Goal: Task Accomplishment & Management: Complete application form

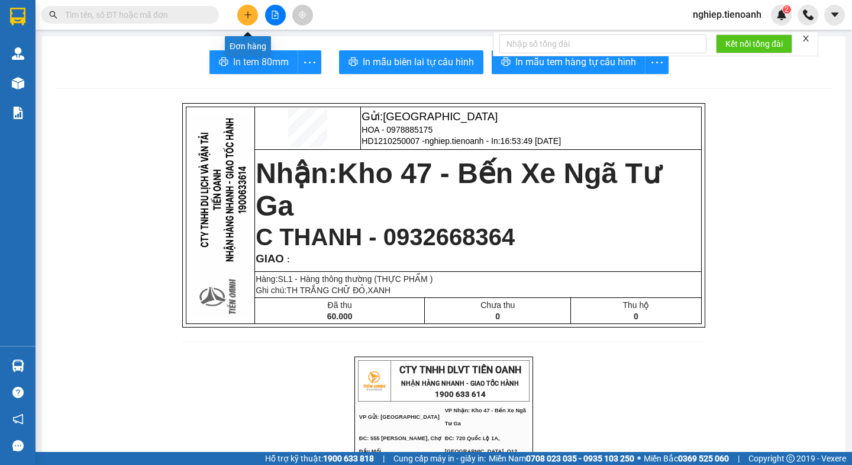
click at [246, 20] on button at bounding box center [247, 15] width 21 height 21
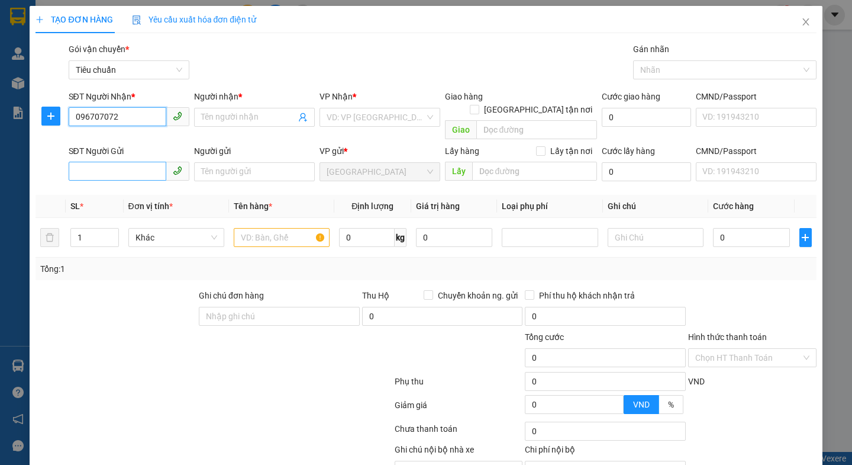
type input "0967070725"
click at [128, 137] on div "0967070725 - Hồng Nhung" at bounding box center [133, 140] width 117 height 13
type input "[PERSON_NAME]"
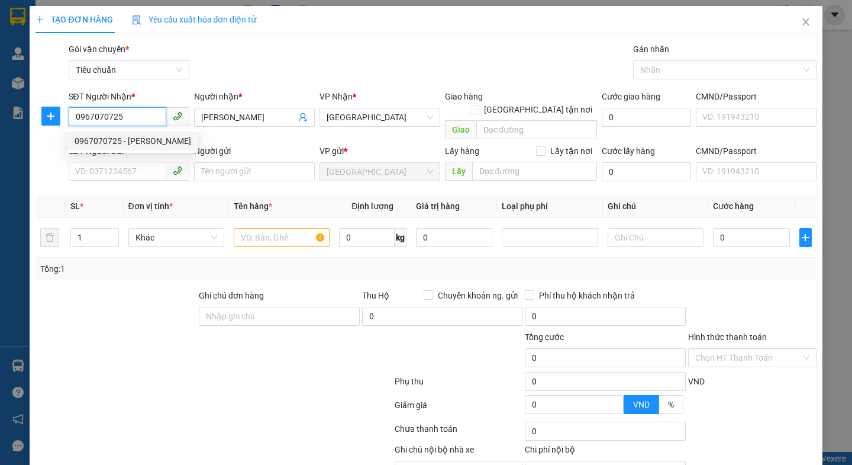
type input "60.000"
type input "0967070725"
click at [147, 289] on div at bounding box center [115, 309] width 163 height 41
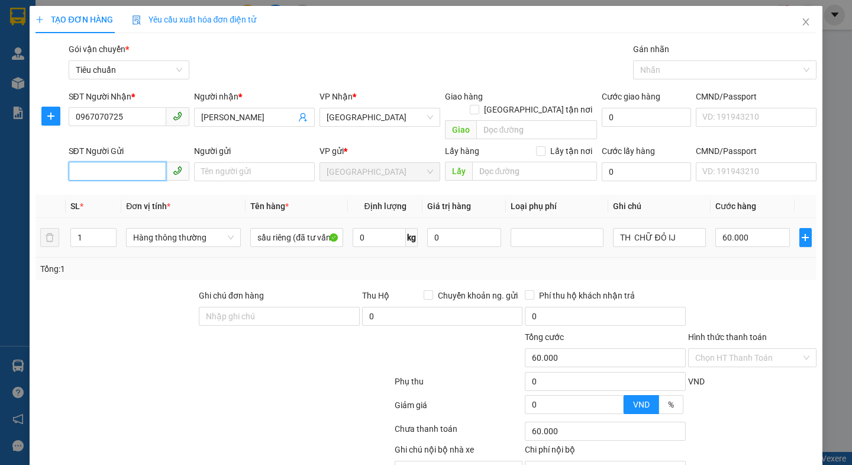
click at [130, 162] on input "SĐT Người Gửi" at bounding box center [118, 171] width 98 height 19
click at [138, 183] on div "0948224995 - SÂM" at bounding box center [127, 182] width 105 height 13
type input "0948224995"
type input "SÂM"
click at [162, 289] on div at bounding box center [115, 309] width 163 height 41
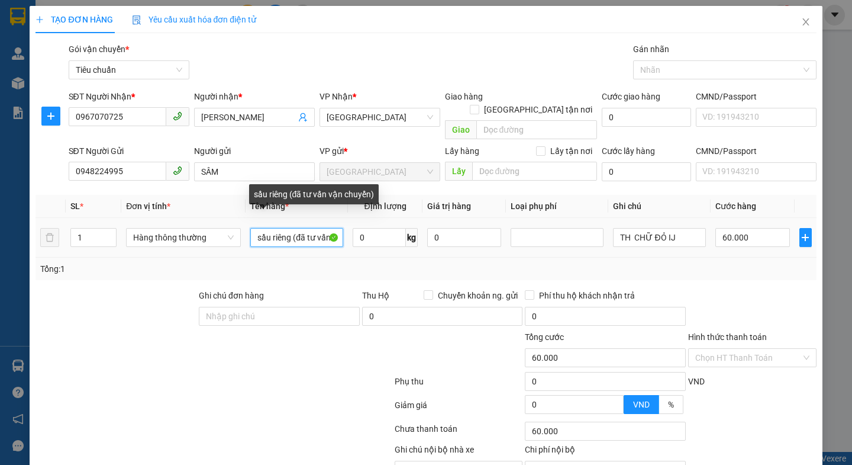
click at [330, 228] on input "sầu riêng (đã tư vấn vận chuyển)" at bounding box center [296, 237] width 93 height 19
click at [325, 228] on input "sầu riêngvận chuyển)" at bounding box center [296, 237] width 93 height 19
type input ")"
click at [276, 228] on input ")" at bounding box center [296, 237] width 93 height 19
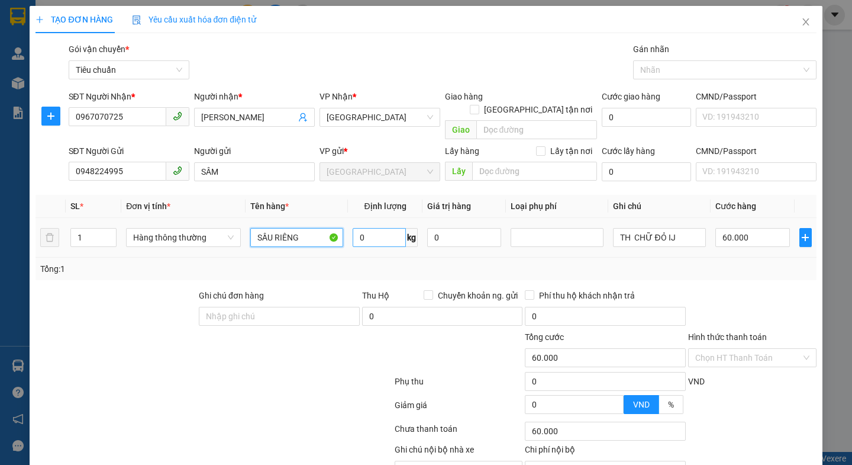
type input "SẦU RIÊNG"
click at [377, 228] on input "0" at bounding box center [379, 237] width 53 height 19
type input "13"
drag, startPoint x: 263, startPoint y: 344, endPoint x: 694, endPoint y: 227, distance: 445.9
click at [272, 344] on div at bounding box center [328, 350] width 131 height 41
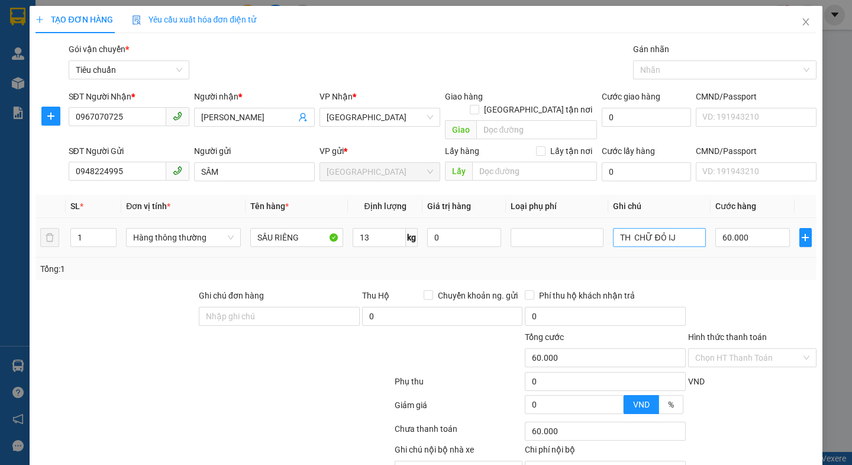
type input "50.000"
click at [684, 228] on input "TH CHỮ ĐỎ IJ" at bounding box center [659, 237] width 93 height 19
type input "TH CHỮ ĐÊN NET"
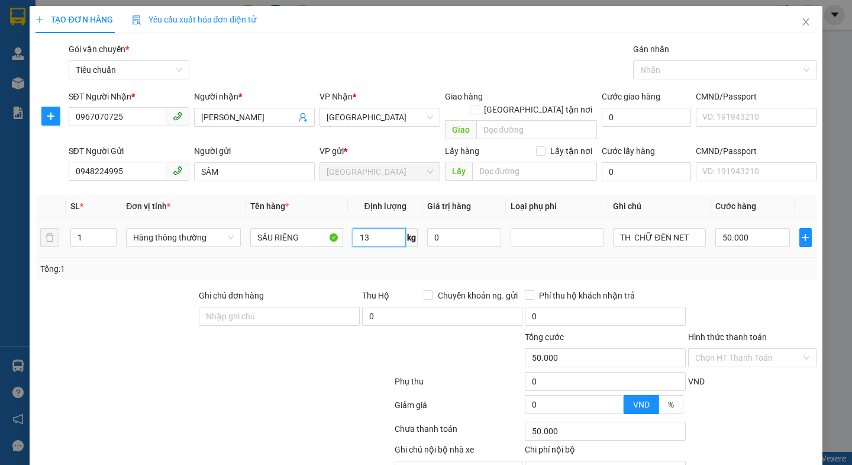
click at [370, 228] on input "13" at bounding box center [379, 237] width 53 height 19
type input "12"
click at [269, 396] on div at bounding box center [213, 407] width 359 height 24
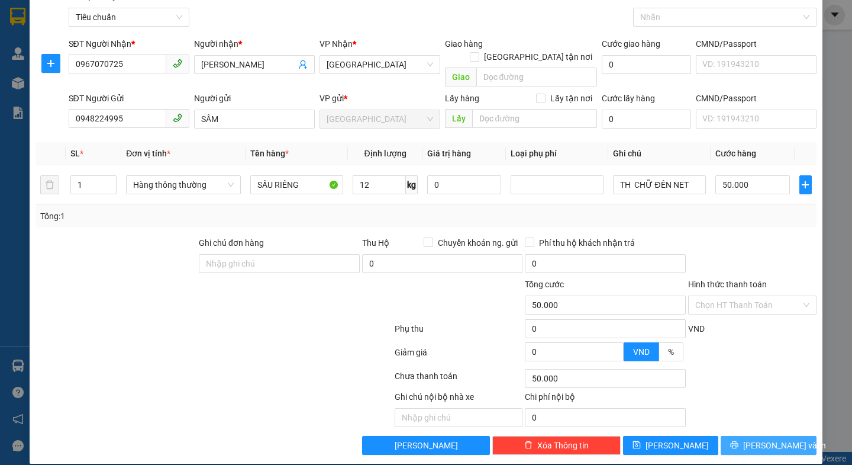
click at [746, 436] on button "[PERSON_NAME] và In" at bounding box center [768, 445] width 95 height 19
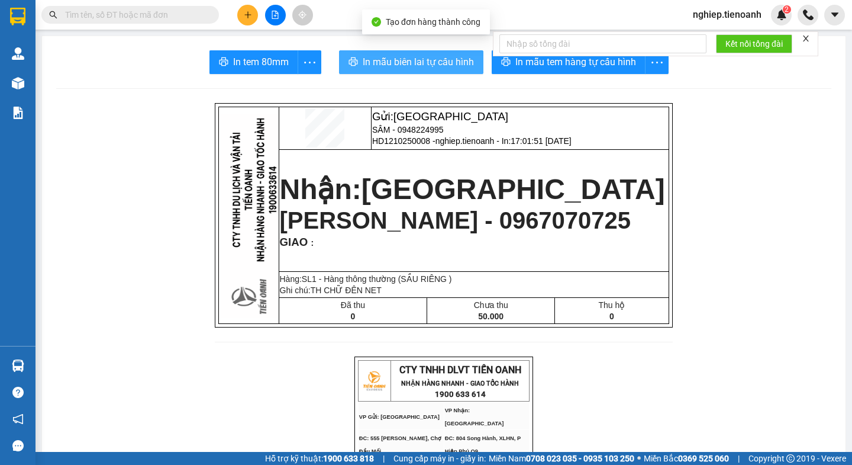
click at [465, 63] on span "In mẫu biên lai tự cấu hình" at bounding box center [418, 61] width 111 height 15
click at [410, 62] on span "In mẫu biên lai tự cấu hình" at bounding box center [418, 61] width 111 height 15
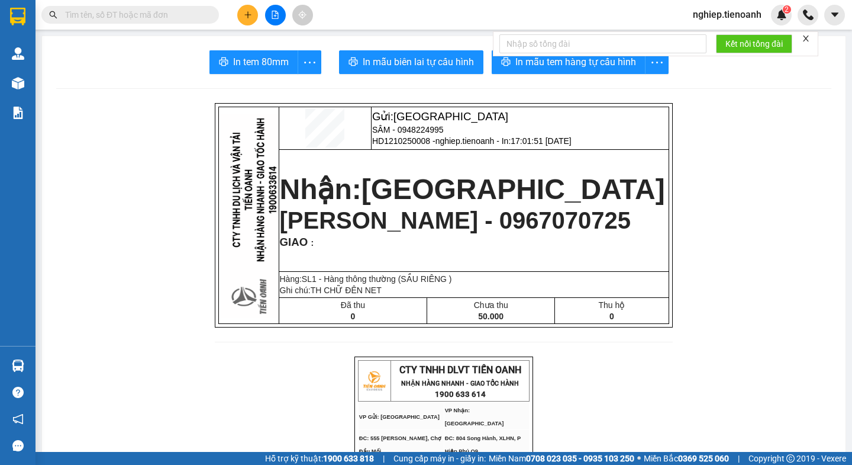
click at [249, 11] on icon "plus" at bounding box center [248, 15] width 8 height 8
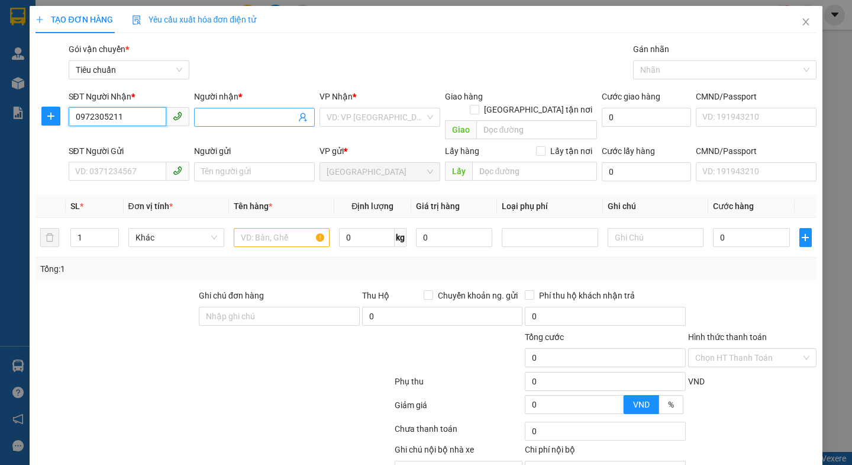
type input "0972305211"
click at [232, 118] on input "Người nhận *" at bounding box center [248, 117] width 95 height 13
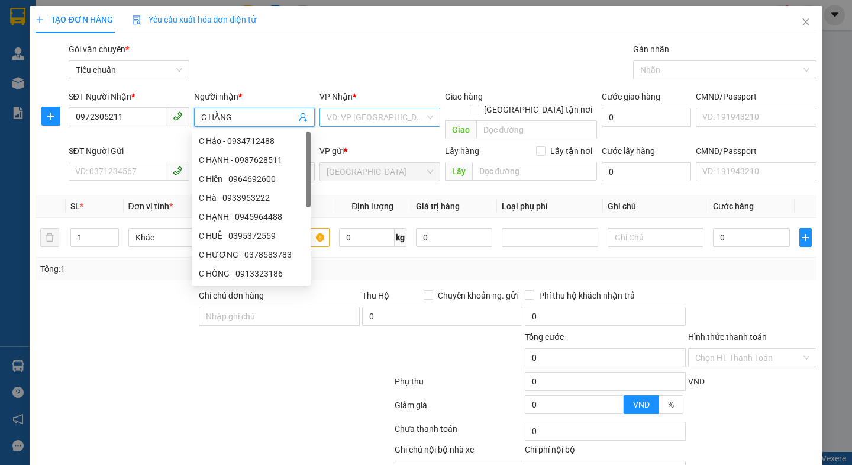
type input "C HẰNG"
click at [386, 119] on input "search" at bounding box center [376, 117] width 98 height 18
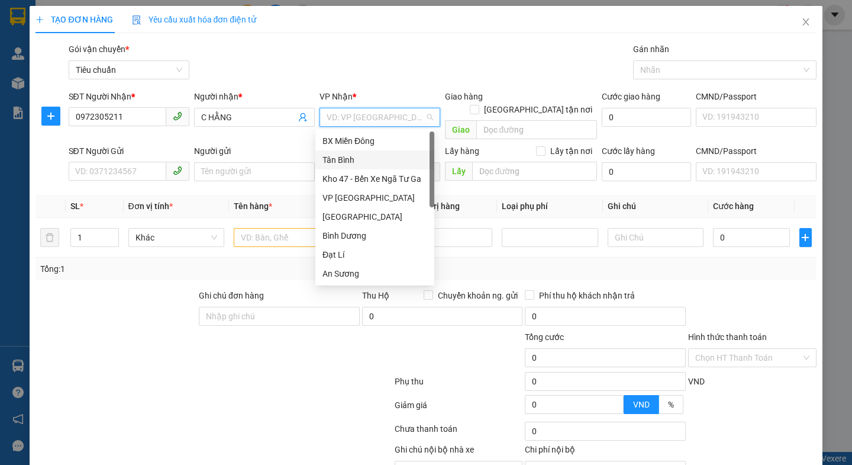
click at [340, 154] on div "Tân Bình" at bounding box center [375, 159] width 105 height 13
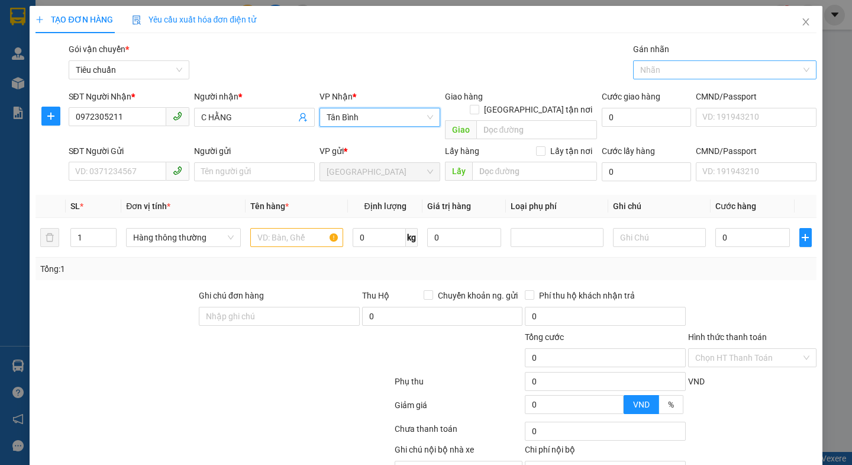
click at [679, 72] on div at bounding box center [719, 70] width 166 height 14
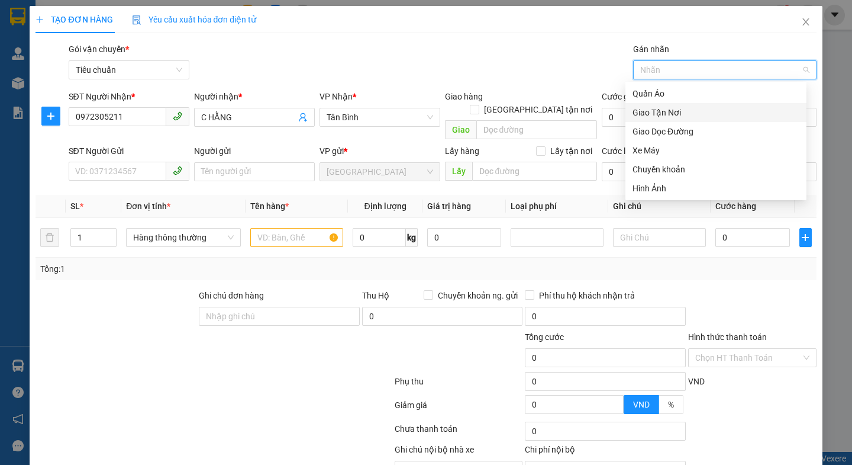
click at [668, 114] on div "Giao Tận Nơi" at bounding box center [716, 112] width 167 height 13
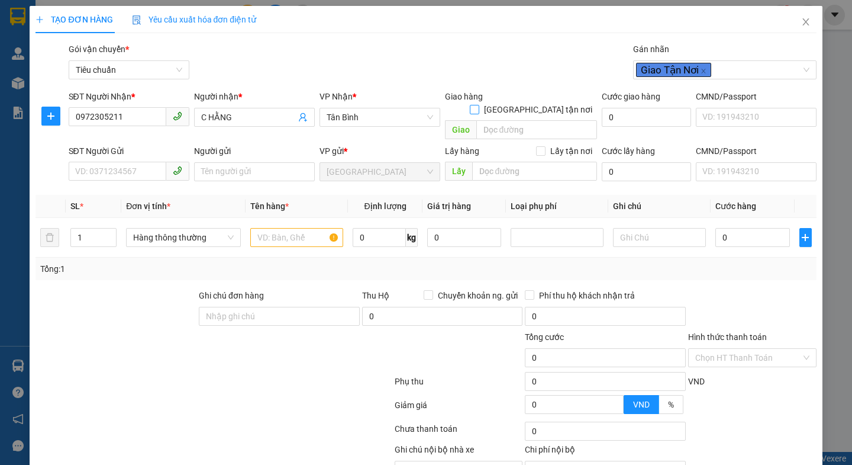
click at [478, 105] on input "[GEOGRAPHIC_DATA] tận nơi" at bounding box center [474, 109] width 8 height 8
checkbox input "true"
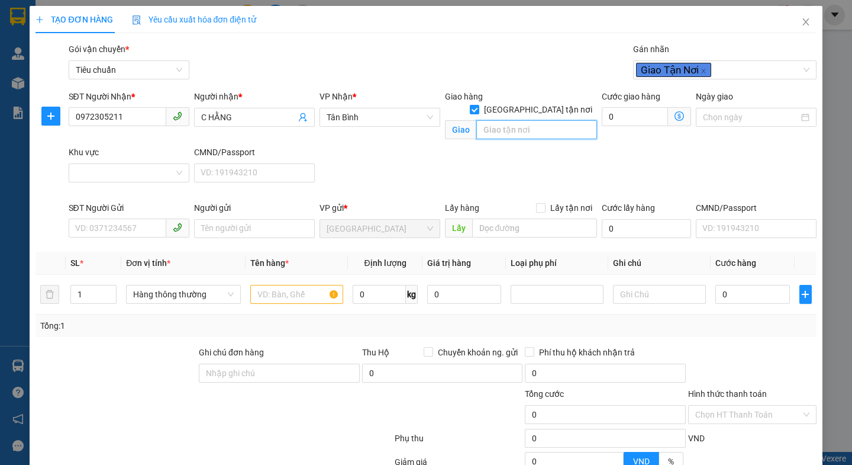
click at [494, 122] on input "search" at bounding box center [536, 129] width 121 height 19
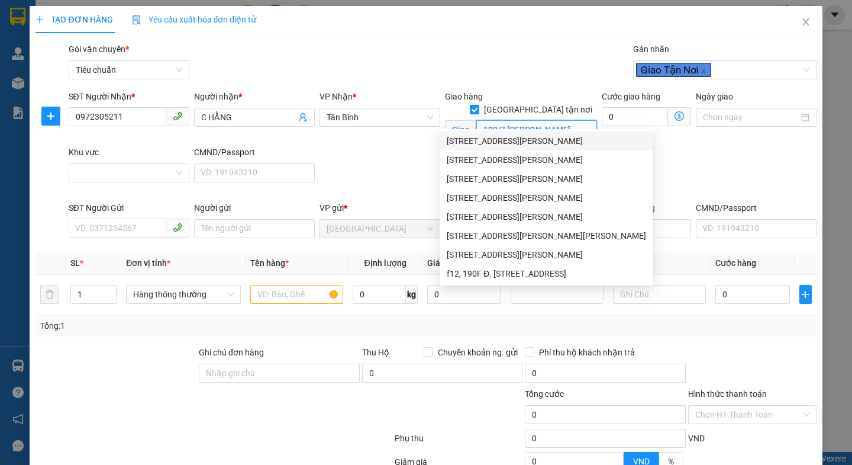
click at [565, 140] on div "[STREET_ADDRESS][PERSON_NAME]" at bounding box center [546, 140] width 199 height 13
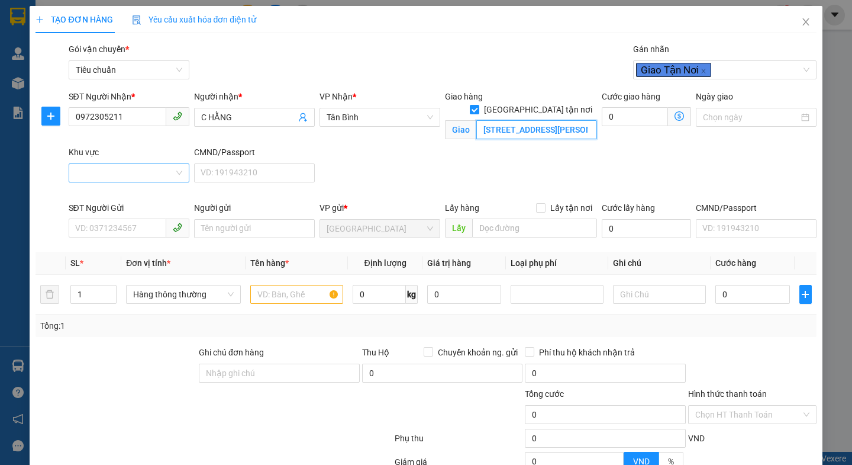
type input "[STREET_ADDRESS][PERSON_NAME]"
click at [108, 169] on input "Khu vực" at bounding box center [125, 173] width 98 height 18
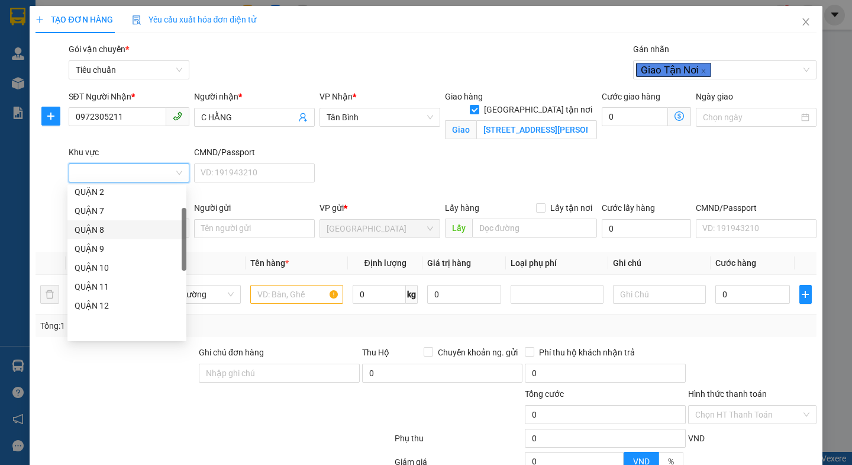
scroll to position [178, 0]
click at [105, 325] on div "BÌNH THẠNH" at bounding box center [127, 321] width 105 height 13
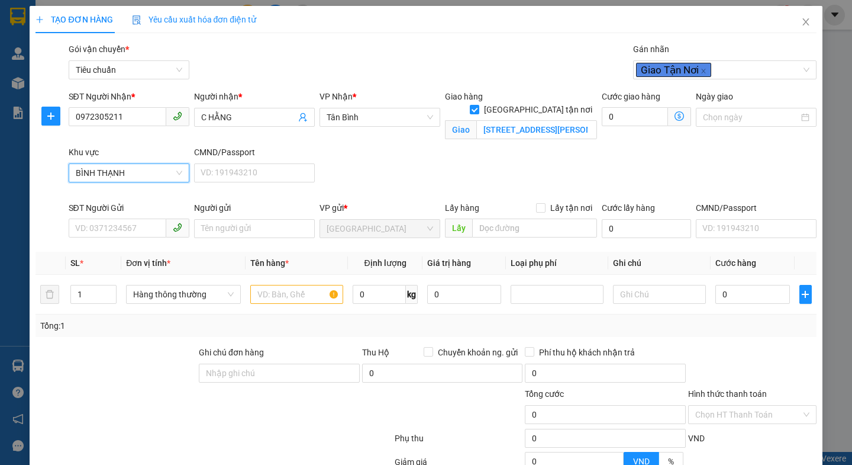
drag, startPoint x: 112, startPoint y: 405, endPoint x: 117, endPoint y: 367, distance: 37.5
click at [112, 399] on div at bounding box center [148, 407] width 228 height 41
click at [129, 219] on input "SĐT Người Gửi" at bounding box center [118, 227] width 98 height 19
click at [127, 225] on input "SĐT Người Gửi" at bounding box center [118, 227] width 98 height 19
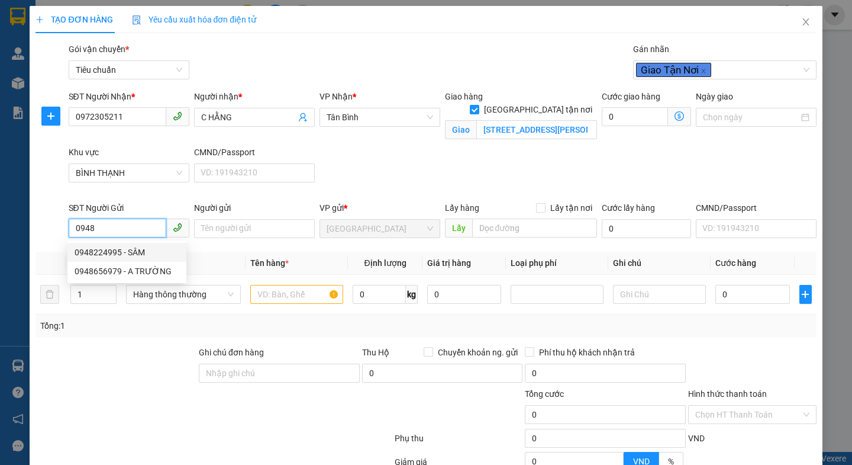
click at [114, 255] on div "0948224995 - SÂM" at bounding box center [127, 252] width 105 height 13
type input "0948224995"
type input "SÂM"
type input "0948224995"
type input "50.000"
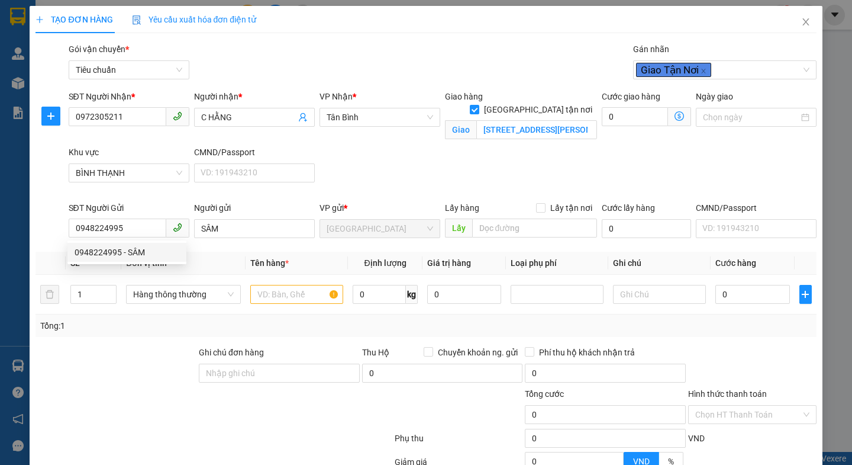
type input "50.000"
click at [158, 367] on div at bounding box center [115, 366] width 163 height 41
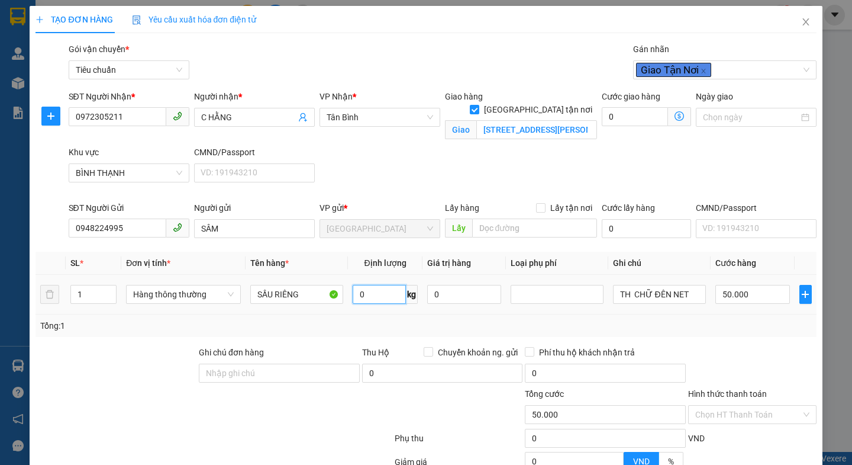
click at [363, 295] on input "0" at bounding box center [379, 294] width 53 height 19
type input "11"
drag, startPoint x: 302, startPoint y: 420, endPoint x: 694, endPoint y: 295, distance: 411.0
click at [304, 417] on div at bounding box center [328, 407] width 131 height 41
type input "130.000"
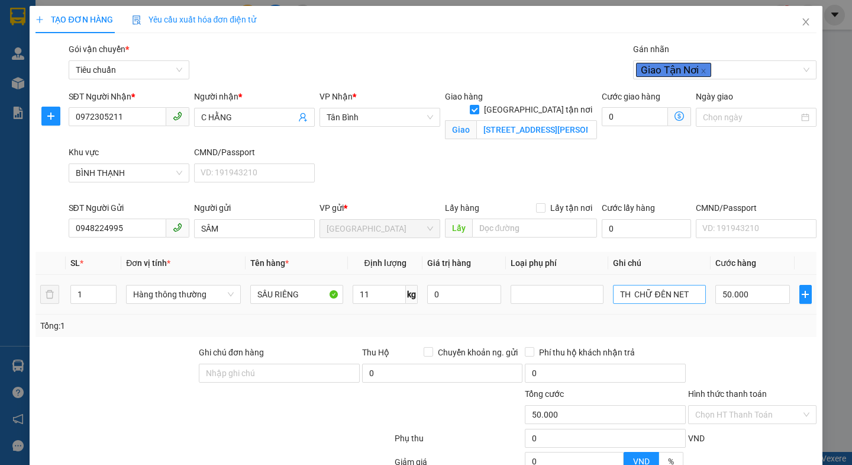
type input "130.000"
type input "80.000"
click at [694, 295] on input "TH CHỮ ĐÊN NET" at bounding box center [659, 294] width 93 height 19
type input "TH CHỮ TRẮNG ĐEN"
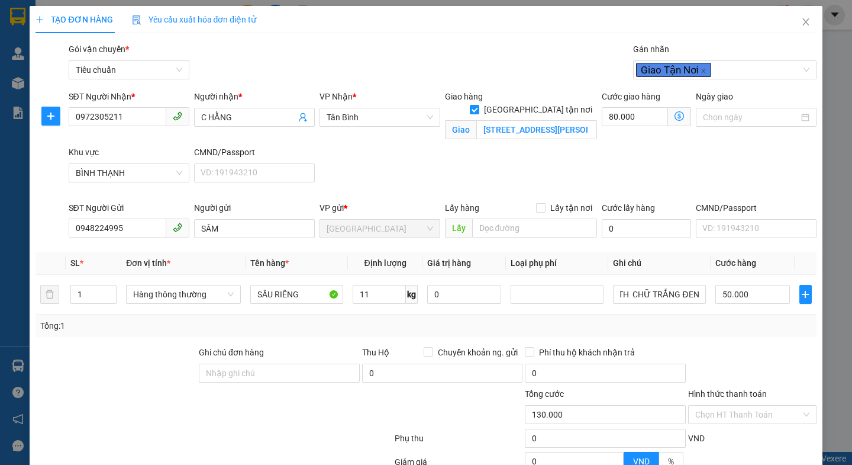
scroll to position [0, 0]
click at [721, 333] on div "Tổng: 1" at bounding box center [426, 325] width 781 height 22
click at [675, 115] on icon "dollar-circle" at bounding box center [679, 115] width 9 height 9
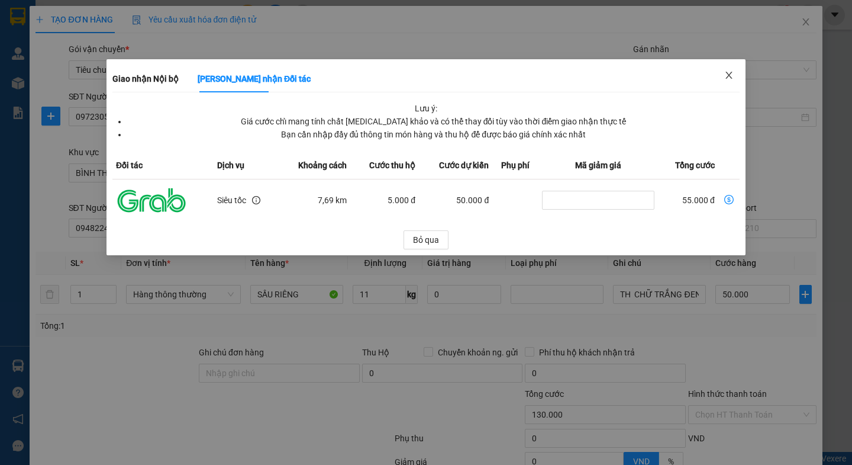
click at [726, 73] on icon "close" at bounding box center [728, 74] width 9 height 9
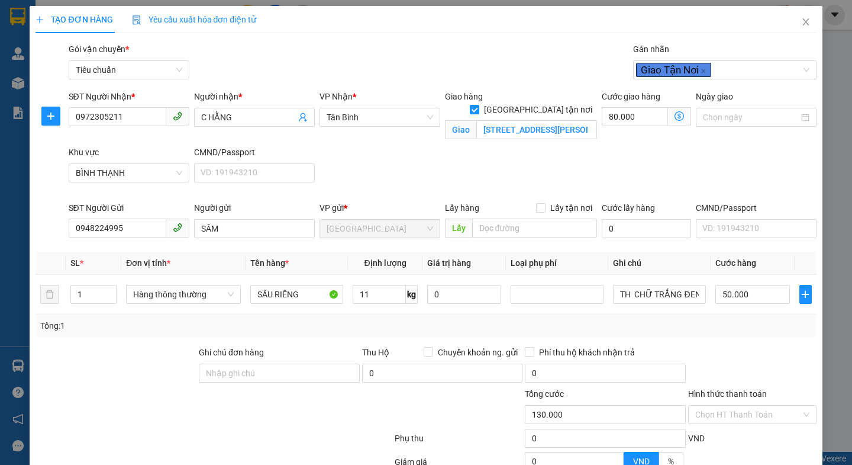
click at [675, 115] on icon "dollar-circle" at bounding box center [679, 115] width 9 height 9
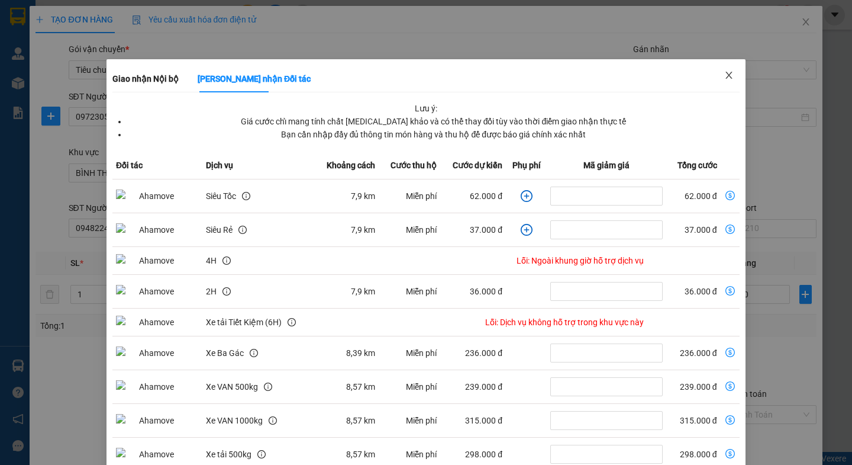
click at [724, 75] on icon "close" at bounding box center [728, 74] width 9 height 9
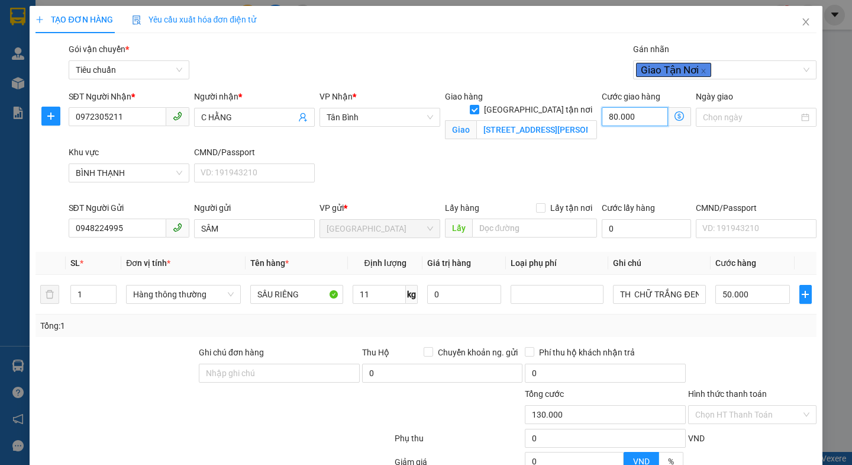
click at [644, 118] on input "80.000" at bounding box center [635, 116] width 66 height 19
type input "7"
type input "50.007"
type input "70"
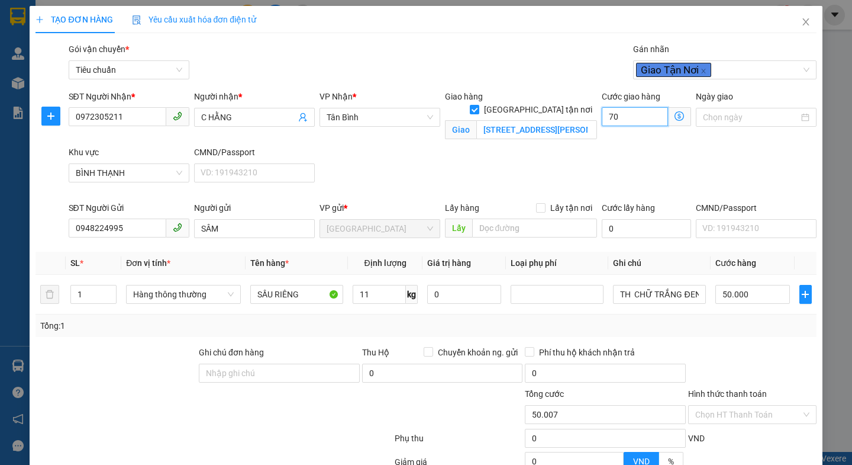
type input "50.070"
type input "70"
type input "120.000"
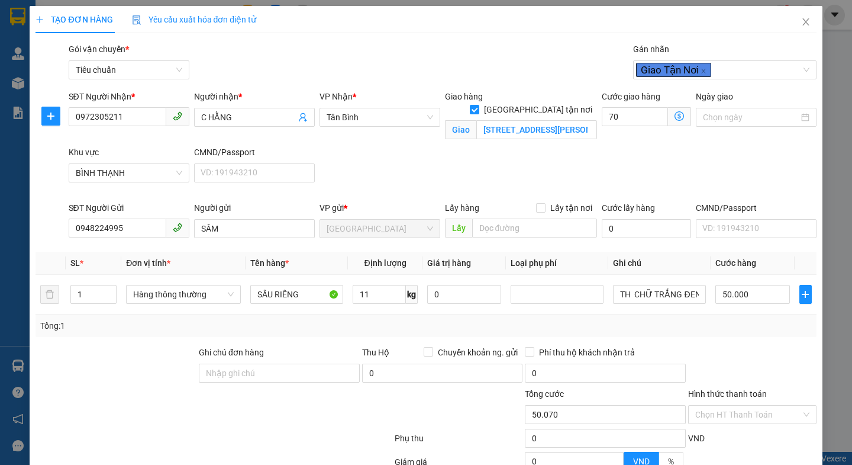
type input "70.000"
click at [746, 146] on div "SĐT Người Nhận * 0972305211 Người nhận * C HẰNG VP Nhận * Tân Bình Giao hàng Gi…" at bounding box center [442, 145] width 753 height 111
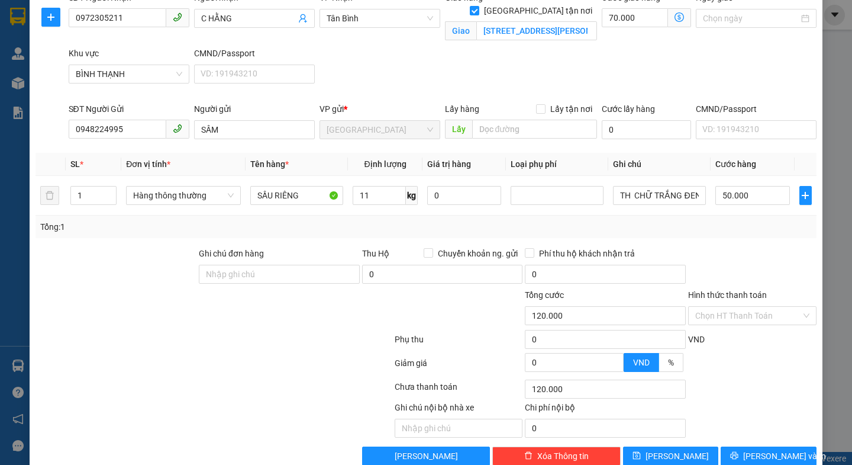
scroll to position [122, 0]
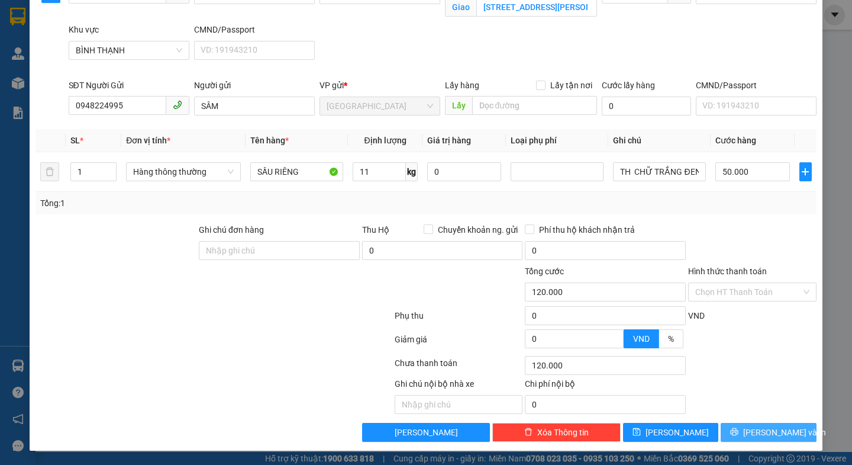
click at [754, 428] on span "[PERSON_NAME] và In" at bounding box center [784, 431] width 83 height 13
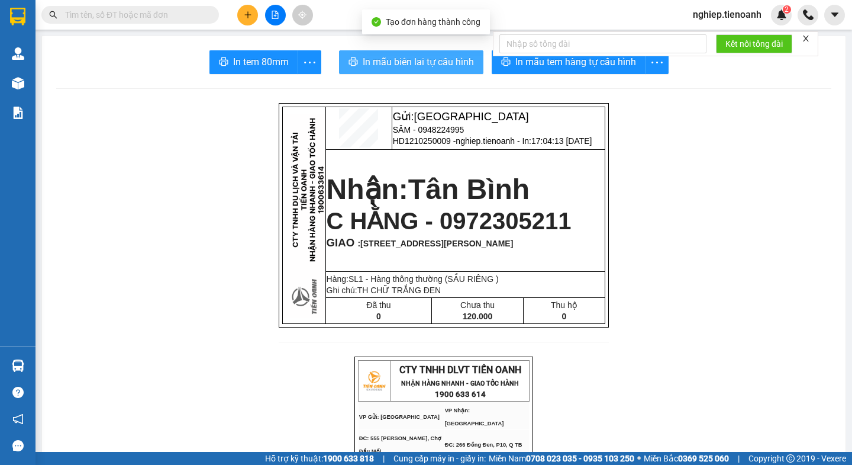
click at [446, 62] on span "In mẫu biên lai tự cấu hình" at bounding box center [418, 61] width 111 height 15
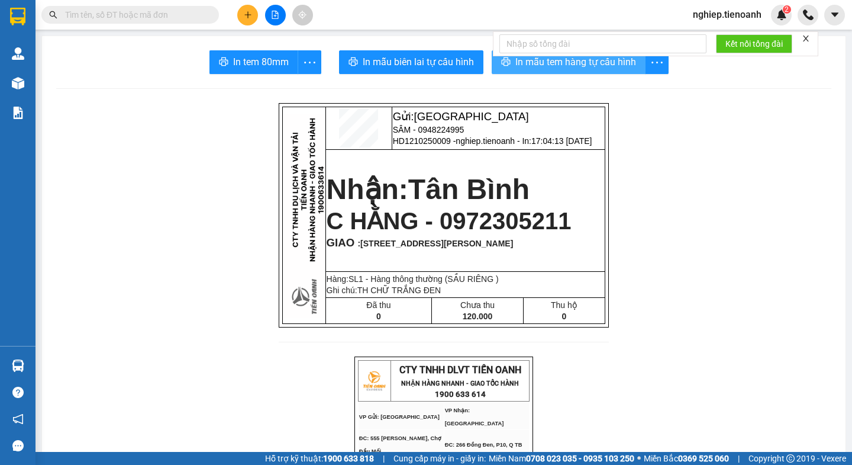
click at [553, 67] on span "In mẫu tem hàng tự cấu hình" at bounding box center [575, 61] width 121 height 15
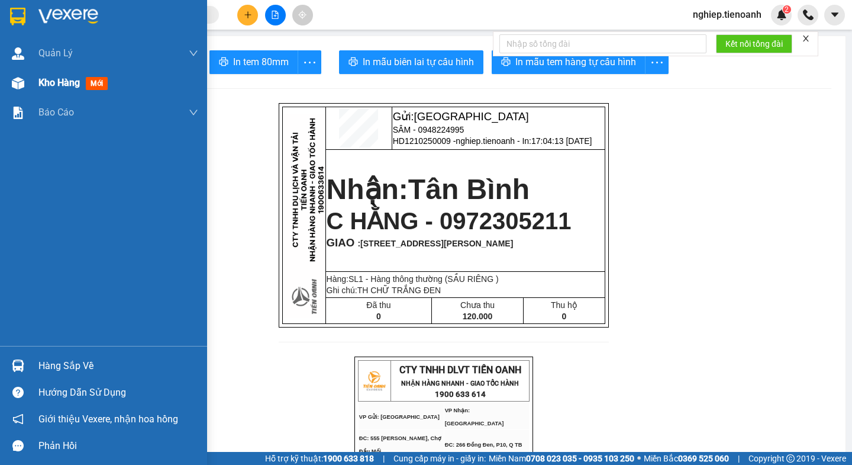
click at [38, 82] on div "Kho hàng mới" at bounding box center [103, 83] width 207 height 30
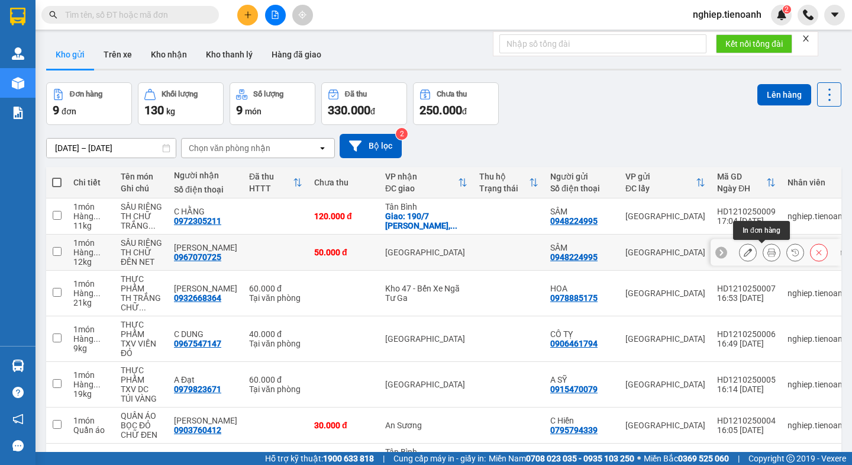
click at [768, 255] on icon at bounding box center [772, 252] width 8 height 8
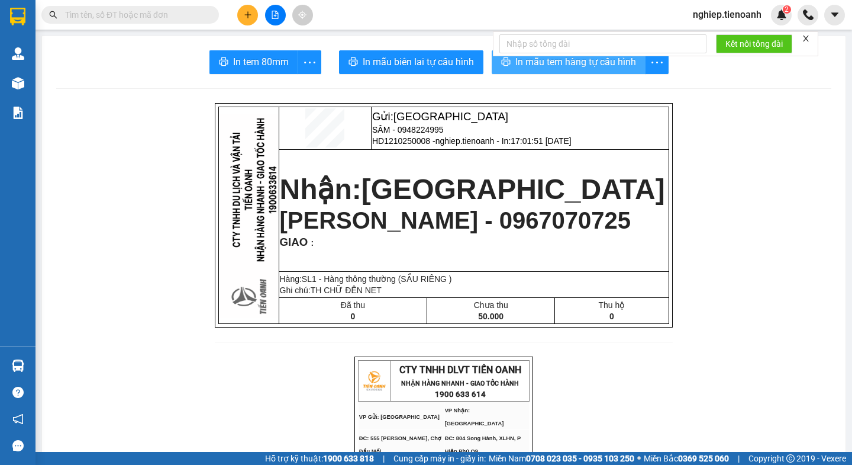
click at [552, 69] on span "In mẫu tem hàng tự cấu hình" at bounding box center [575, 61] width 121 height 15
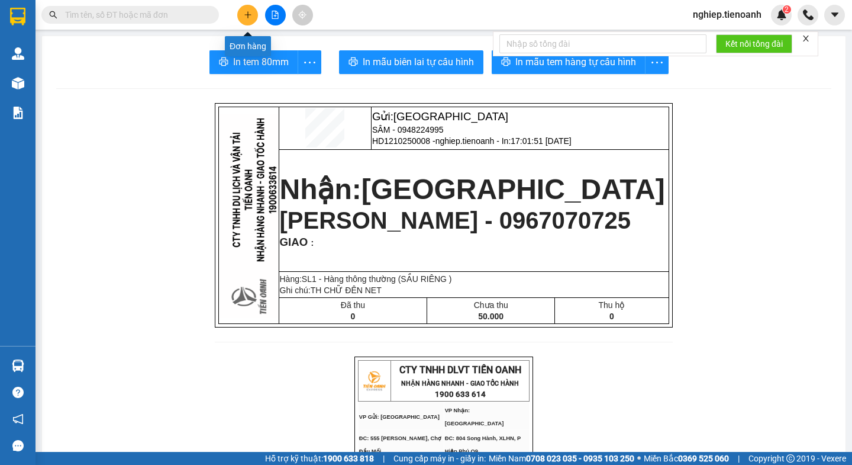
click at [246, 17] on icon "plus" at bounding box center [248, 15] width 8 height 8
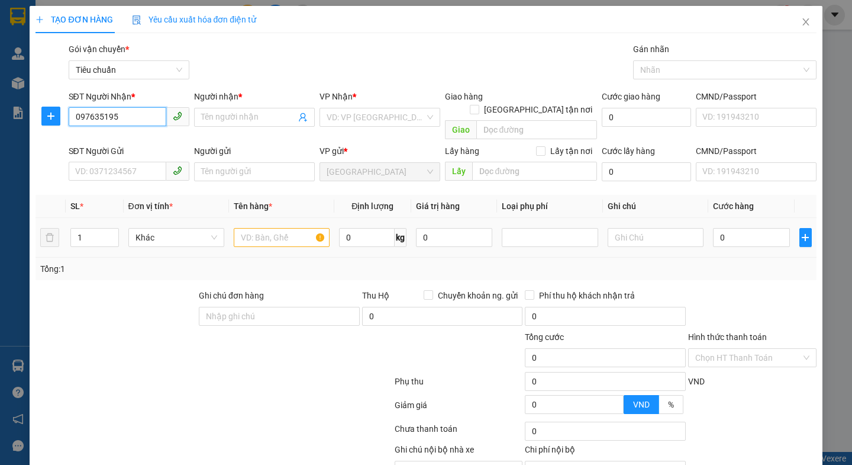
type input "0976351951"
click at [130, 143] on div "0976351951 - A TÚ" at bounding box center [127, 140] width 105 height 13
type input "A TÚ"
type input "0976351951"
type input "50.000"
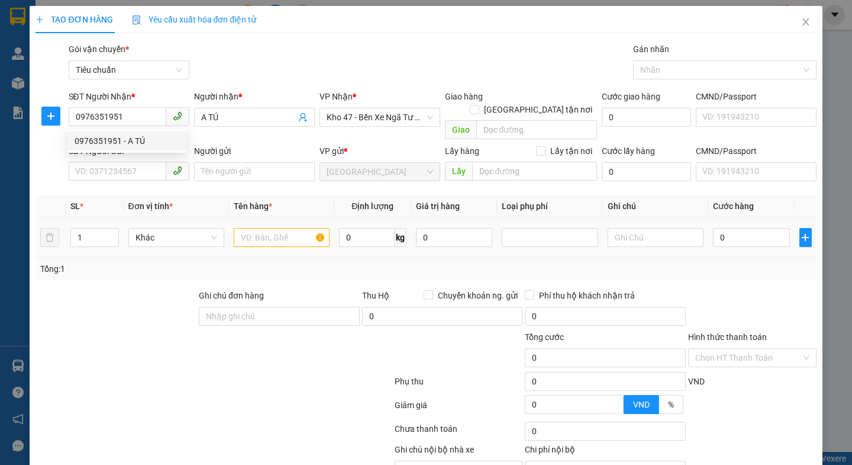
type input "50.000"
drag, startPoint x: 92, startPoint y: 347, endPoint x: 107, endPoint y: 307, distance: 42.9
click at [93, 336] on div at bounding box center [148, 350] width 228 height 41
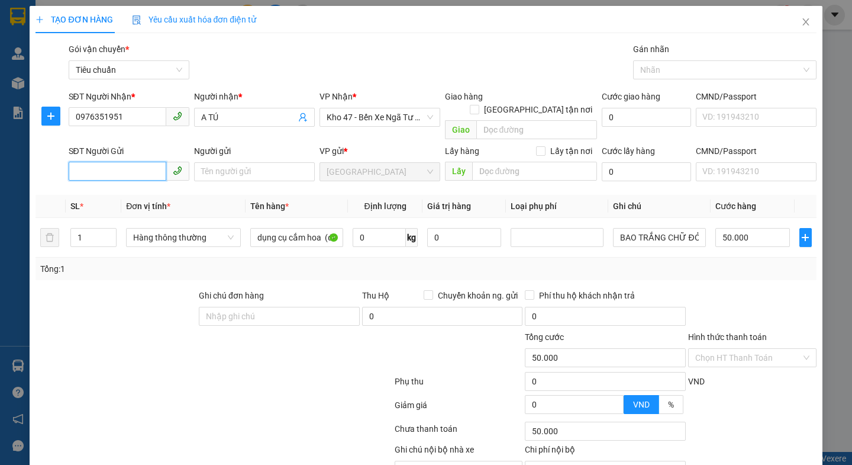
click at [134, 162] on input "SĐT Người Gửi" at bounding box center [118, 171] width 98 height 19
click at [138, 188] on div "0976351951 - A TÚ" at bounding box center [127, 182] width 105 height 13
type input "0976351951"
type input "A TÚ"
type input "066086015223"
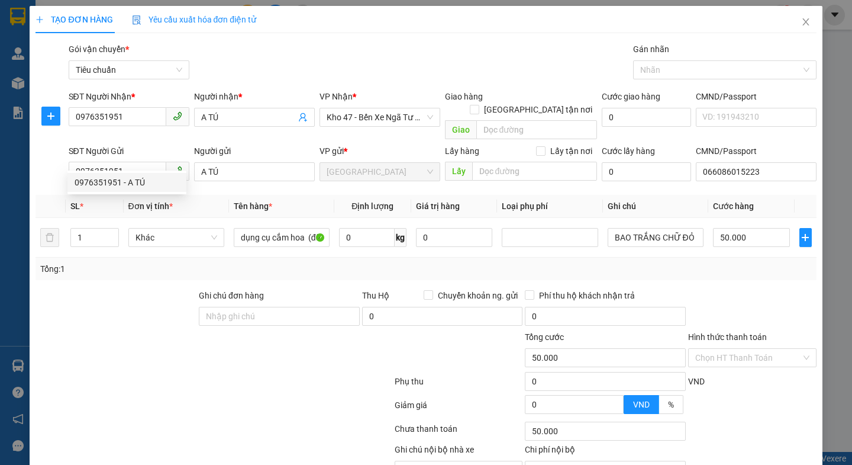
drag, startPoint x: 124, startPoint y: 292, endPoint x: 221, endPoint y: 249, distance: 105.7
click at [125, 292] on div at bounding box center [115, 309] width 163 height 41
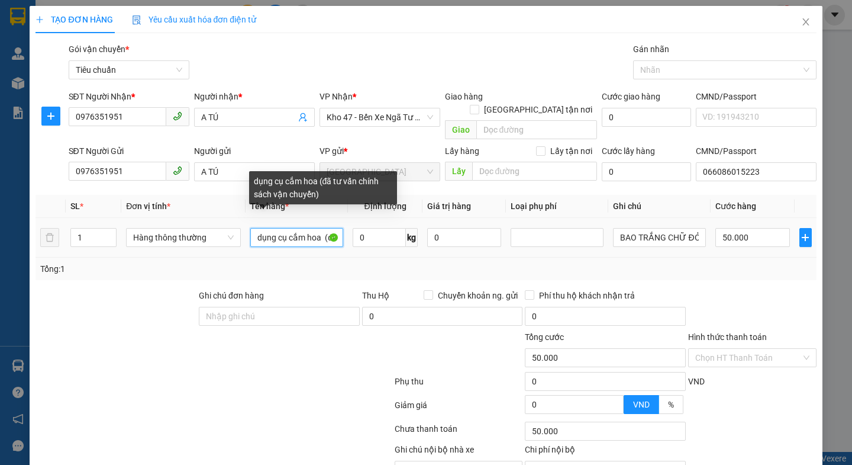
click at [315, 228] on input "dụng cụ cắm hoa (đã tư vấn chính sách vận chuyển)" at bounding box center [296, 237] width 93 height 19
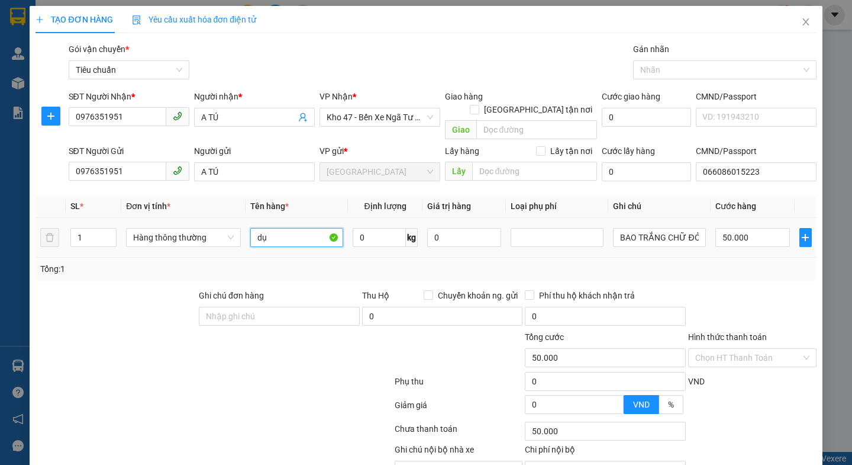
type input "d"
type input "GIỎ CẮM HOA"
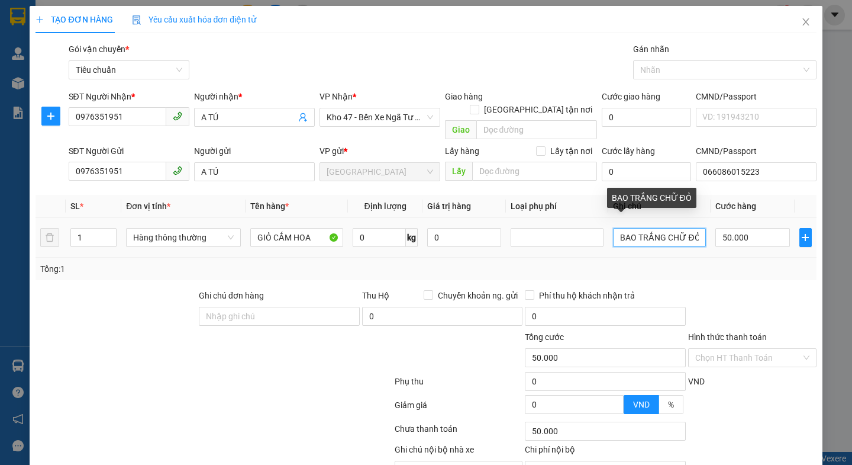
click at [694, 228] on input "BAO TRẮNG CHỮ ĐỎ" at bounding box center [659, 237] width 93 height 19
type input "B"
type input "7 KIỆN GIỎ CẮM HOA NHIỀU MÀU BBC"
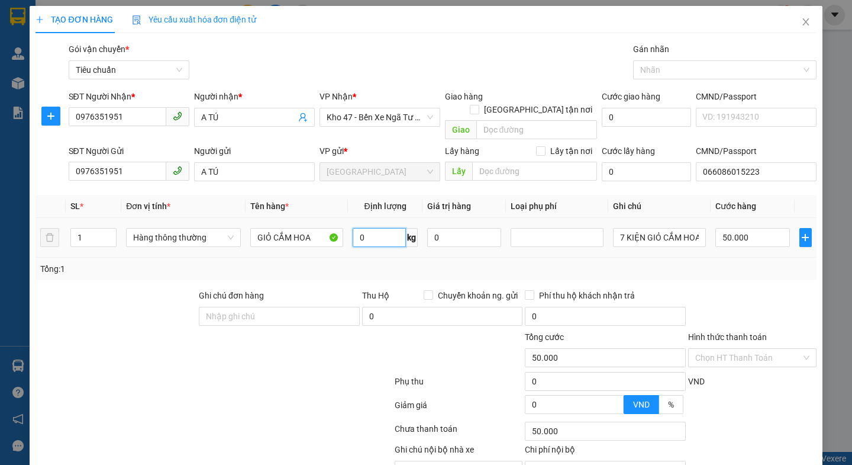
click at [362, 228] on input "0" at bounding box center [379, 237] width 53 height 19
type input "15"
click at [743, 228] on input "50.000" at bounding box center [752, 237] width 75 height 19
type input "6"
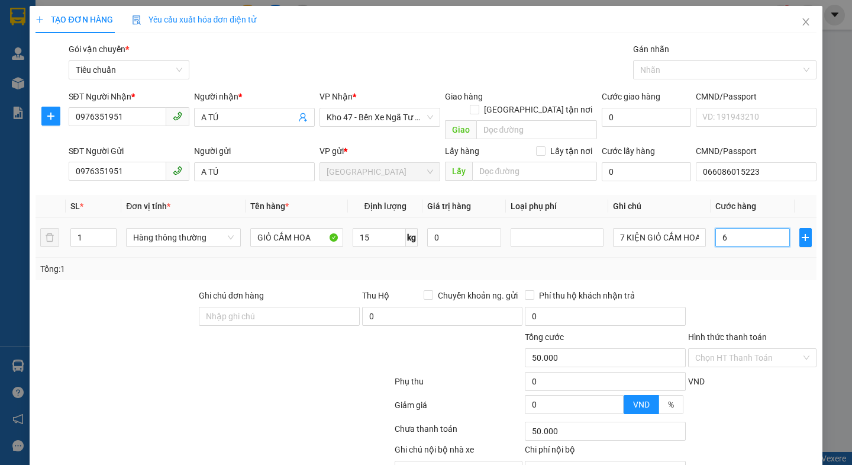
type input "6"
type input "60"
type input "0"
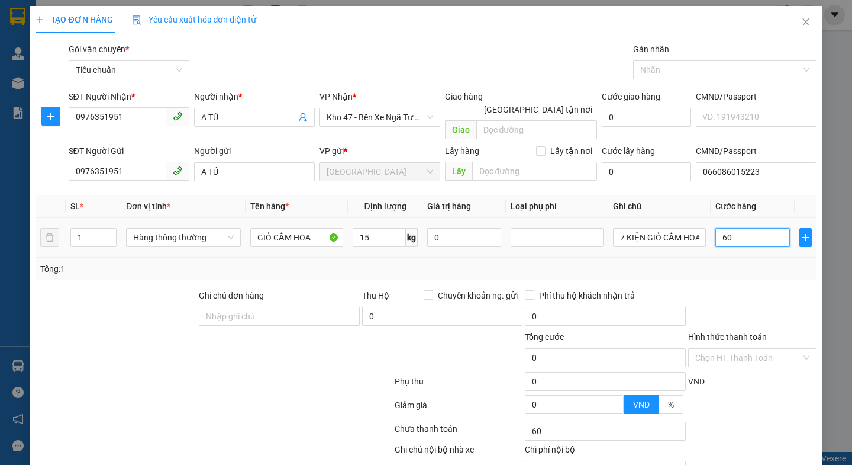
type input "0"
type input "60*7"
type input "420.000"
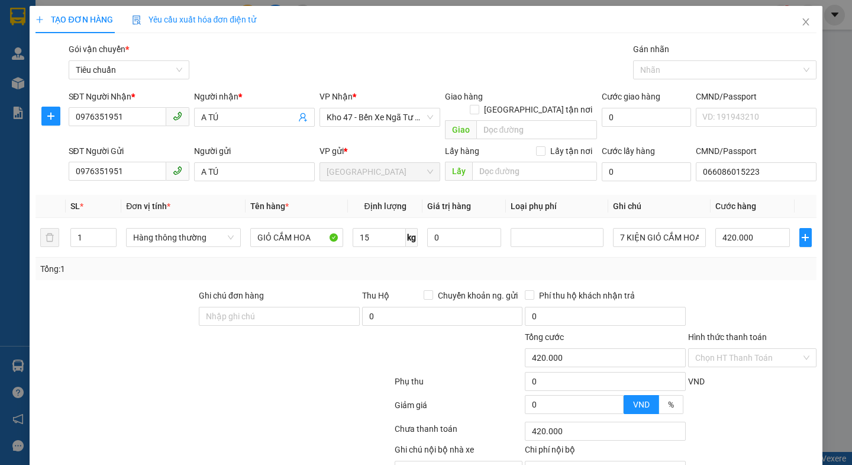
click at [743, 268] on div "Transit Pickup Surcharge Ids Transit Deliver Surcharge Ids Transit Deliver Surc…" at bounding box center [426, 275] width 781 height 465
click at [765, 228] on input "420.000" at bounding box center [752, 237] width 75 height 19
type input "4"
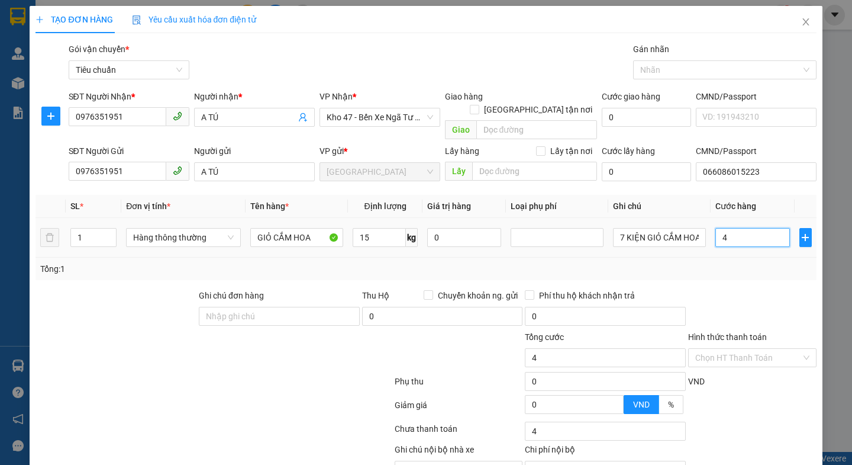
type input "44"
type input "440"
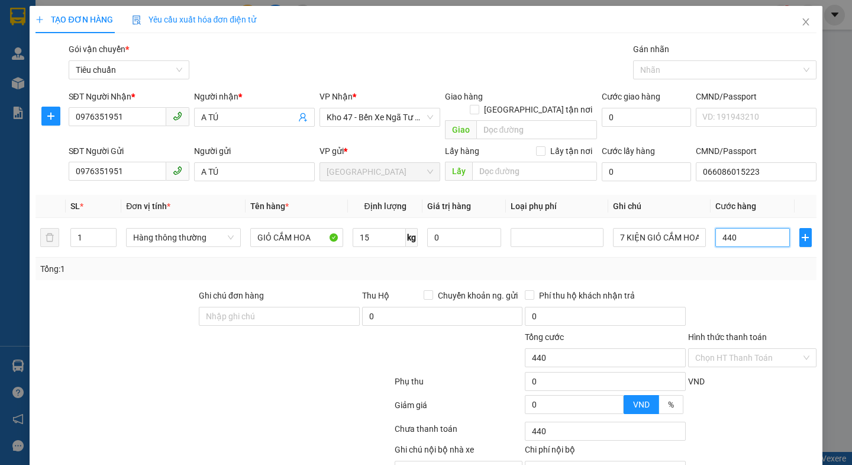
type input "440"
type input "440.000"
click at [772, 289] on div at bounding box center [752, 309] width 131 height 41
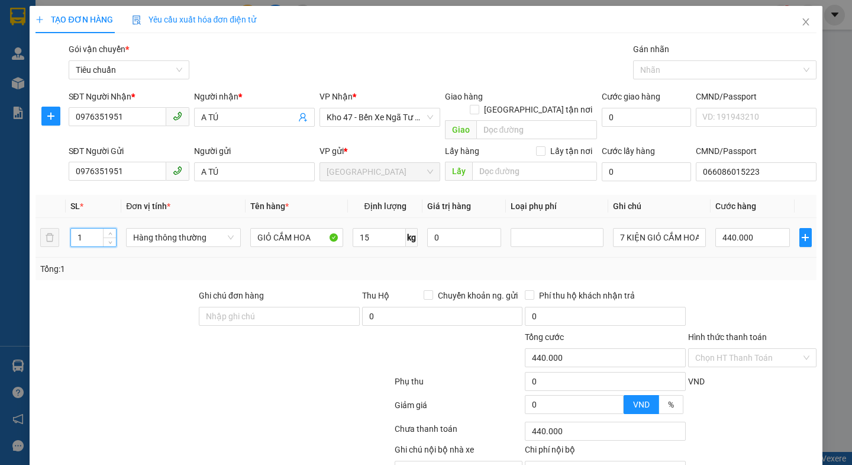
click at [97, 228] on input "1" at bounding box center [93, 237] width 45 height 18
type input "7"
drag, startPoint x: 128, startPoint y: 378, endPoint x: 756, endPoint y: 231, distance: 644.3
click at [136, 379] on div at bounding box center [213, 384] width 359 height 24
type input "50.000"
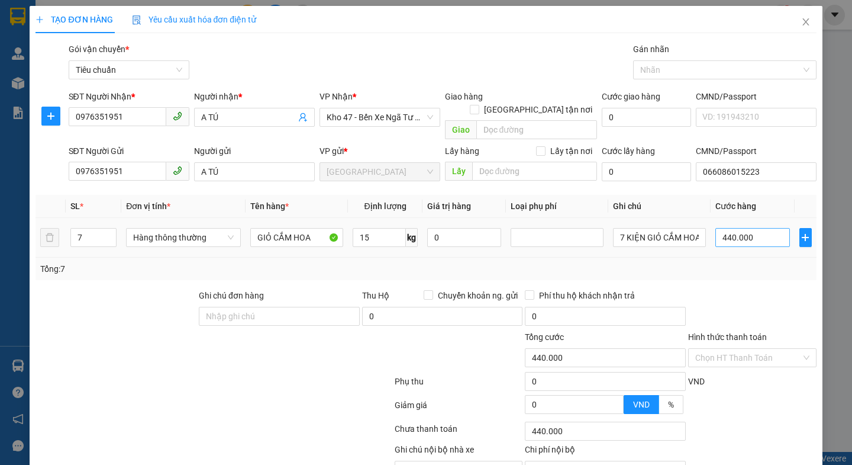
type input "50.000"
click at [756, 228] on input "50.000" at bounding box center [752, 237] width 75 height 19
click at [754, 228] on input "50.000" at bounding box center [752, 237] width 75 height 19
type input "5.000"
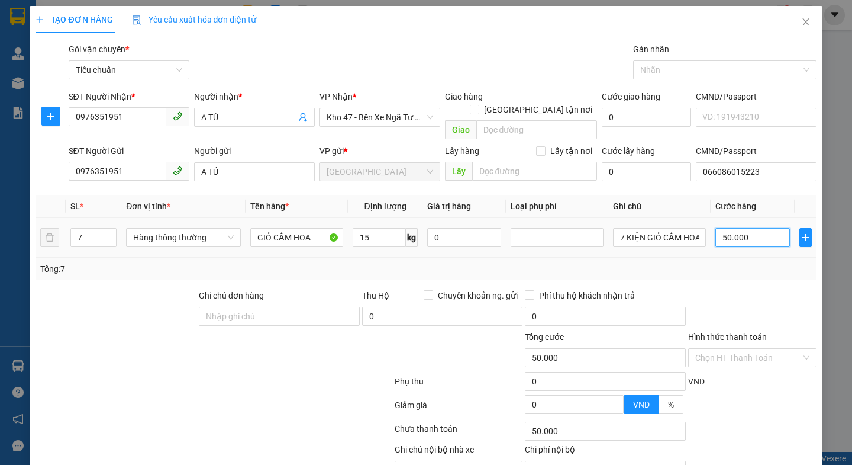
type input "5.000"
type input "0"
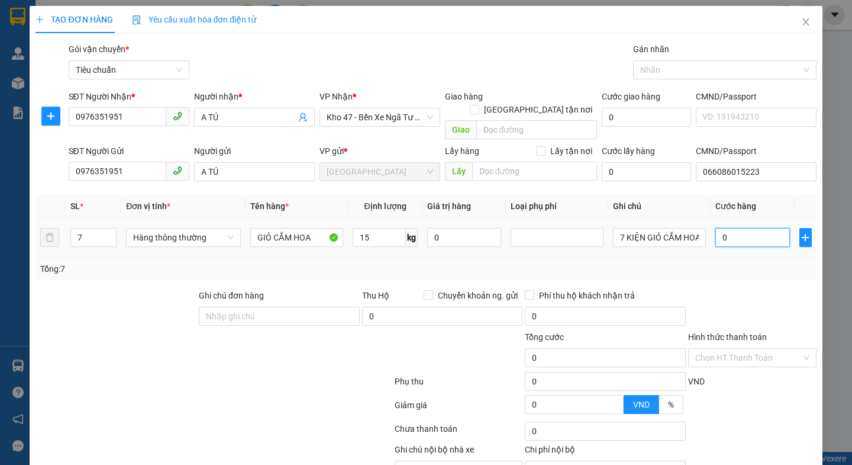
click at [715, 229] on input "0" at bounding box center [752, 237] width 75 height 19
type input "60"
type input "600"
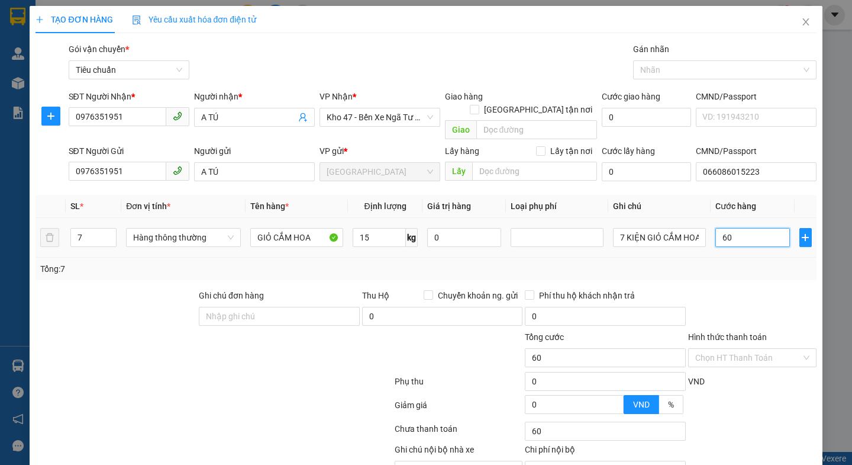
type input "600"
click at [750, 228] on input "600" at bounding box center [752, 237] width 75 height 19
type input "60"
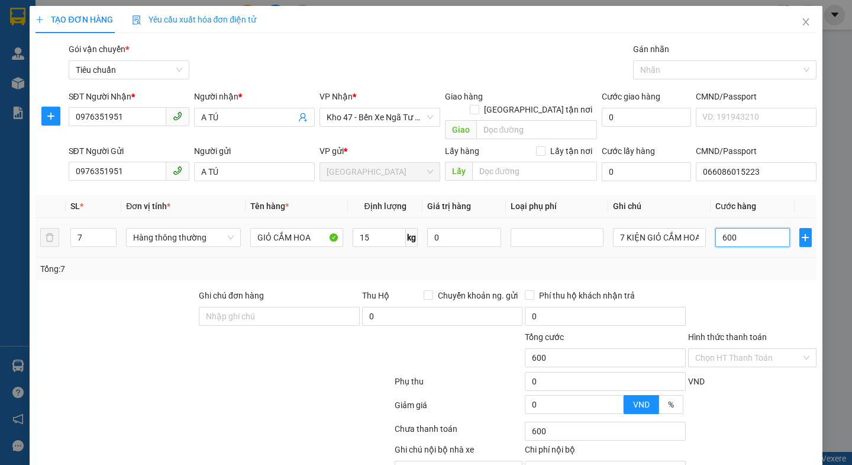
type input "60"
type input "0"
type input "60*7"
type input "420.000"
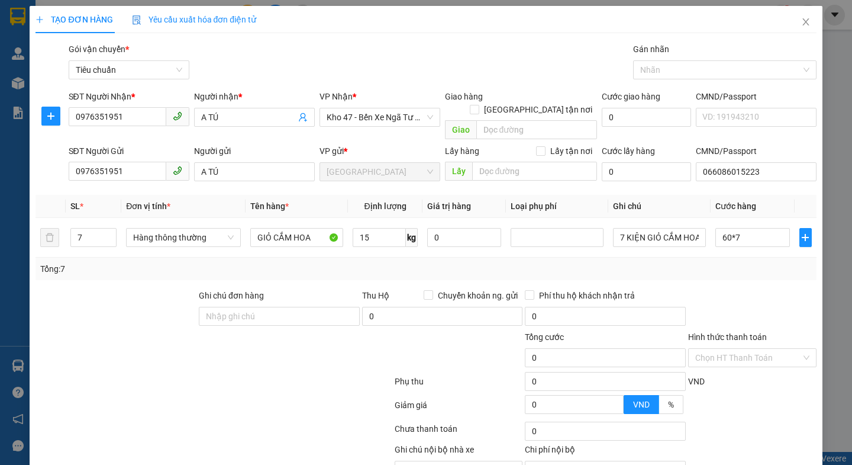
type input "420.000"
click at [731, 267] on div "Transit Pickup Surcharge Ids Transit Deliver Surcharge Ids Transit Deliver Surc…" at bounding box center [426, 275] width 781 height 465
click at [763, 228] on input "420.000" at bounding box center [752, 237] width 75 height 19
type input "4"
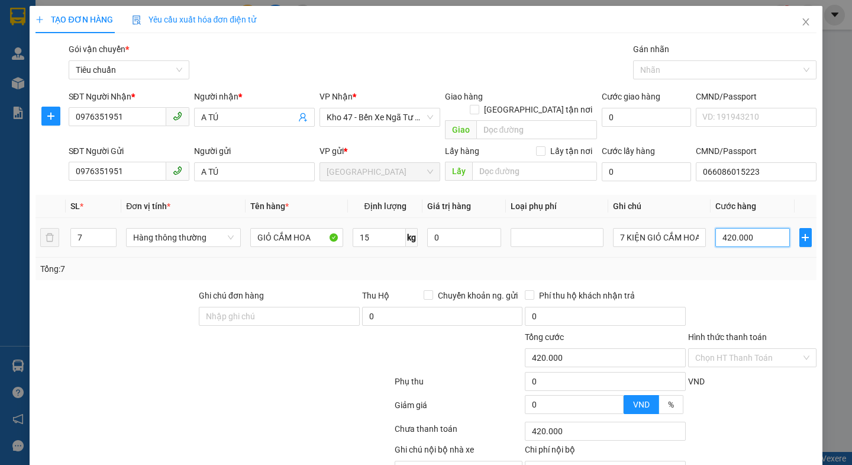
type input "4"
type input "44"
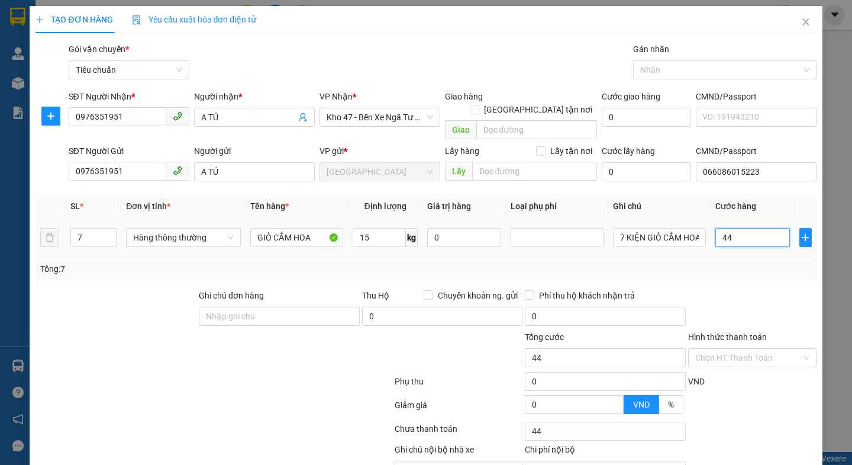
type input "440"
type input "440.000"
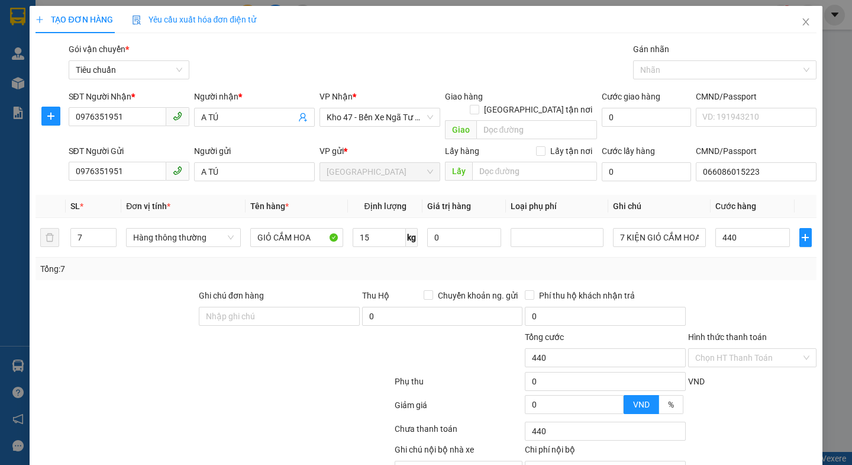
type input "440.000"
click at [727, 289] on div at bounding box center [752, 309] width 131 height 41
click at [759, 232] on input "440.000" at bounding box center [752, 237] width 75 height 19
type input "4"
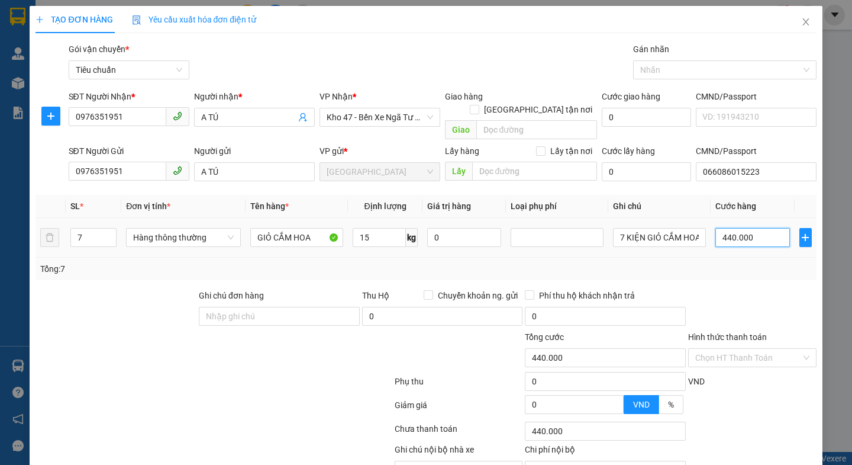
type input "4"
type input "44"
type input "440"
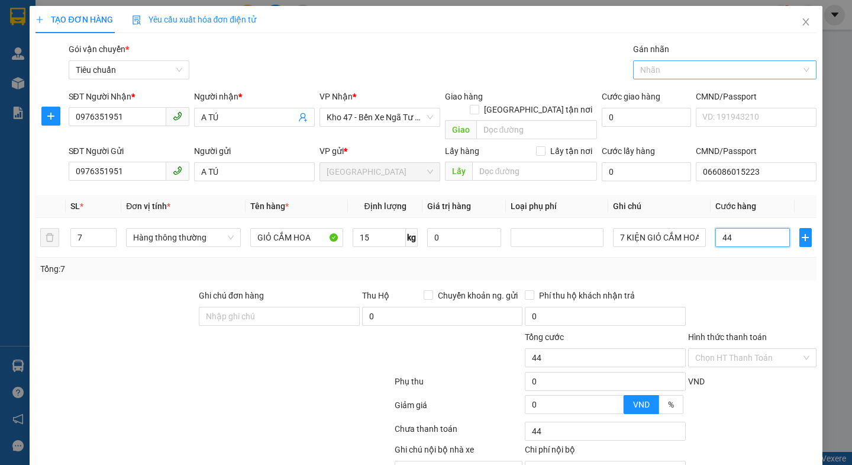
type input "440"
type input "440.000"
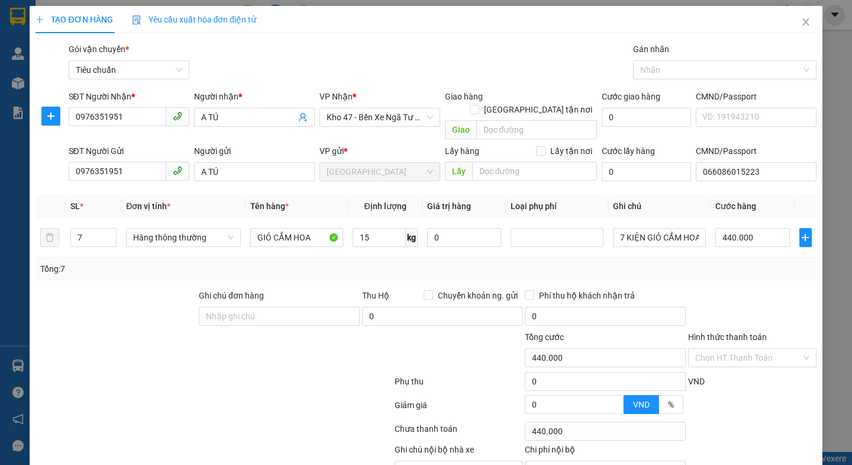
click at [734, 289] on div at bounding box center [752, 309] width 131 height 41
drag, startPoint x: 752, startPoint y: 431, endPoint x: 749, endPoint y: 426, distance: 6.1
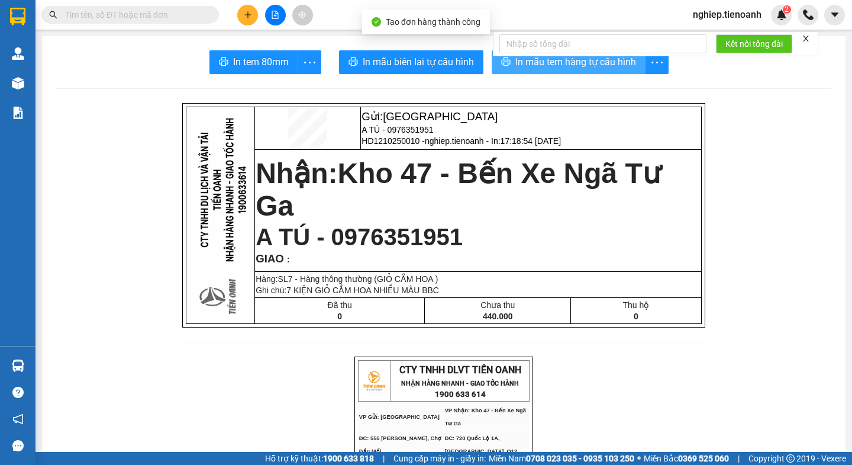
click at [595, 65] on span "In mẫu tem hàng tự cấu hình" at bounding box center [575, 61] width 121 height 15
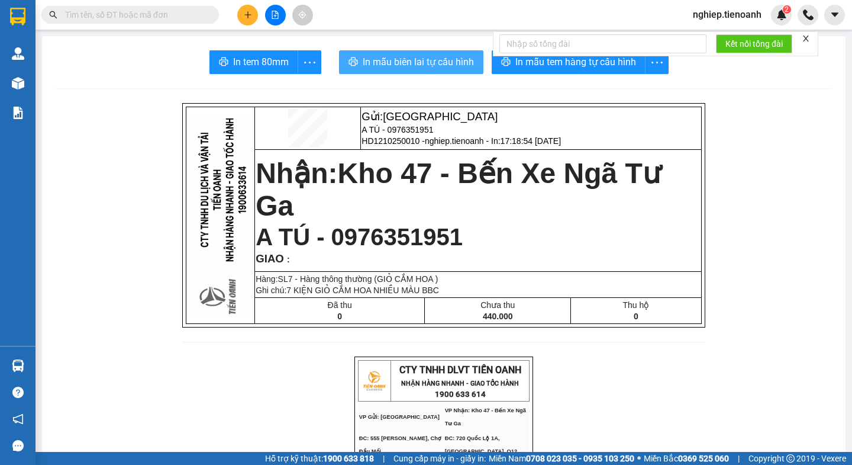
click at [375, 58] on span "In mẫu biên lai tự cấu hình" at bounding box center [418, 61] width 111 height 15
click at [414, 59] on span "In mẫu biên lai tự cấu hình" at bounding box center [418, 61] width 111 height 15
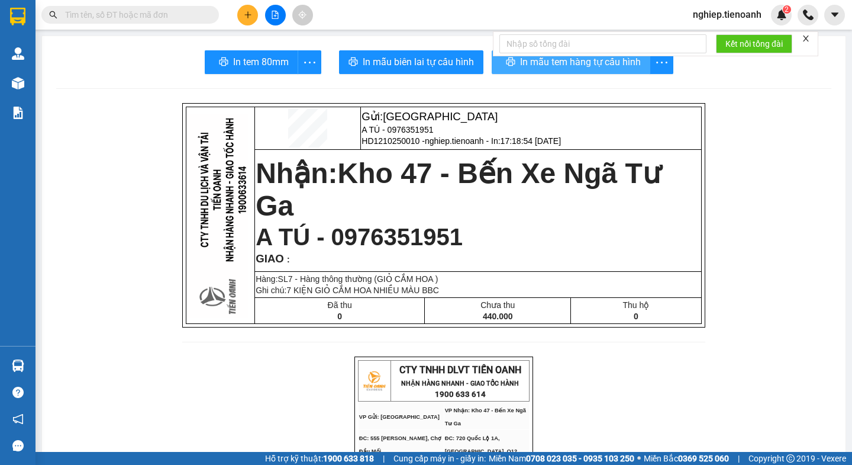
drag, startPoint x: 551, startPoint y: 65, endPoint x: 618, endPoint y: 50, distance: 68.6
click at [552, 65] on span "In mẫu tem hàng tự cấu hình" at bounding box center [580, 61] width 121 height 15
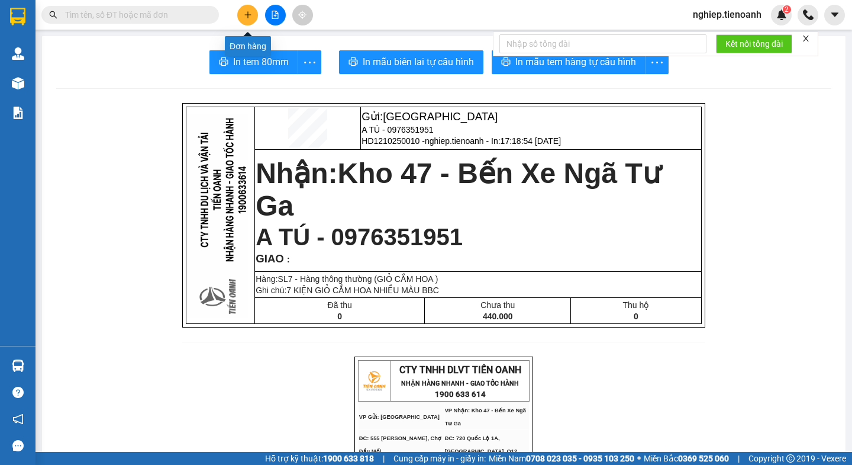
click at [246, 17] on icon "plus" at bounding box center [248, 15] width 8 height 8
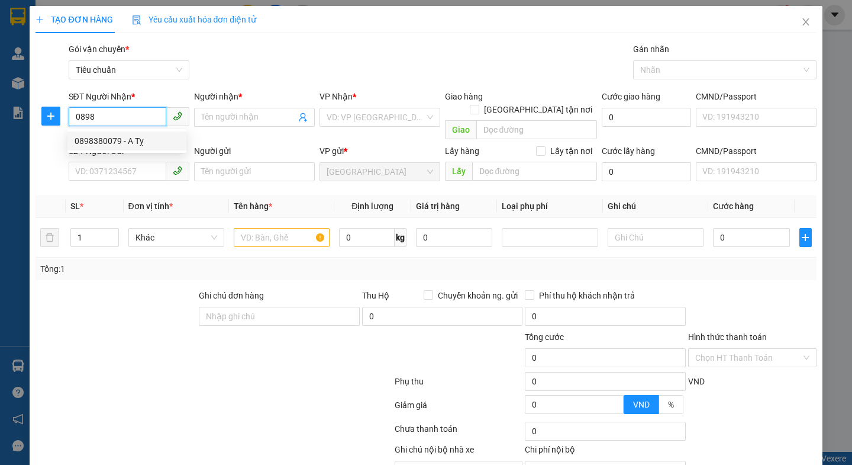
click at [111, 143] on div "0898380079 - A Tỵ" at bounding box center [127, 140] width 105 height 13
type input "0898380079"
type input "A Tỵ"
type input "0898380079"
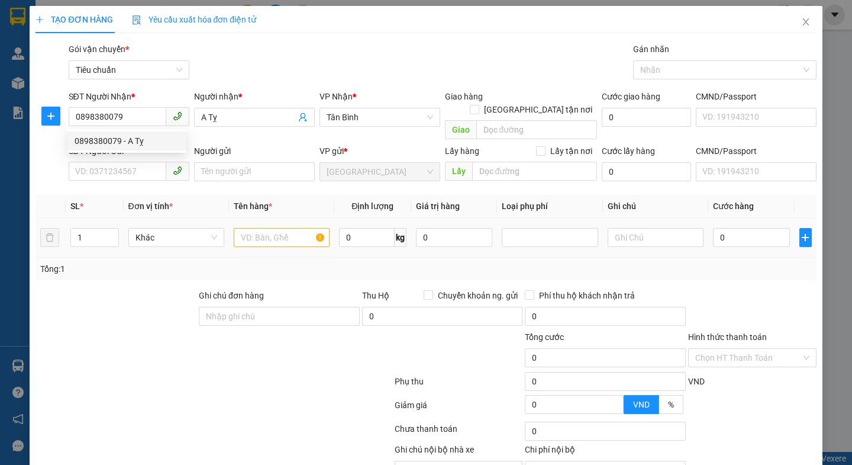
type input "60.000"
drag, startPoint x: 165, startPoint y: 337, endPoint x: 110, endPoint y: 189, distance: 157.1
click at [156, 330] on div at bounding box center [148, 350] width 228 height 41
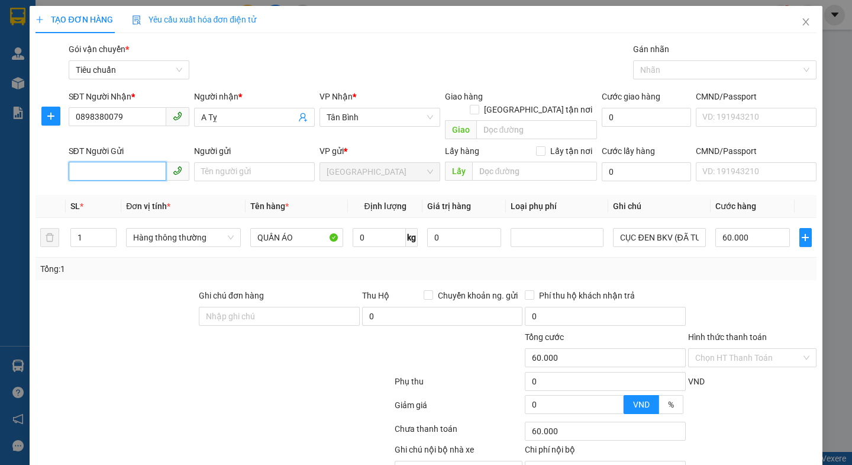
click at [113, 163] on input "SĐT Người Gửi" at bounding box center [118, 171] width 98 height 19
click at [123, 183] on div "0903628258 - C Phương" at bounding box center [133, 182] width 117 height 13
type input "0903628258"
type input "[PERSON_NAME]"
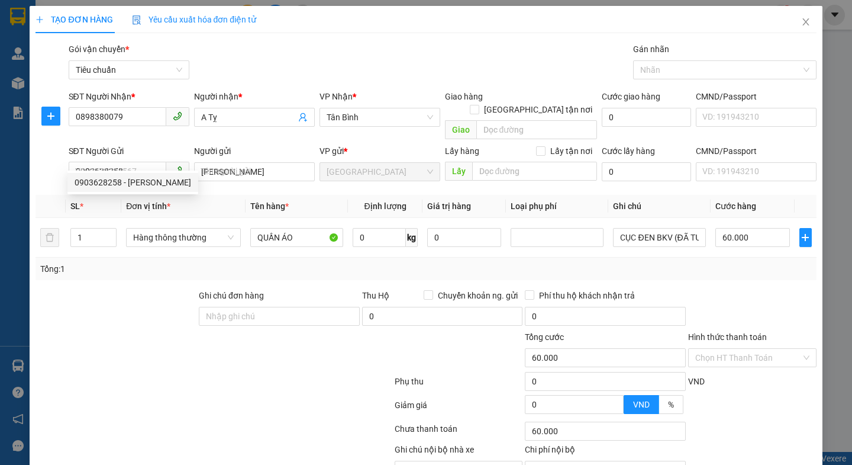
click at [125, 289] on div at bounding box center [115, 309] width 163 height 41
drag, startPoint x: 179, startPoint y: 224, endPoint x: 180, endPoint y: 235, distance: 10.8
click at [179, 228] on span "Hàng thông thường" at bounding box center [183, 237] width 101 height 18
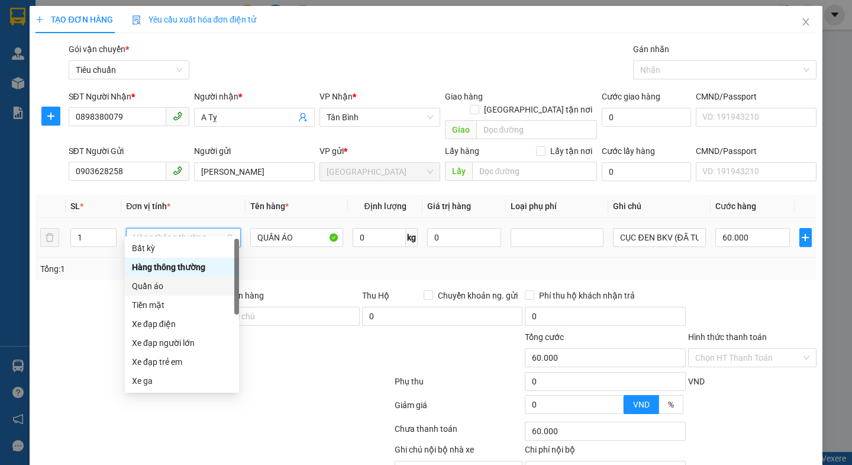
drag, startPoint x: 159, startPoint y: 286, endPoint x: 217, endPoint y: 274, distance: 59.2
click at [162, 286] on div "Quần áo" at bounding box center [182, 285] width 100 height 13
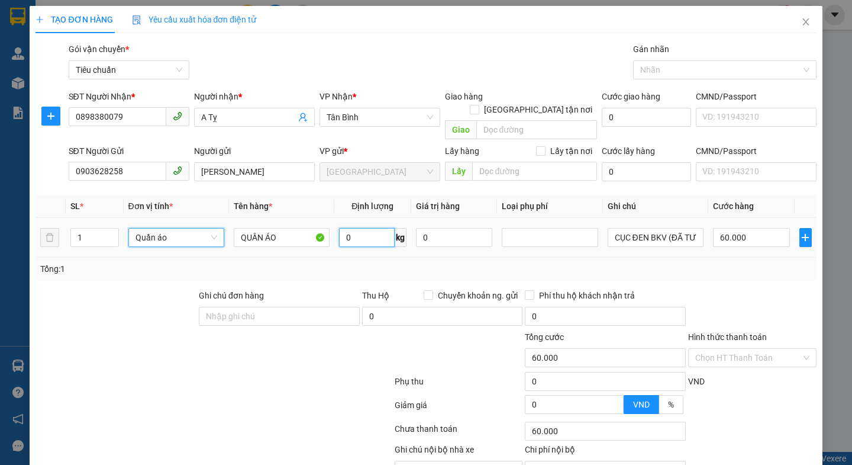
click at [364, 228] on input "0" at bounding box center [367, 237] width 56 height 19
type input "0"
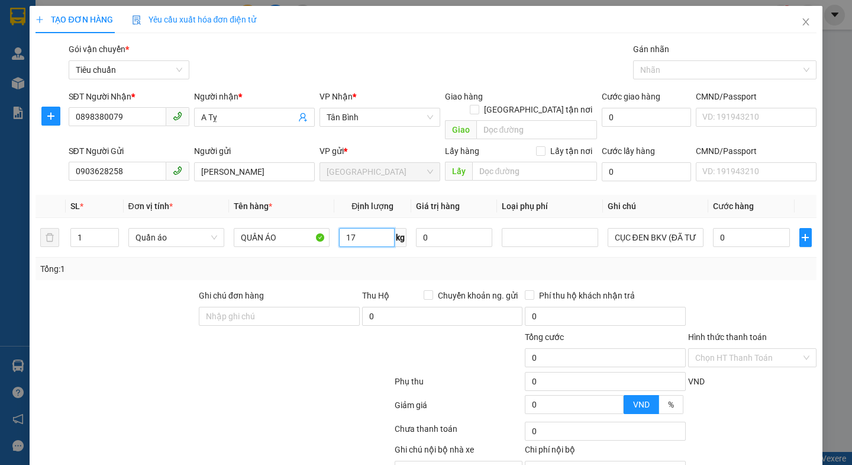
type input "17"
drag, startPoint x: 284, startPoint y: 402, endPoint x: 704, endPoint y: 276, distance: 438.3
click at [285, 402] on div at bounding box center [213, 407] width 359 height 24
type input "55.000"
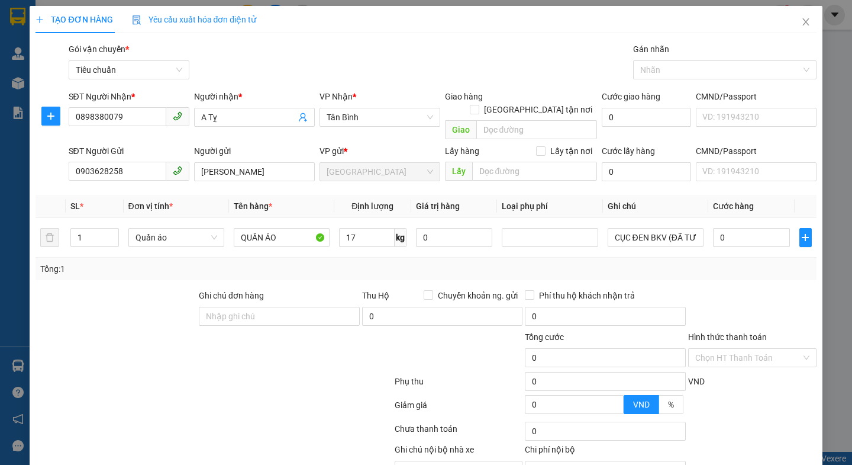
type input "55.000"
click at [750, 228] on input "55.000" at bounding box center [751, 237] width 77 height 19
type input "9"
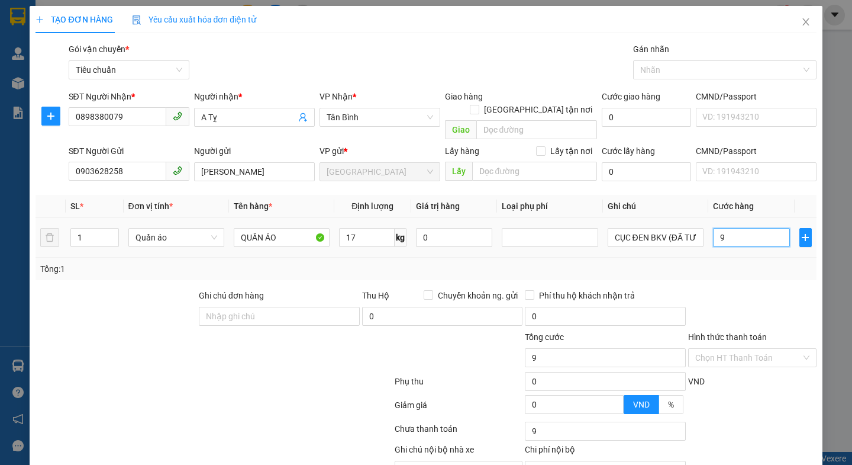
type input "0"
type input "6"
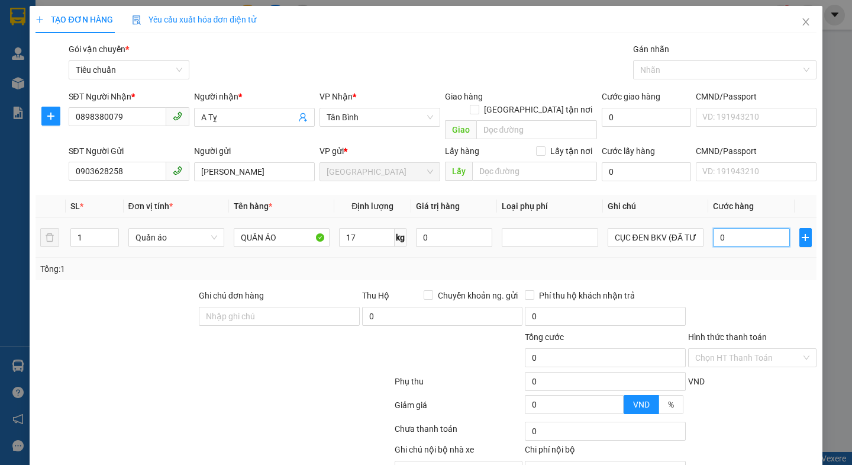
type input "06"
type input "60"
type input "060"
type input "60.000"
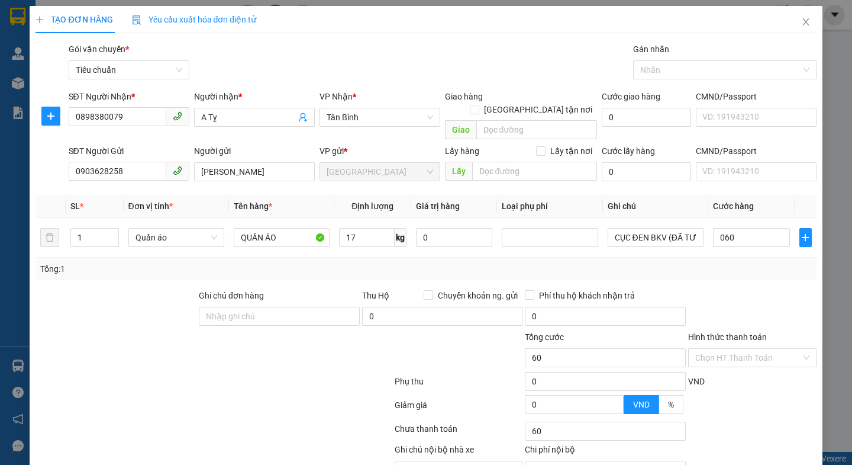
type input "60.000"
click at [760, 289] on div at bounding box center [752, 309] width 131 height 41
click at [743, 349] on input "Hình thức thanh toán" at bounding box center [748, 358] width 106 height 18
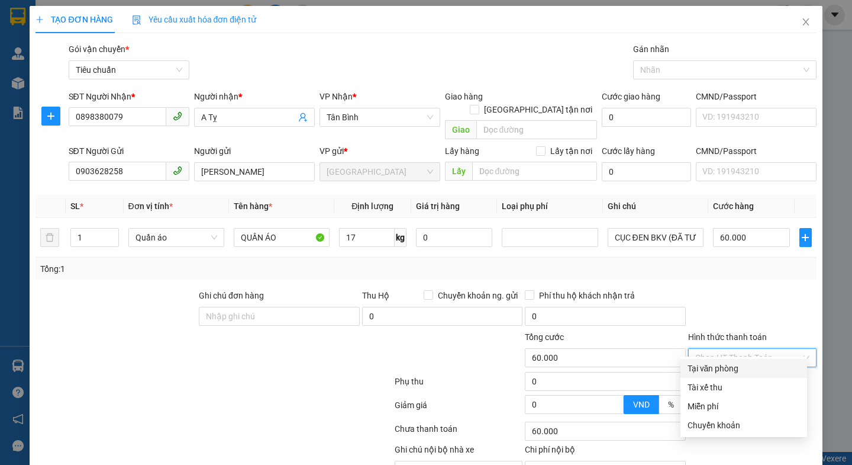
click at [723, 362] on div "Tại văn phòng" at bounding box center [744, 368] width 112 height 13
drag, startPoint x: 765, startPoint y: 436, endPoint x: 604, endPoint y: 331, distance: 192.2
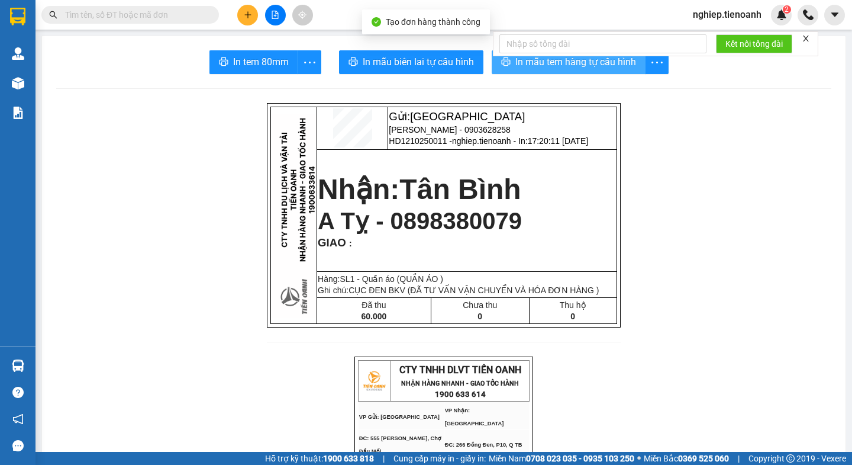
click at [515, 62] on span "In mẫu tem hàng tự cấu hình" at bounding box center [575, 61] width 121 height 15
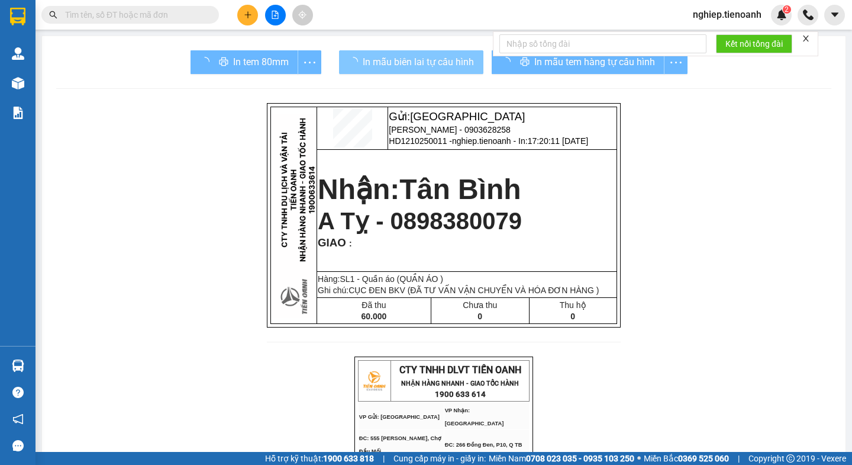
click at [439, 61] on span "In mẫu biên lai tự cấu hình" at bounding box center [418, 61] width 111 height 15
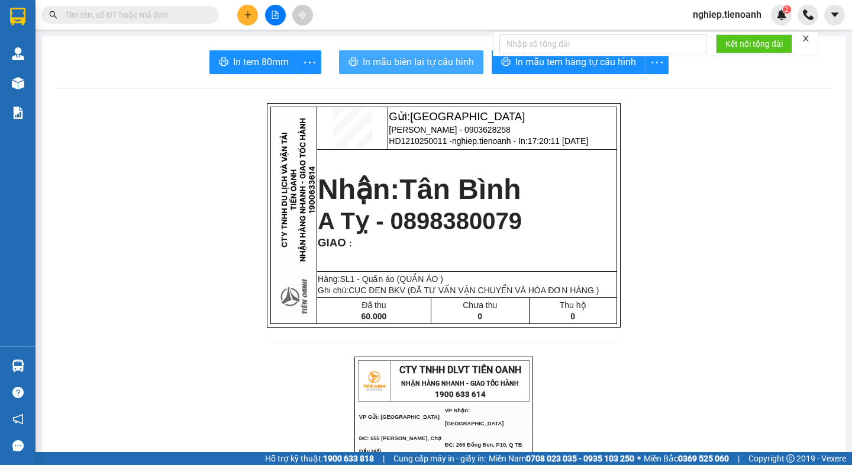
click at [385, 58] on span "In mẫu biên lai tự cấu hình" at bounding box center [418, 61] width 111 height 15
click at [95, 14] on input "text" at bounding box center [135, 14] width 140 height 13
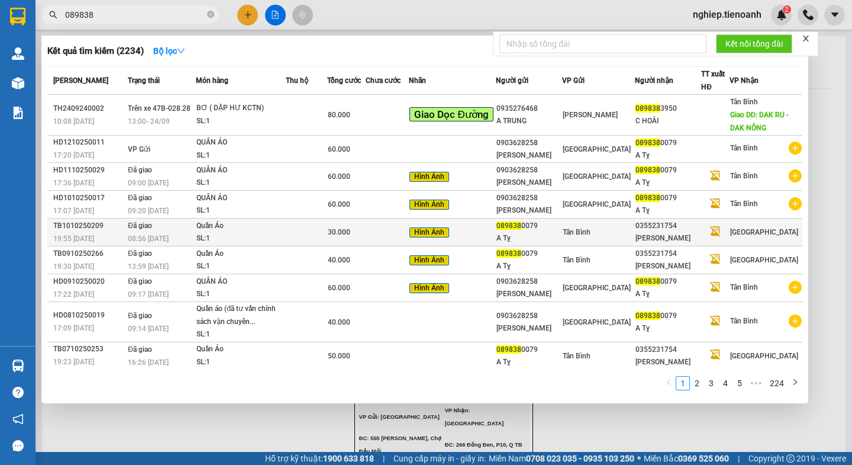
type input "089838"
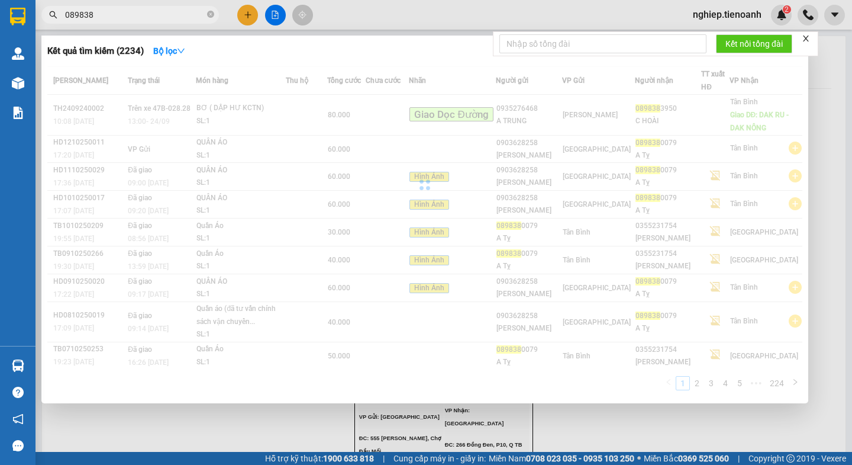
click at [828, 117] on div at bounding box center [426, 232] width 852 height 465
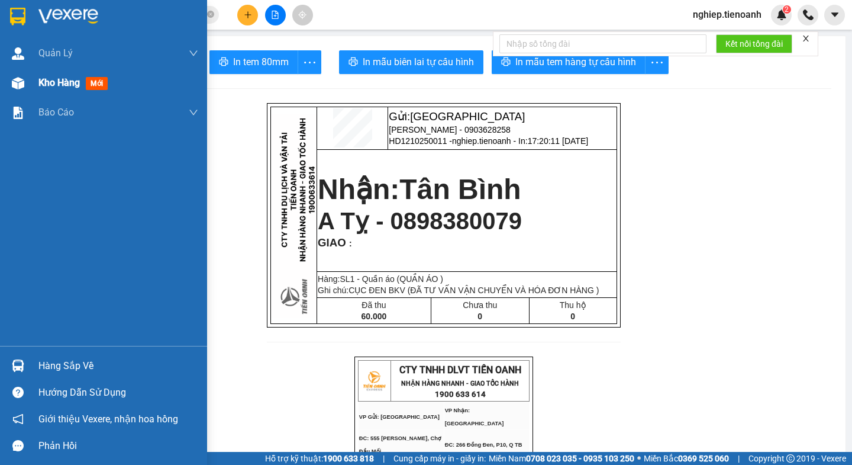
click at [44, 90] on div "Kho hàng mới" at bounding box center [75, 82] width 74 height 15
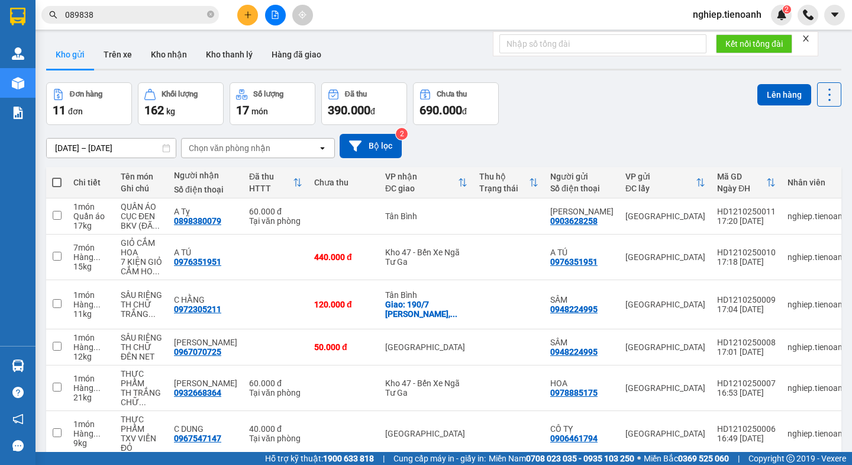
drag, startPoint x: 681, startPoint y: 398, endPoint x: 852, endPoint y: 404, distance: 170.5
click at [852, 404] on main "ver 1.8.146 Kho gửi Trên xe Kho nhận Kho thanh lý Hàng đã giao Đơn hàng 11 đơn …" at bounding box center [426, 226] width 852 height 452
click at [246, 15] on icon "plus" at bounding box center [247, 14] width 7 height 1
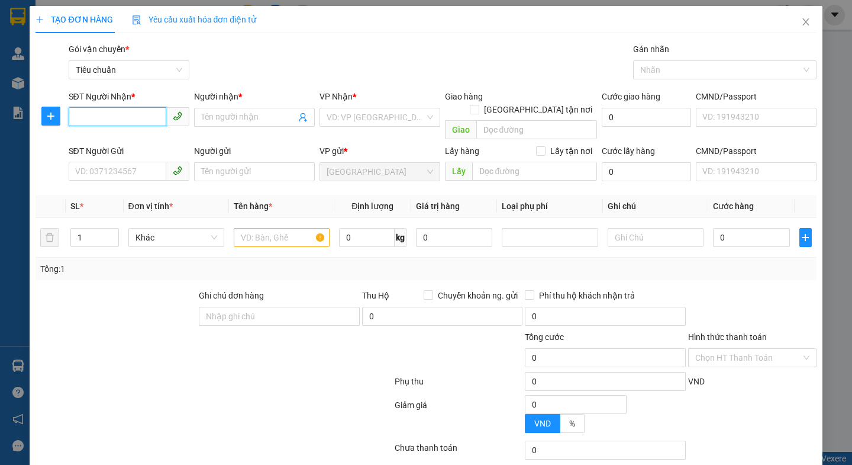
click at [105, 117] on input "SĐT Người Nhận *" at bounding box center [118, 116] width 98 height 19
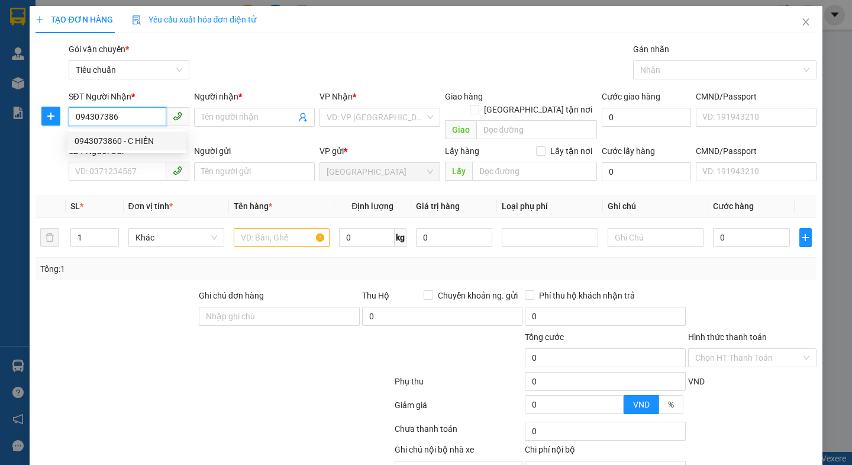
type input "0943073860"
drag, startPoint x: 92, startPoint y: 140, endPoint x: 96, endPoint y: 156, distance: 16.5
click at [93, 140] on div "0943073860 - C HIỀN" at bounding box center [127, 140] width 105 height 13
type input "C HIỀN"
type input "0943073860"
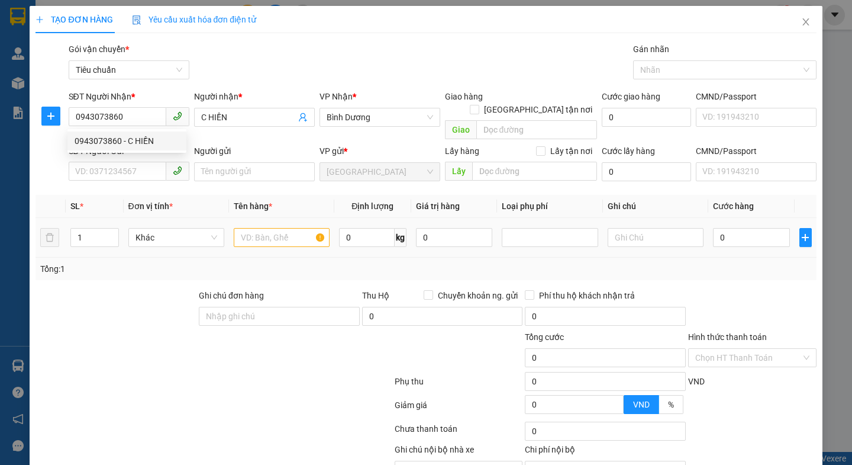
type input "40.000"
click at [138, 289] on div at bounding box center [115, 309] width 163 height 41
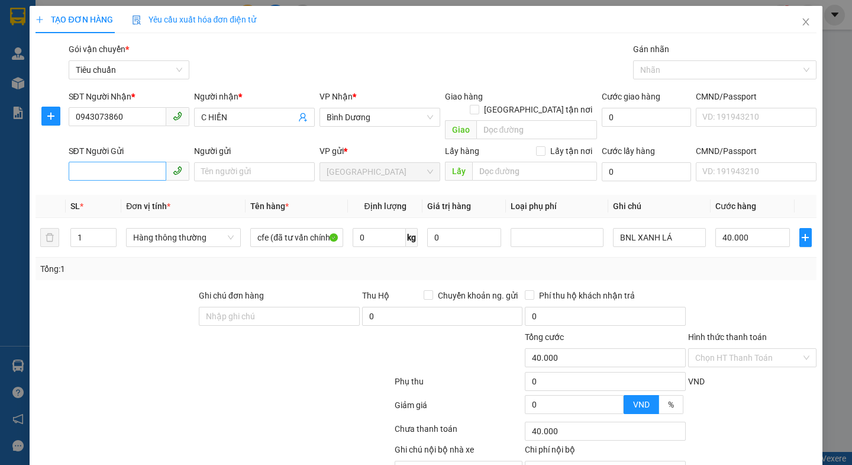
click at [135, 167] on span at bounding box center [129, 171] width 121 height 19
click at [138, 185] on div "0846058585 - C Tuyết" at bounding box center [127, 182] width 105 height 13
type input "0846058585"
type input "C Tuyết"
click at [161, 289] on div at bounding box center [115, 309] width 163 height 41
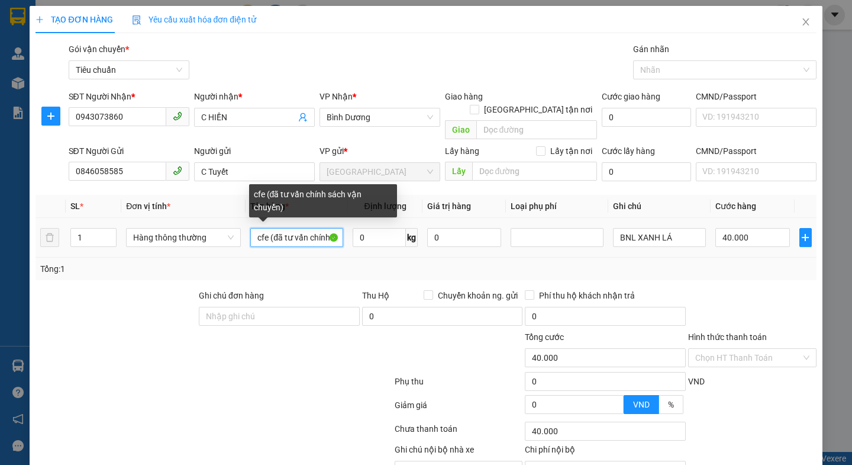
click at [333, 228] on input "cfe (đã tư vấn chính sách vận chuyển)" at bounding box center [296, 237] width 93 height 19
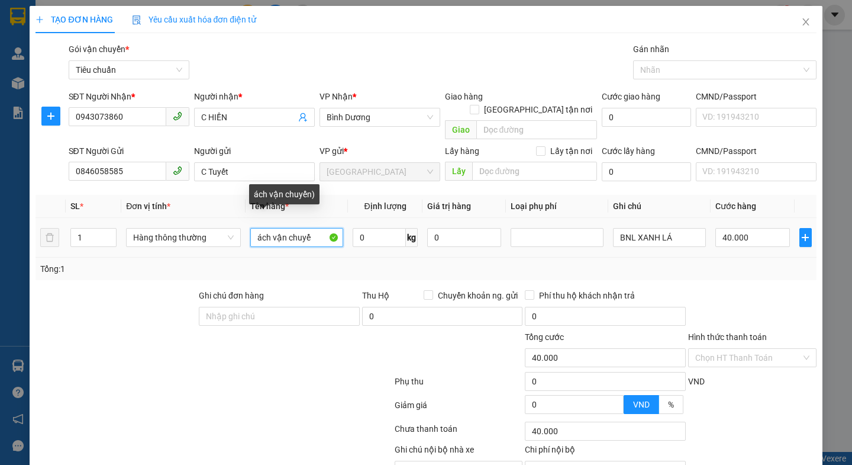
click at [312, 228] on input "ách vận chuyể" at bounding box center [296, 237] width 93 height 19
type input "á"
type input "CFE"
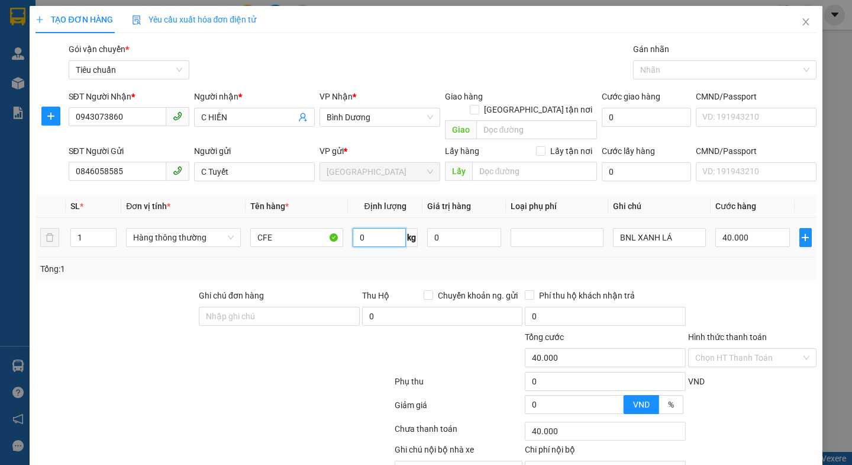
click at [365, 231] on input "0" at bounding box center [379, 237] width 53 height 19
type input "10"
click at [289, 395] on div at bounding box center [213, 407] width 359 height 24
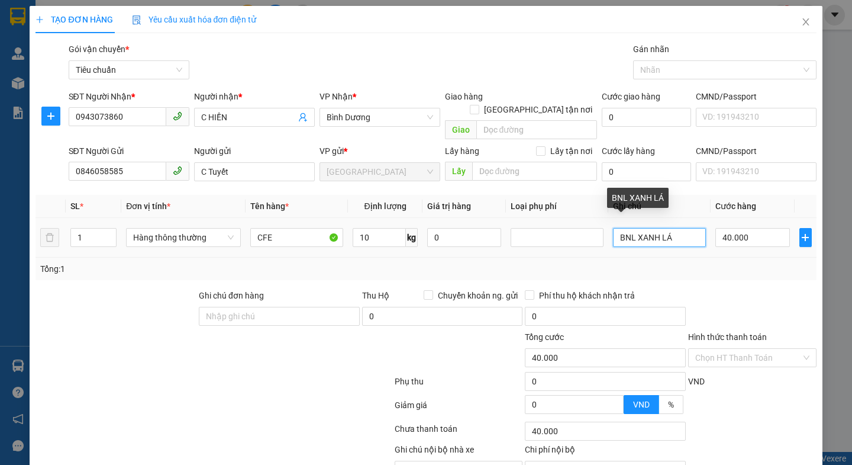
click at [679, 228] on input "BNL XANH LÁ" at bounding box center [659, 237] width 93 height 19
click at [638, 228] on input "BN" at bounding box center [659, 237] width 93 height 19
type input "B"
type input "TH CHỮ TRÁI CÂY"
click at [742, 289] on div at bounding box center [752, 309] width 131 height 41
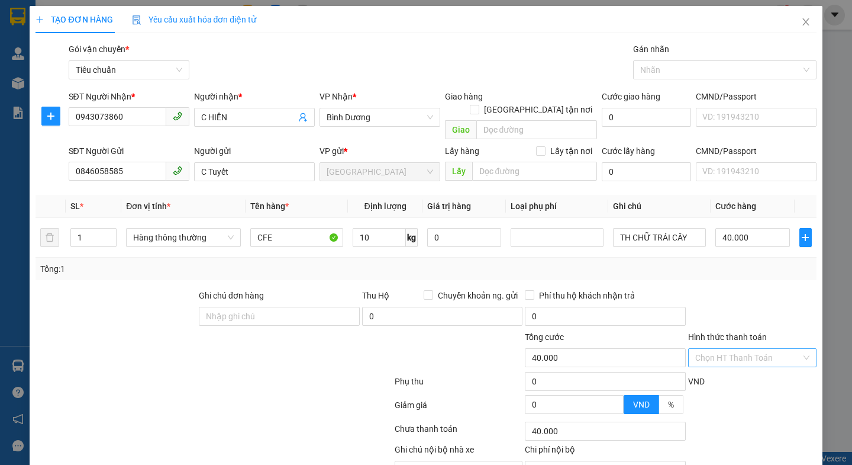
click at [727, 349] on input "Hình thức thanh toán" at bounding box center [748, 358] width 106 height 18
click at [724, 362] on div "Tại văn phòng" at bounding box center [744, 368] width 112 height 13
type input "0"
drag, startPoint x: 763, startPoint y: 435, endPoint x: 669, endPoint y: 378, distance: 109.9
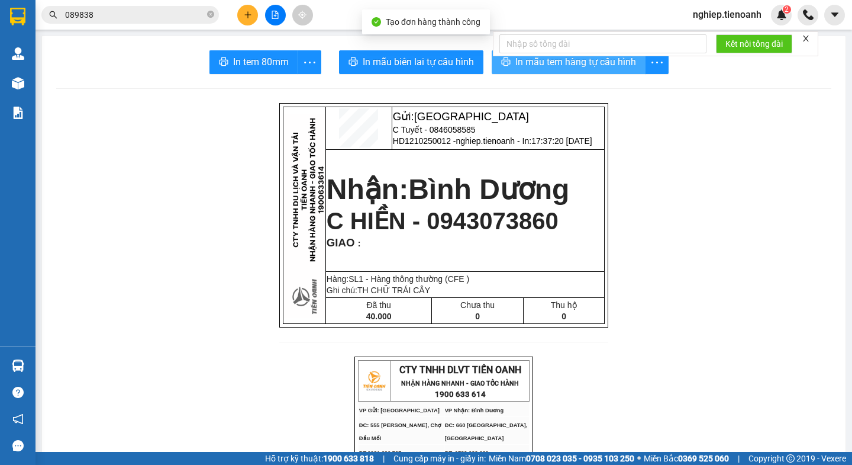
click at [528, 60] on span "In mẫu tem hàng tự cấu hình" at bounding box center [575, 61] width 121 height 15
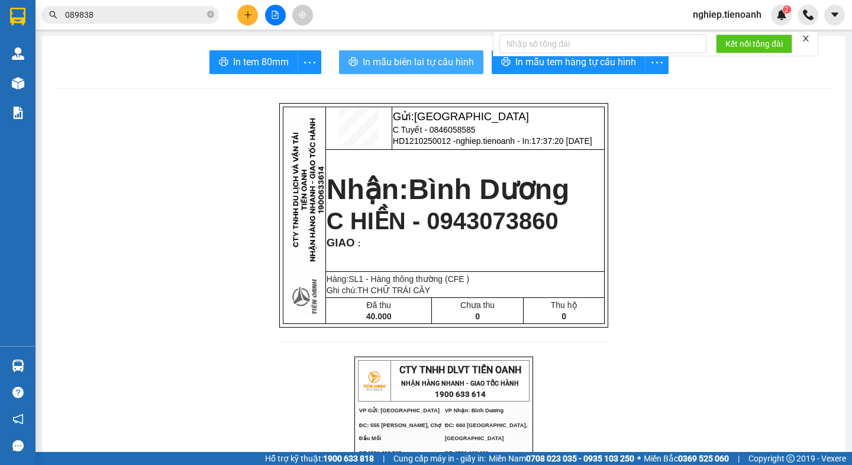
click at [430, 61] on span "In mẫu biên lai tự cấu hình" at bounding box center [418, 61] width 111 height 15
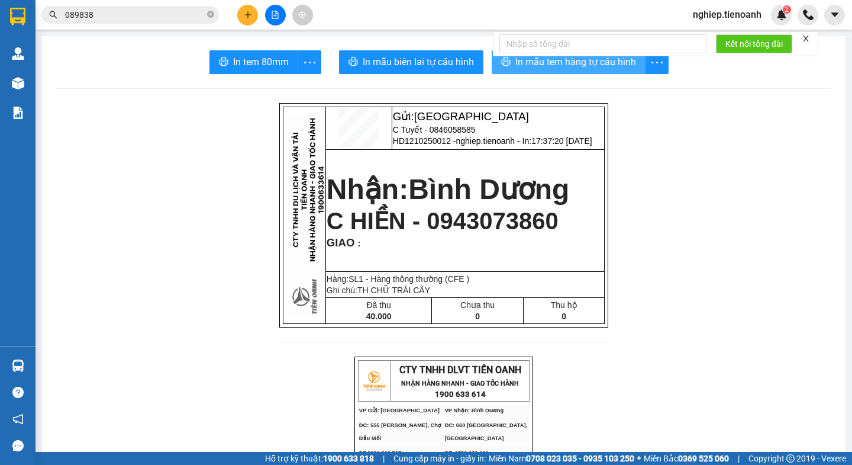
click at [582, 63] on span "In mẫu tem hàng tự cấu hình" at bounding box center [575, 61] width 121 height 15
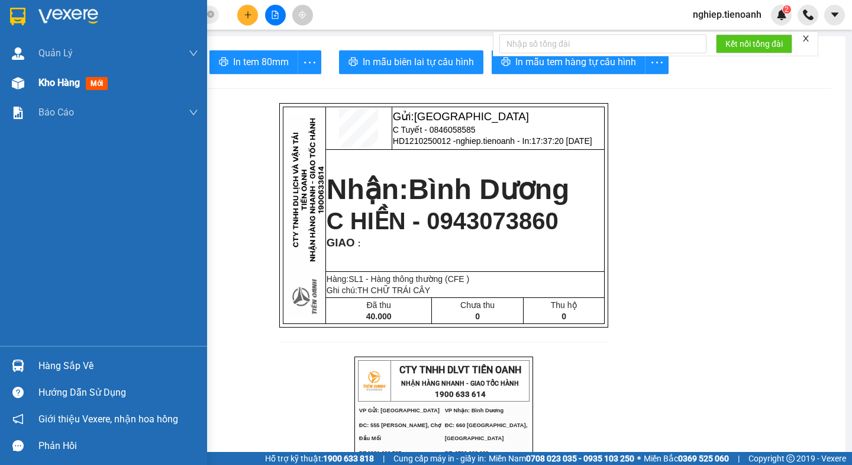
click at [46, 83] on span "Kho hàng" at bounding box center [58, 82] width 41 height 11
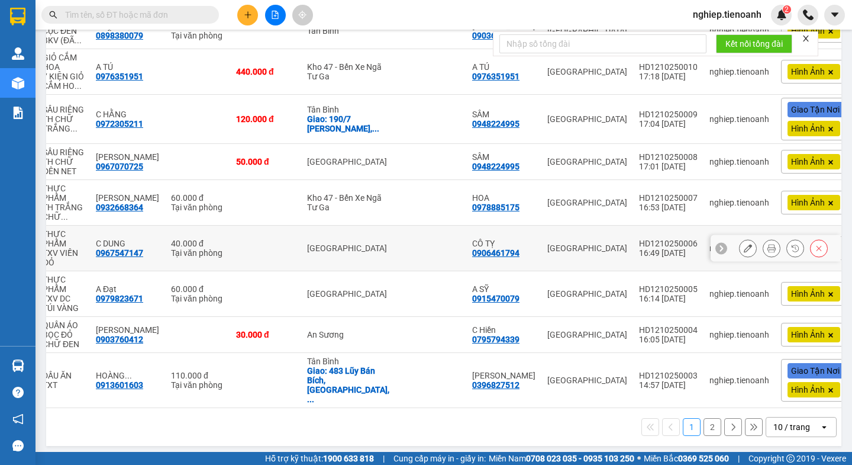
scroll to position [225, 0]
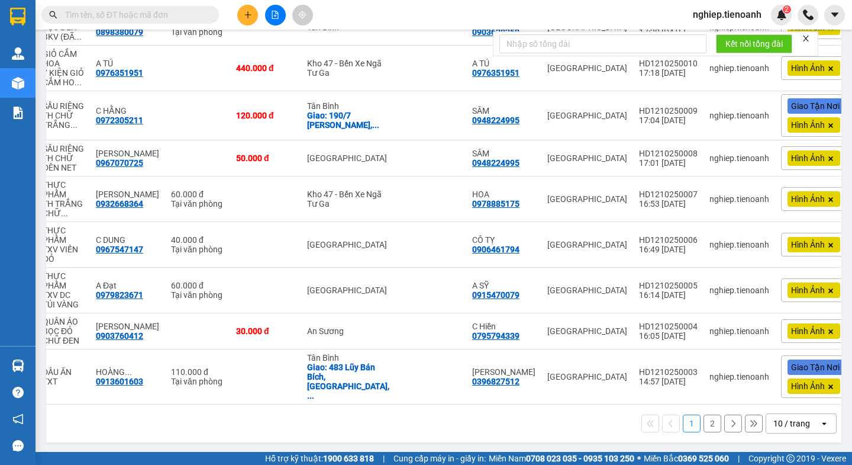
click at [707, 421] on button "2" at bounding box center [713, 423] width 18 height 18
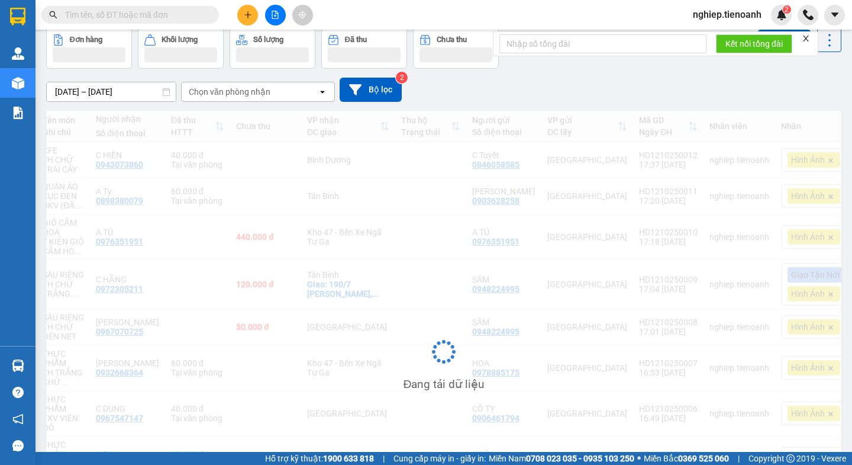
scroll to position [0, 63]
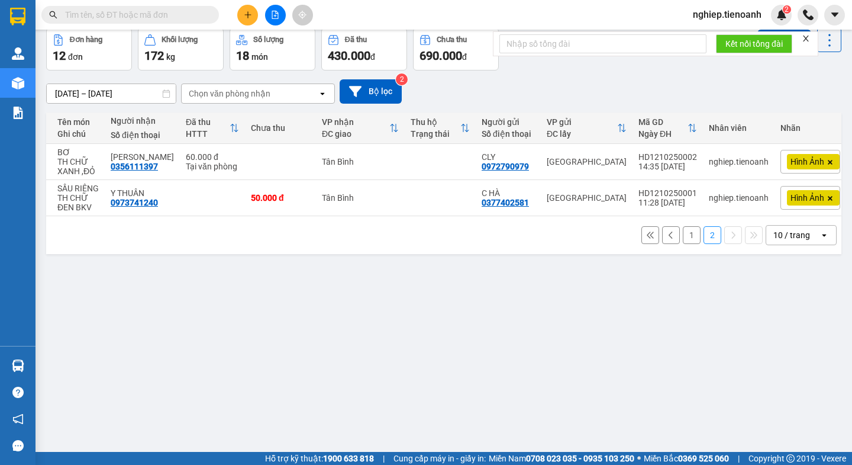
click at [685, 238] on button "1" at bounding box center [692, 235] width 18 height 18
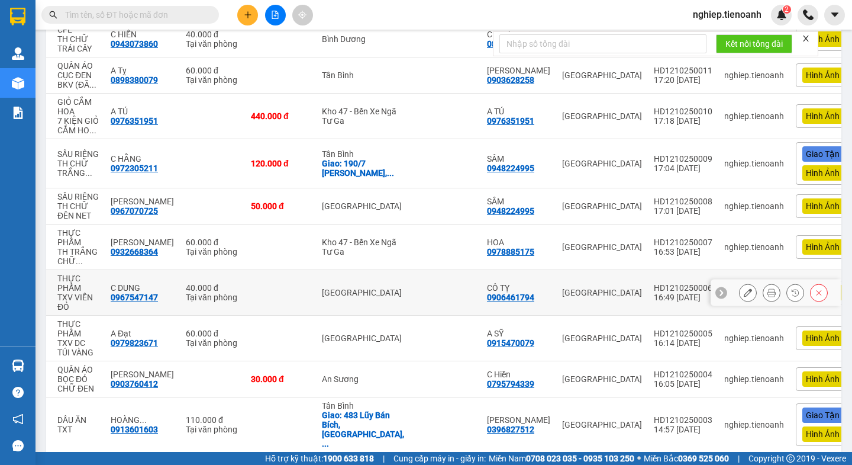
scroll to position [178, 0]
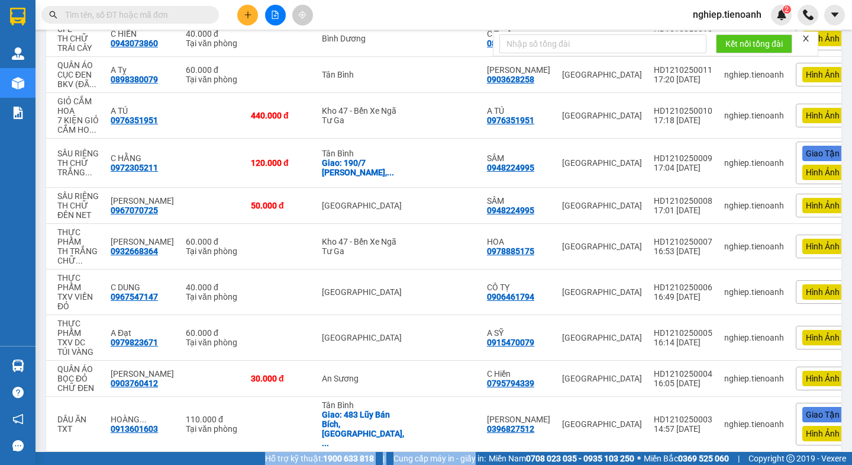
drag, startPoint x: 541, startPoint y: 451, endPoint x: 505, endPoint y: 427, distance: 43.0
click at [466, 453] on section "Kết quả tìm kiếm ( 0 ) Bộ lọc No Data nghiep.tienoanh 2 Quản Lý Quản lý khách h…" at bounding box center [426, 232] width 852 height 465
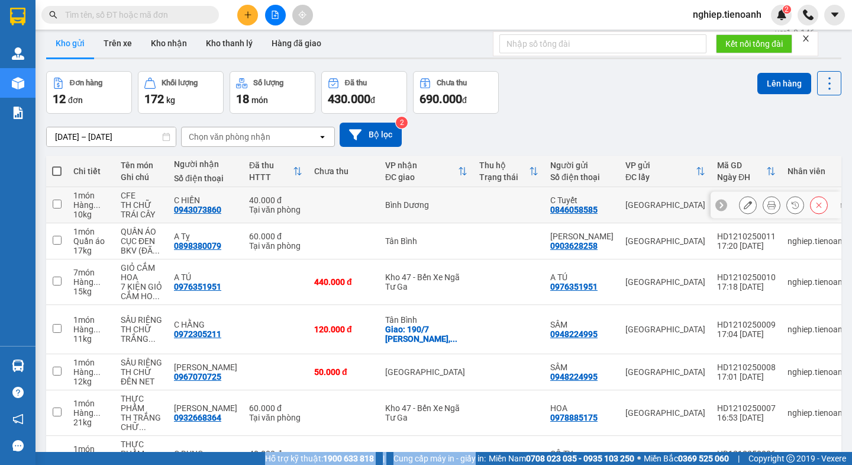
scroll to position [0, 0]
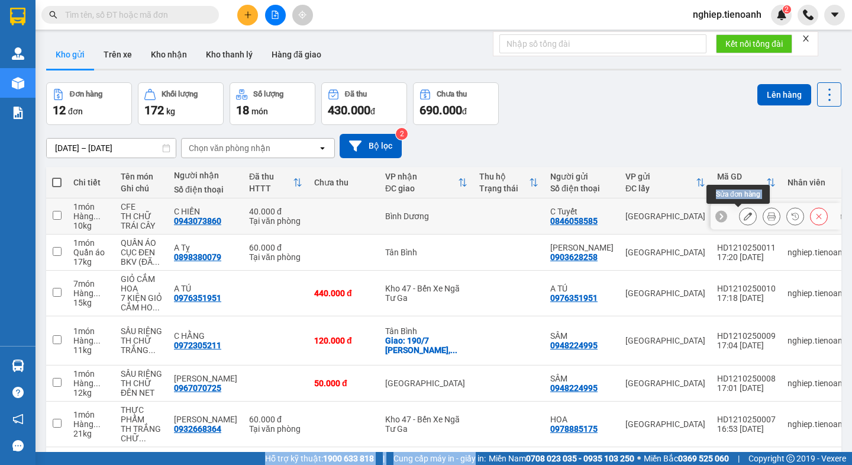
click at [744, 217] on icon at bounding box center [748, 216] width 8 height 8
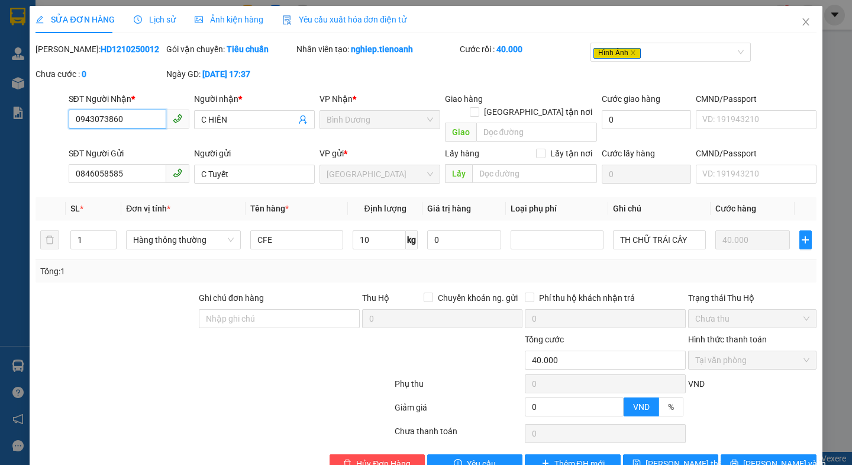
type input "0943073860"
type input "C HIỀN"
type input "0846058585"
type input "C Tuyết"
type input "0"
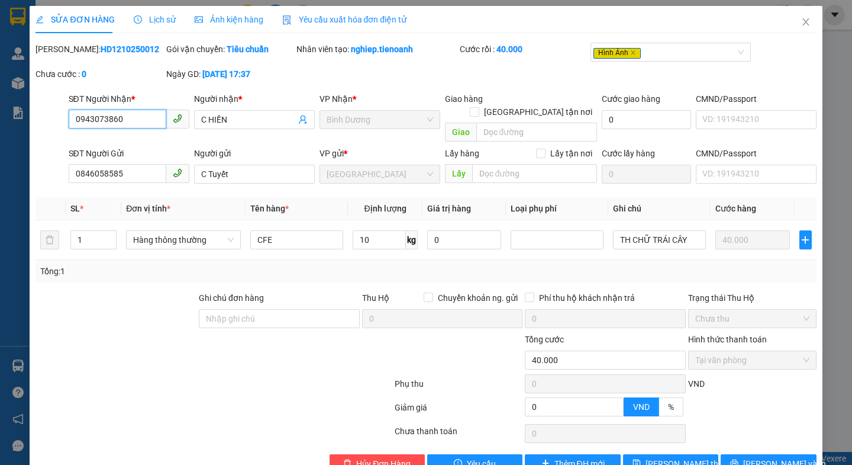
type input "40.000"
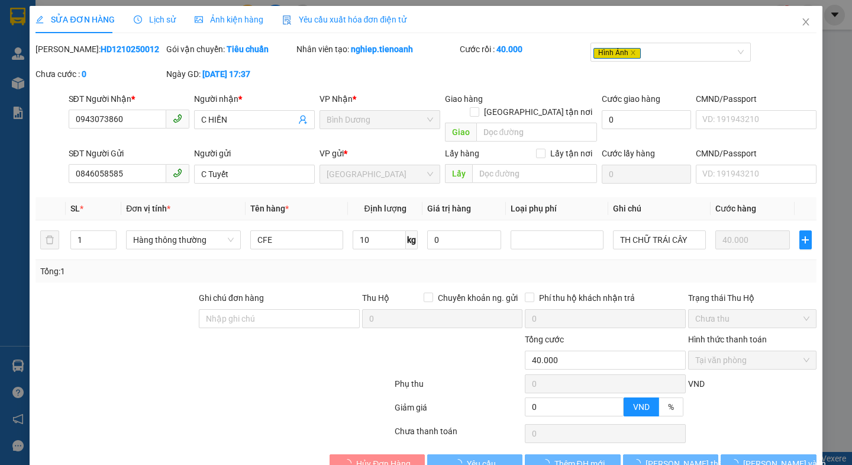
click at [221, 20] on span "Ảnh kiện hàng" at bounding box center [229, 19] width 69 height 9
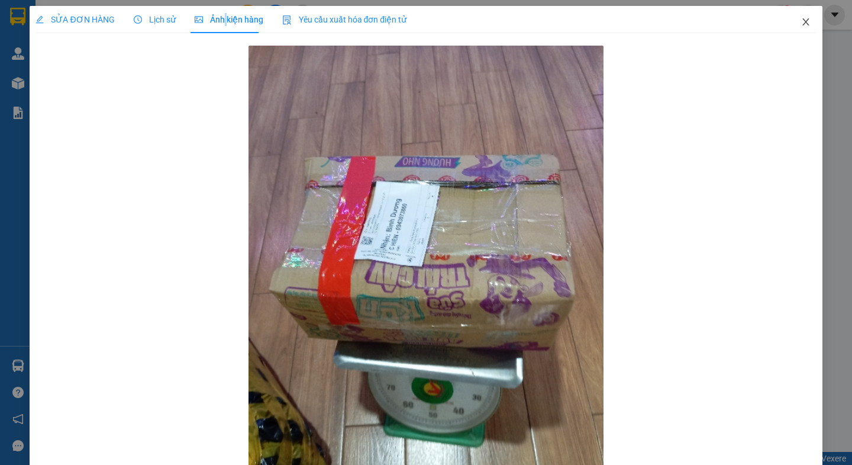
click at [794, 17] on span "Close" at bounding box center [805, 22] width 33 height 33
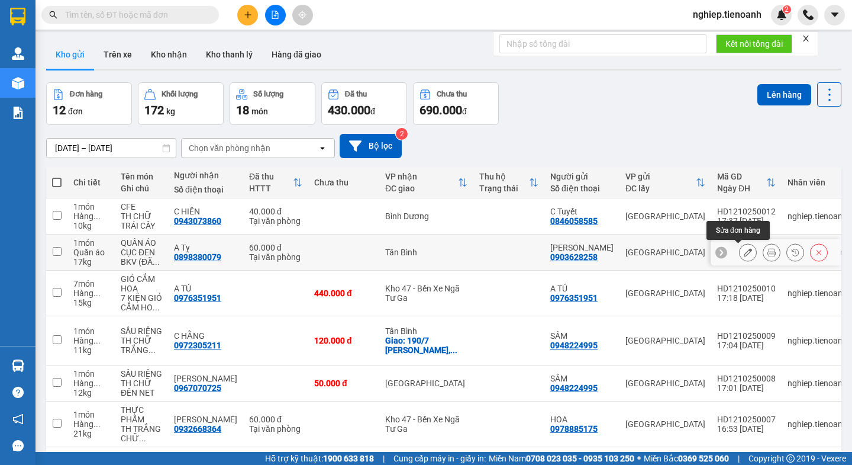
drag, startPoint x: 794, startPoint y: 17, endPoint x: 738, endPoint y: 250, distance: 240.3
click at [744, 250] on icon at bounding box center [748, 252] width 8 height 8
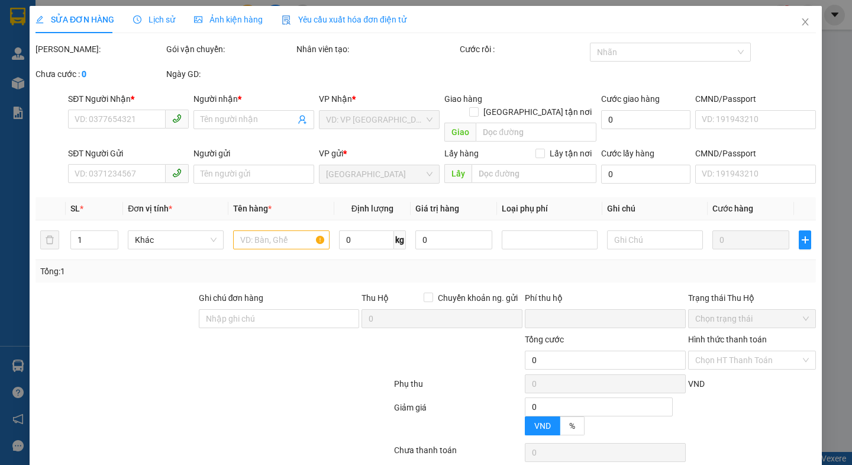
type input "0898380079"
type input "A Tỵ"
type input "0903628258"
type input "[PERSON_NAME]"
type input "0"
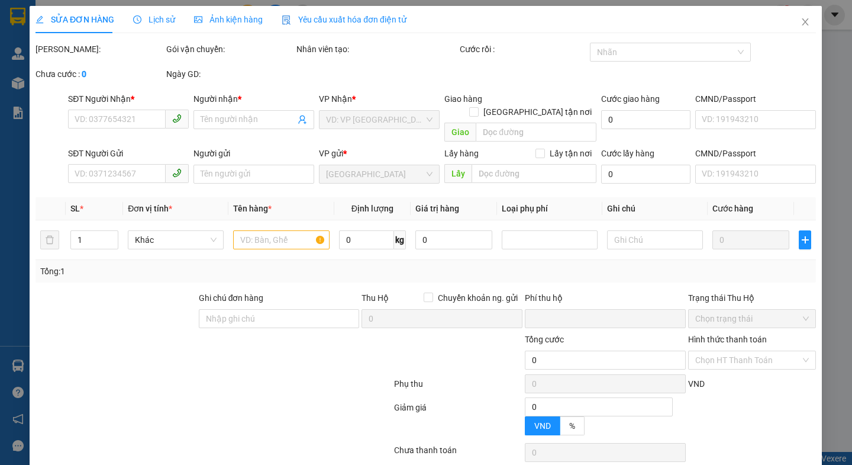
type input "60.000"
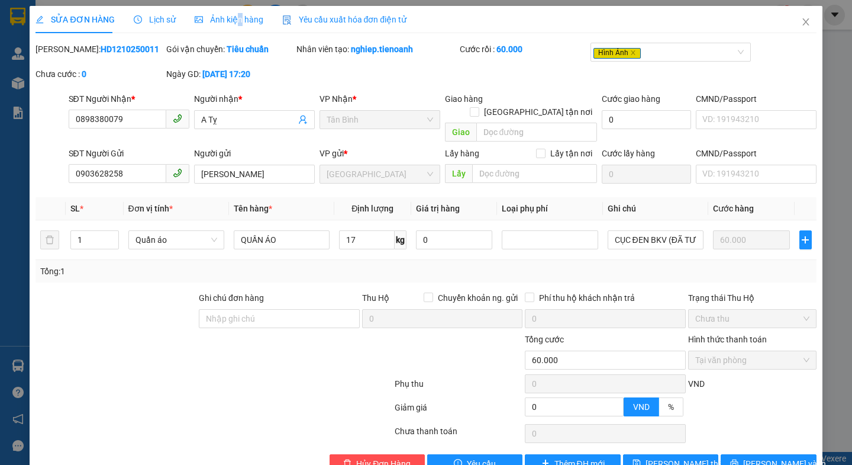
click at [236, 18] on span "Ảnh kiện hàng" at bounding box center [229, 19] width 69 height 9
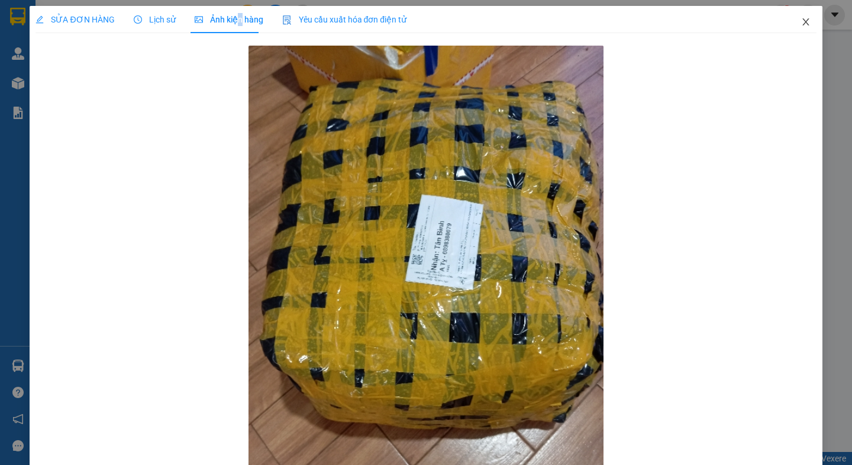
click at [801, 21] on icon "close" at bounding box center [805, 21] width 9 height 9
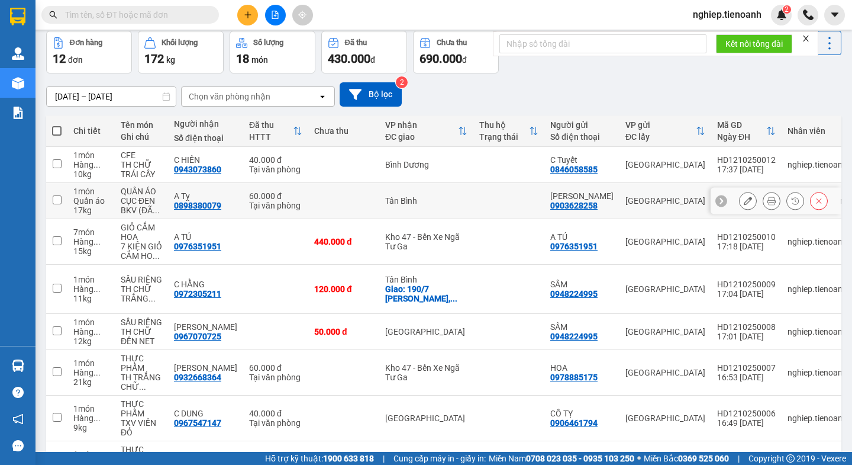
scroll to position [118, 0]
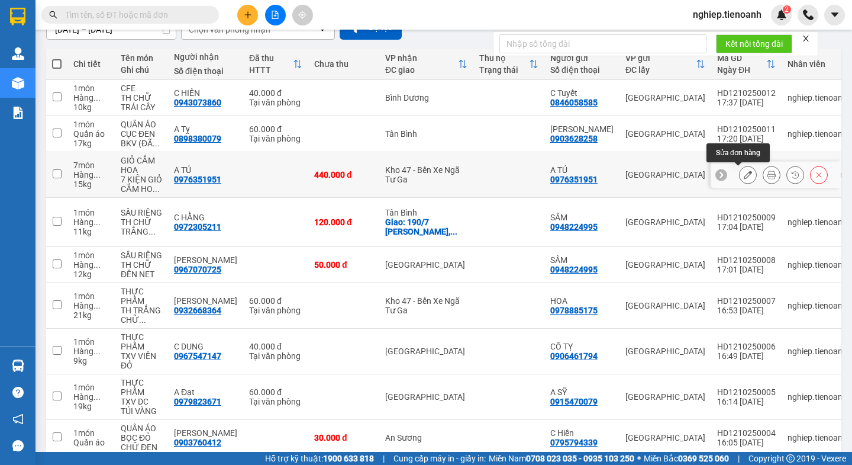
click at [744, 177] on icon at bounding box center [748, 174] width 8 height 8
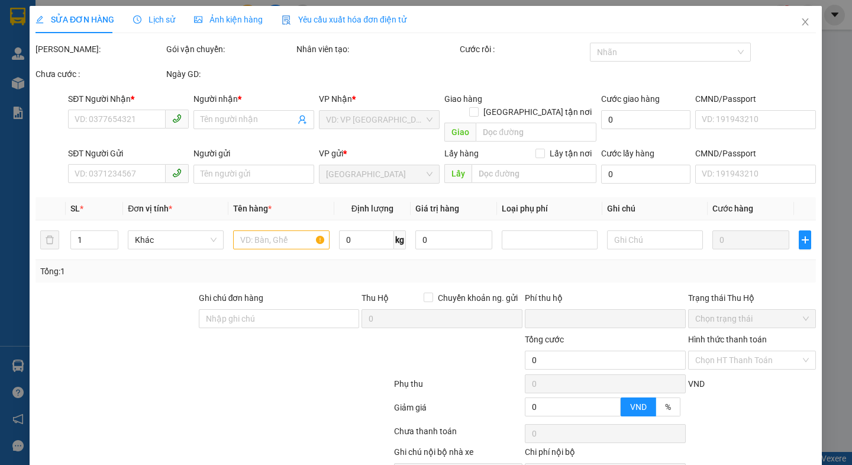
type input "0976351951"
type input "A TÚ"
type input "0976351951"
type input "A TÚ"
type input "066086015223"
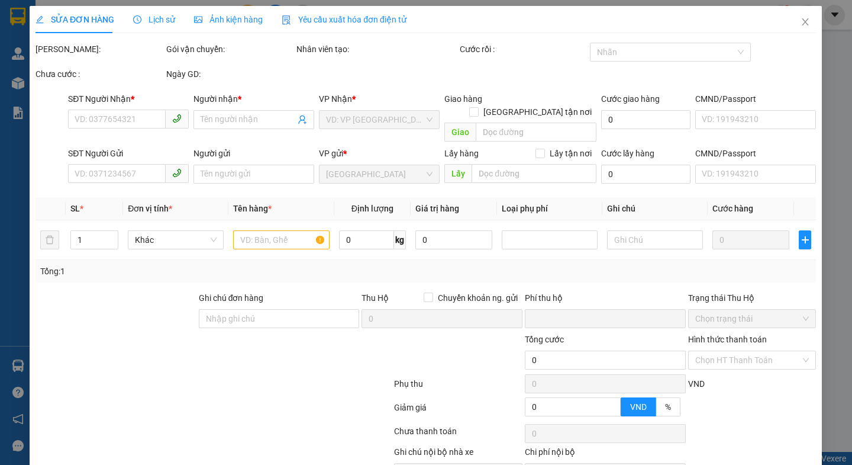
type input "0"
type input "440.000"
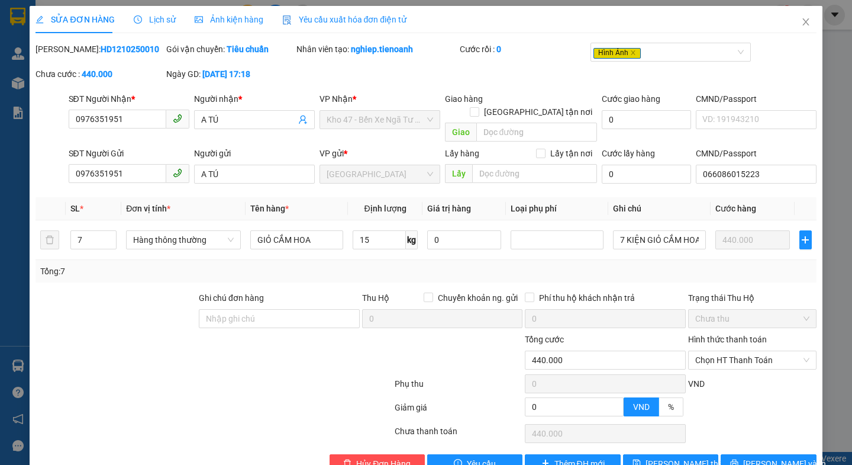
click at [237, 20] on span "Ảnh kiện hàng" at bounding box center [229, 19] width 69 height 9
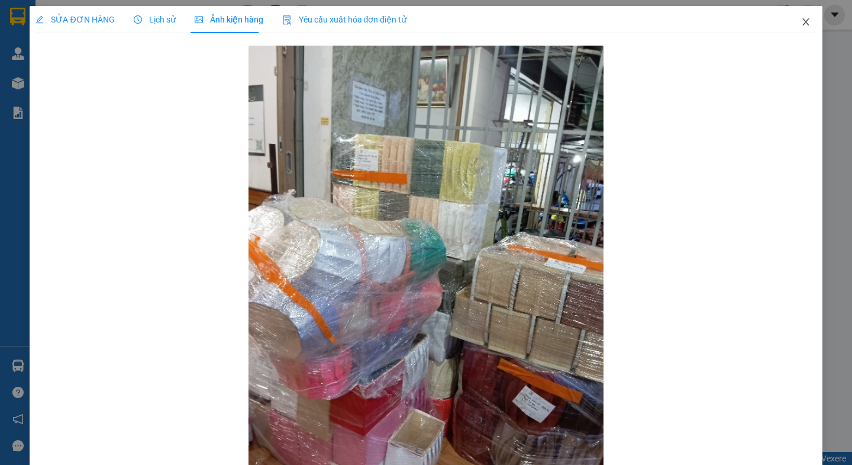
click at [801, 18] on icon "close" at bounding box center [805, 21] width 9 height 9
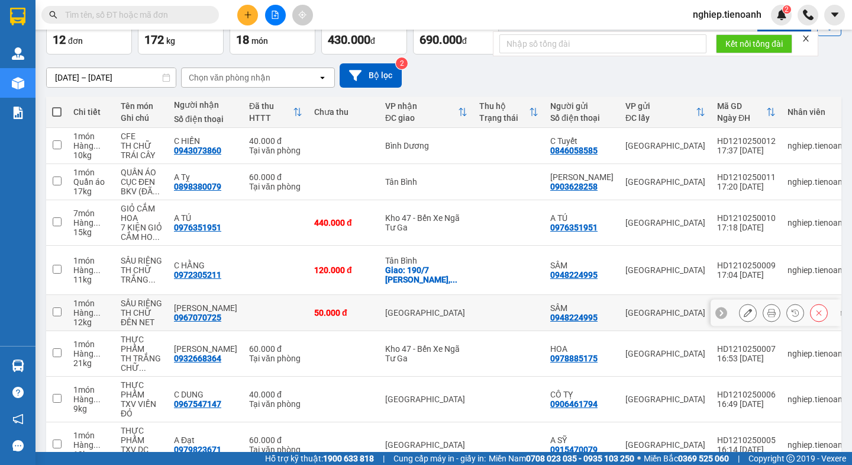
scroll to position [178, 0]
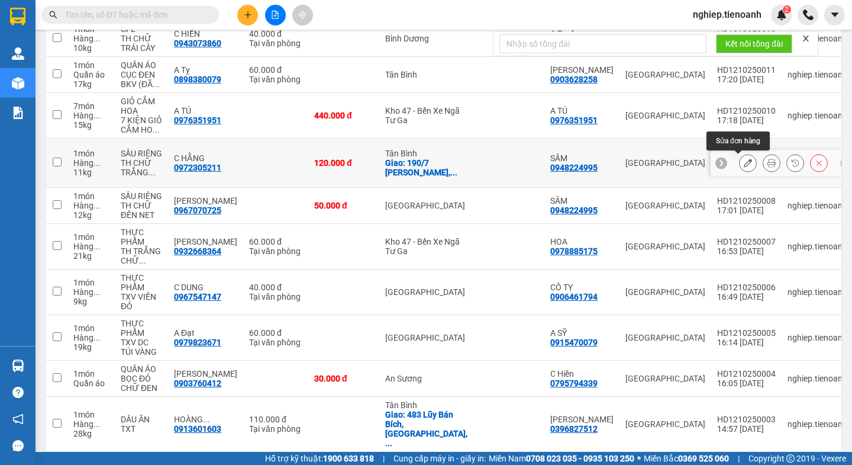
click at [744, 163] on icon at bounding box center [748, 163] width 8 height 8
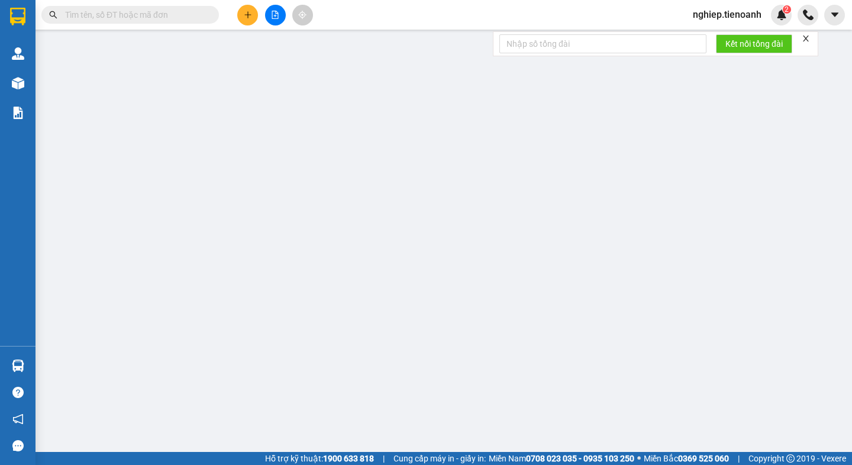
type input "0972305211"
type input "C HẰNG"
checkbox input "true"
type input "[STREET_ADDRESS][PERSON_NAME]"
type input "0948224995"
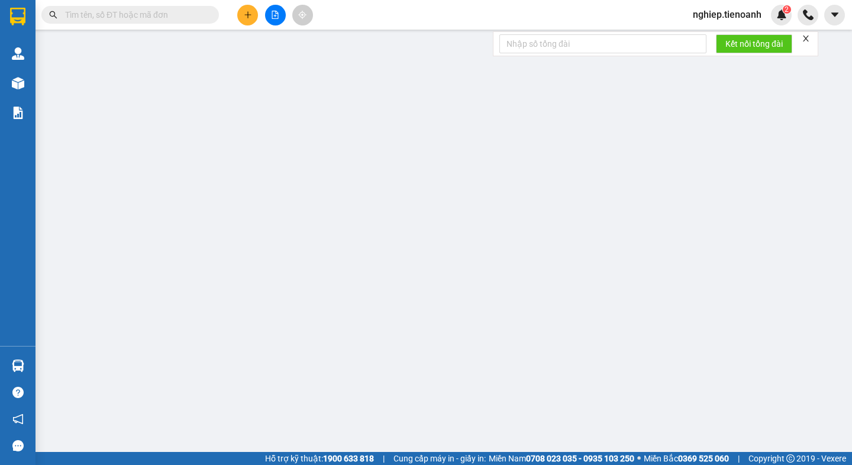
type input "SÂM"
type input "0"
type input "120.000"
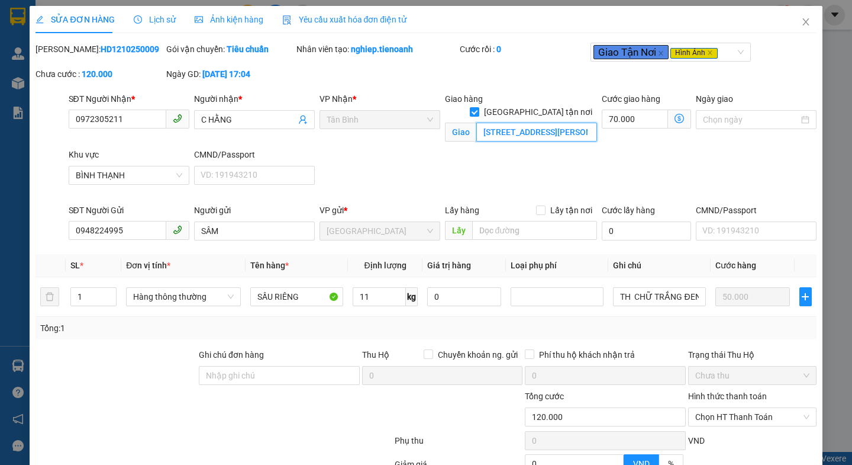
click at [511, 122] on input "[STREET_ADDRESS][PERSON_NAME]" at bounding box center [536, 131] width 121 height 19
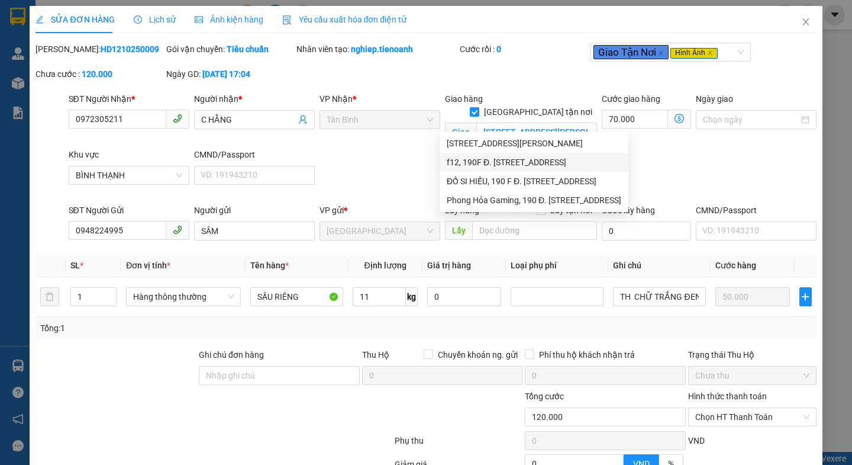
click at [773, 160] on div "SĐT Người Nhận * 0972305211 Người nhận * C HẰNG VP Nhận * [GEOGRAPHIC_DATA] tận…" at bounding box center [442, 147] width 753 height 111
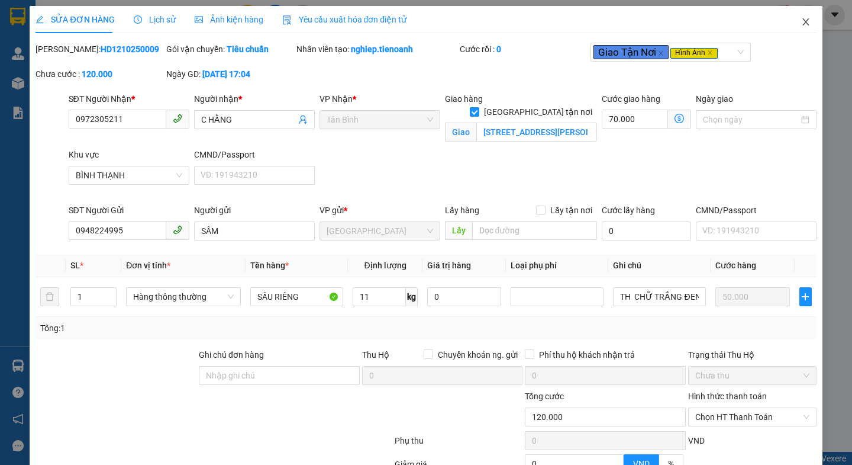
click at [801, 21] on icon "close" at bounding box center [805, 21] width 9 height 9
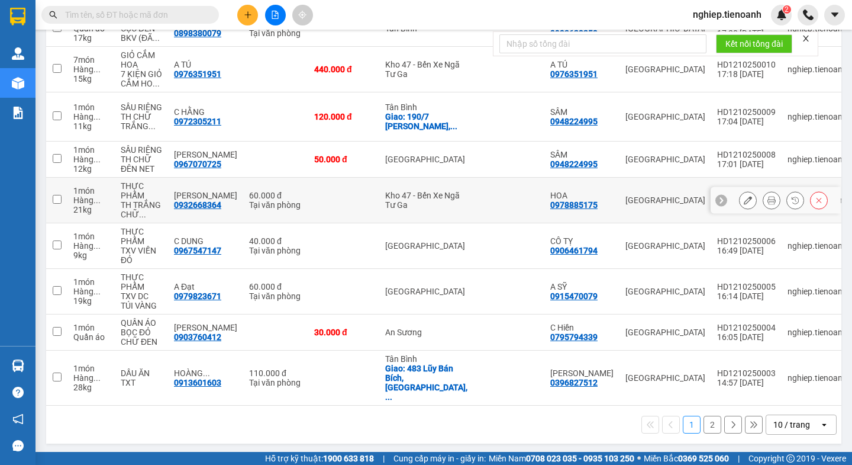
scroll to position [225, 0]
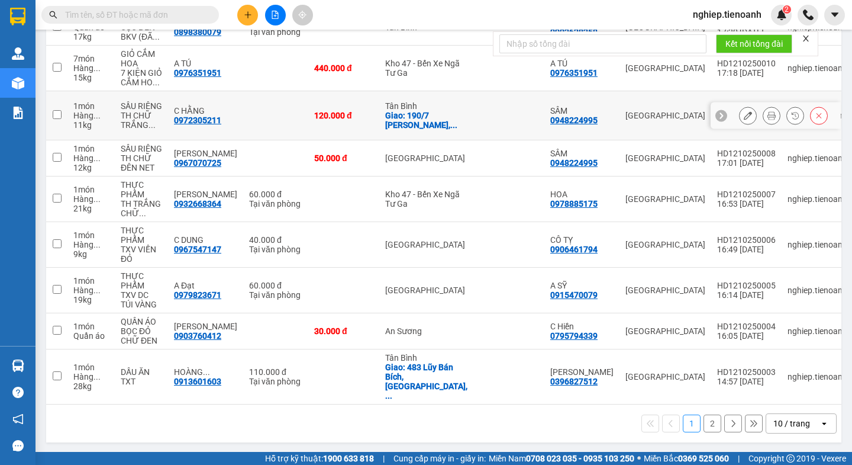
click at [744, 117] on icon at bounding box center [748, 115] width 8 height 8
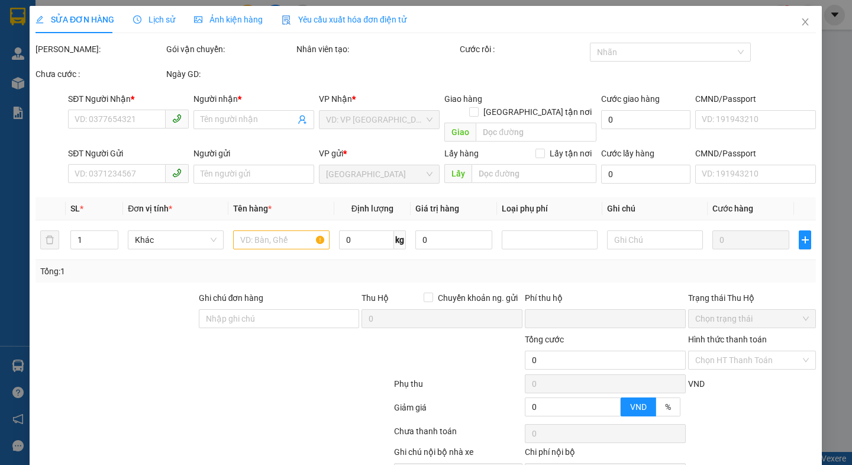
type input "0972305211"
type input "C HẰNG"
checkbox input "true"
type input "[STREET_ADDRESS][PERSON_NAME]"
type input "0948224995"
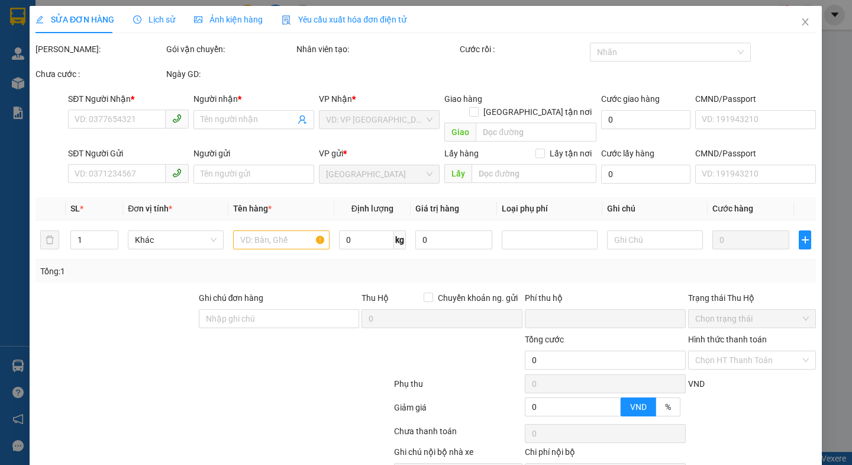
type input "SÂM"
type input "0"
type input "120.000"
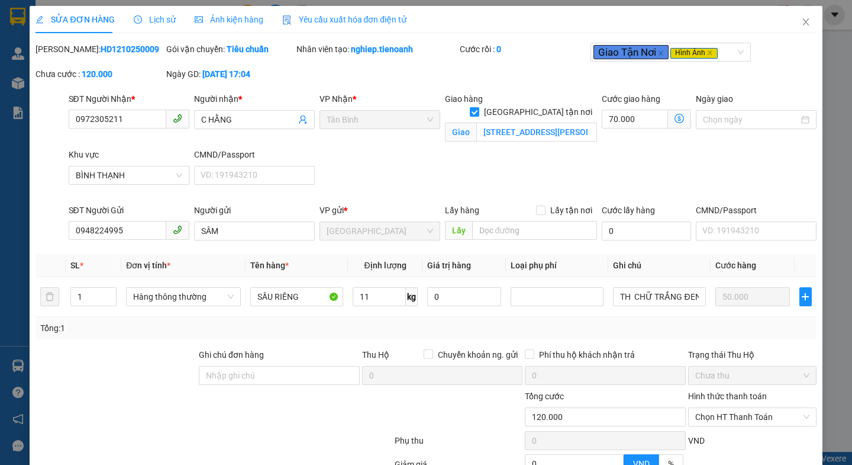
click at [224, 21] on span "Ảnh kiện hàng" at bounding box center [229, 19] width 69 height 9
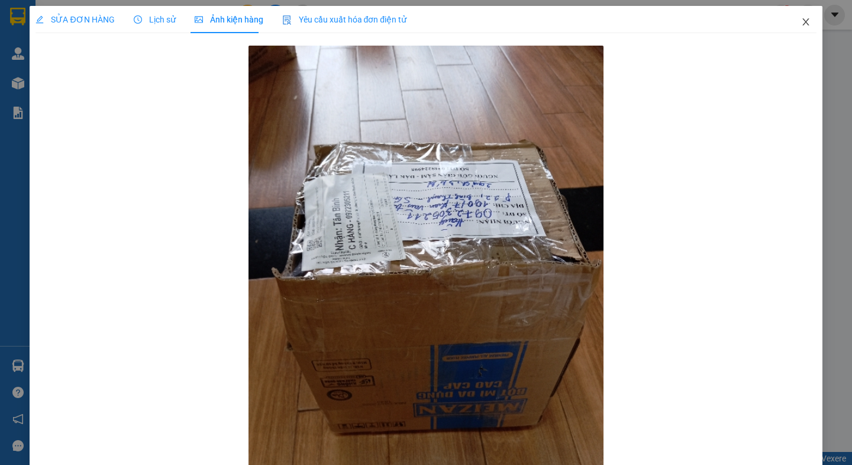
click at [801, 20] on icon "close" at bounding box center [805, 21] width 9 height 9
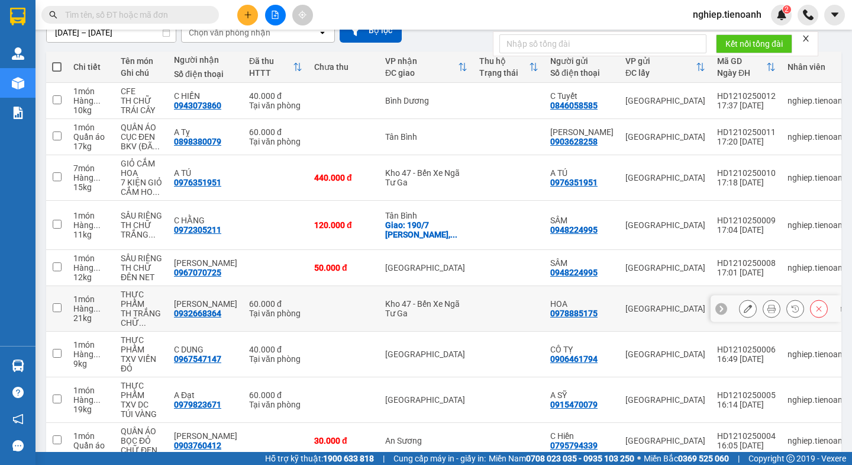
scroll to position [178, 0]
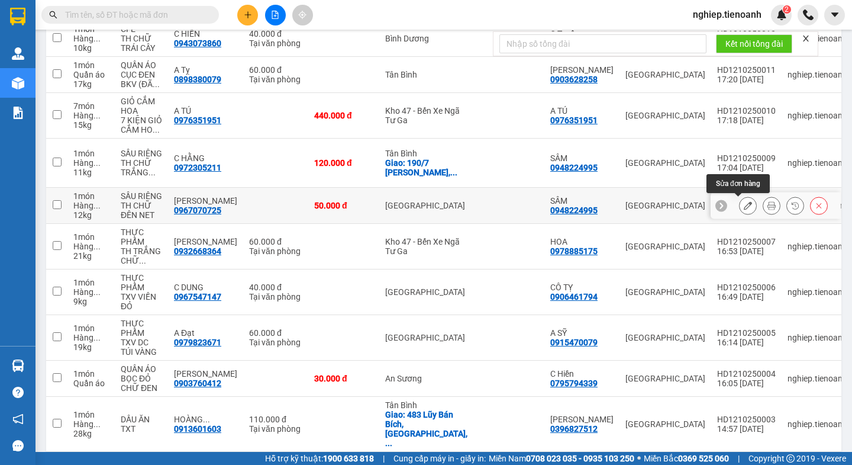
click at [744, 207] on icon at bounding box center [748, 205] width 8 height 8
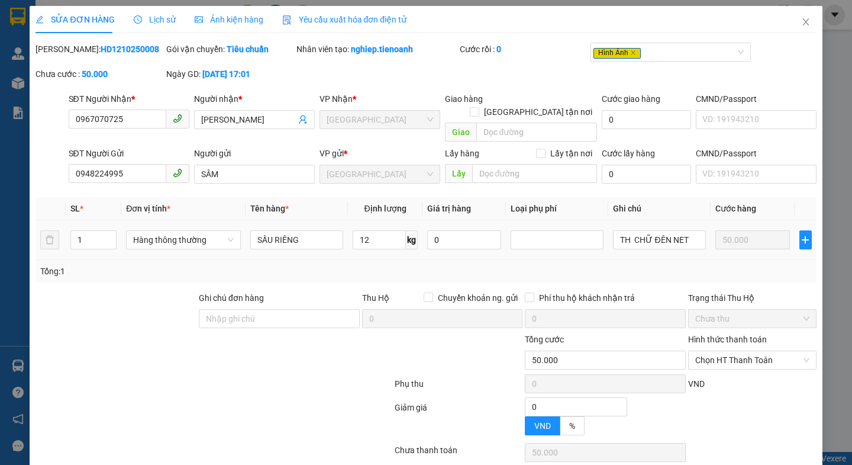
type input "0967070725"
type input "[PERSON_NAME]"
type input "0948224995"
type input "SÂM"
type input "0"
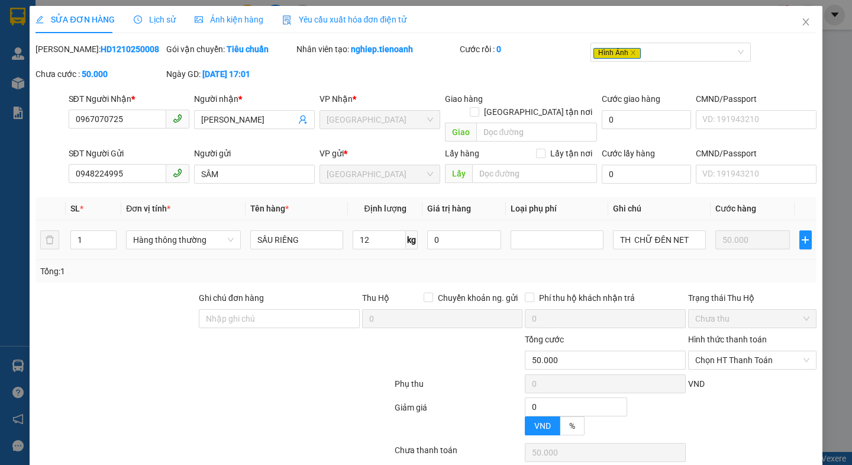
type input "50.000"
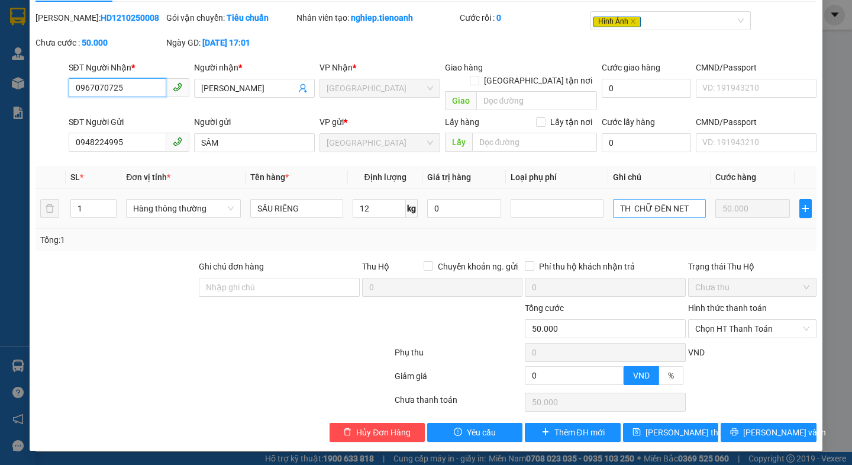
scroll to position [18, 0]
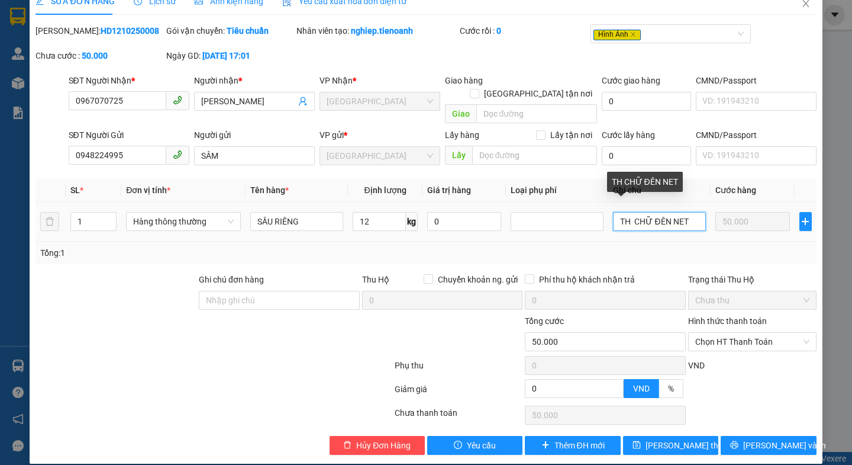
click at [659, 212] on input "TH CHỮ ĐÊN NET" at bounding box center [659, 221] width 93 height 19
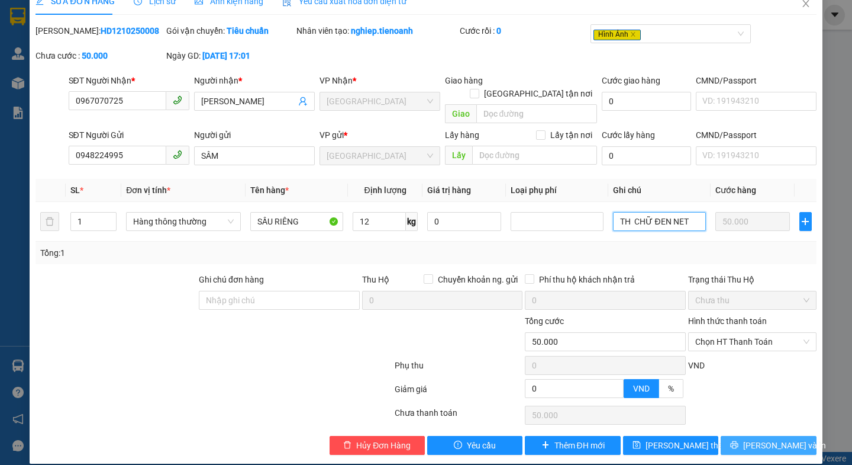
type input "TH CHỮ ĐEN NET"
drag, startPoint x: 758, startPoint y: 436, endPoint x: 744, endPoint y: 411, distance: 28.3
click at [755, 438] on span "[PERSON_NAME] và In" at bounding box center [784, 444] width 83 height 13
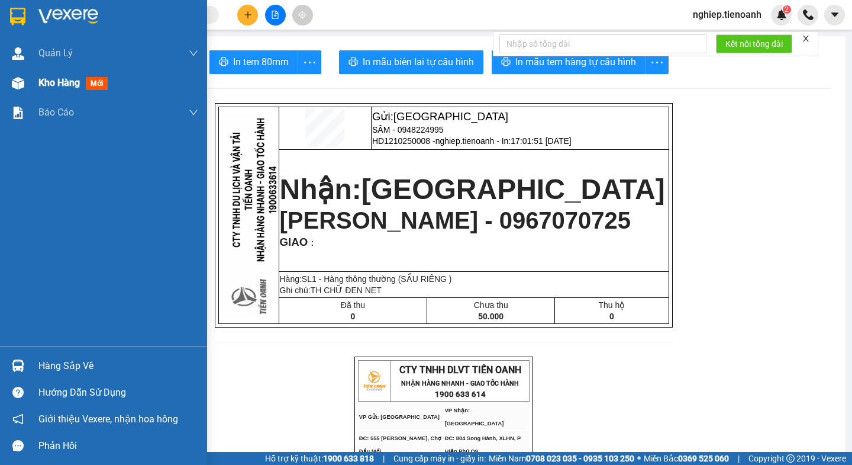
click at [46, 78] on span "Kho hàng" at bounding box center [58, 82] width 41 height 11
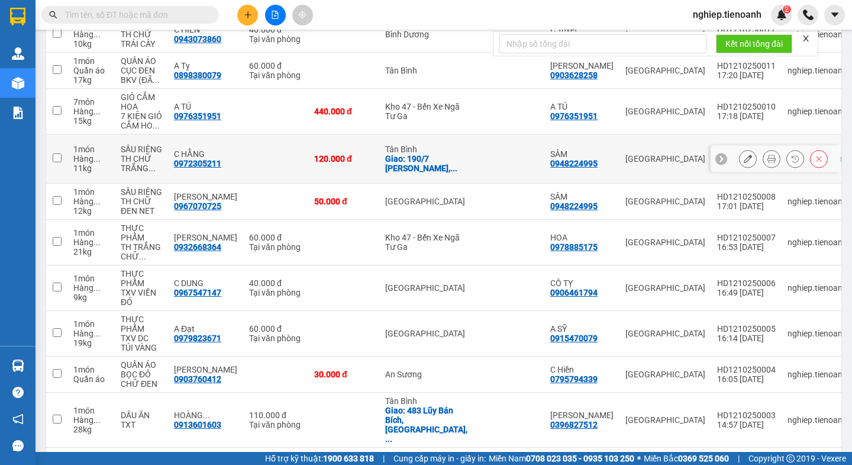
scroll to position [47, 0]
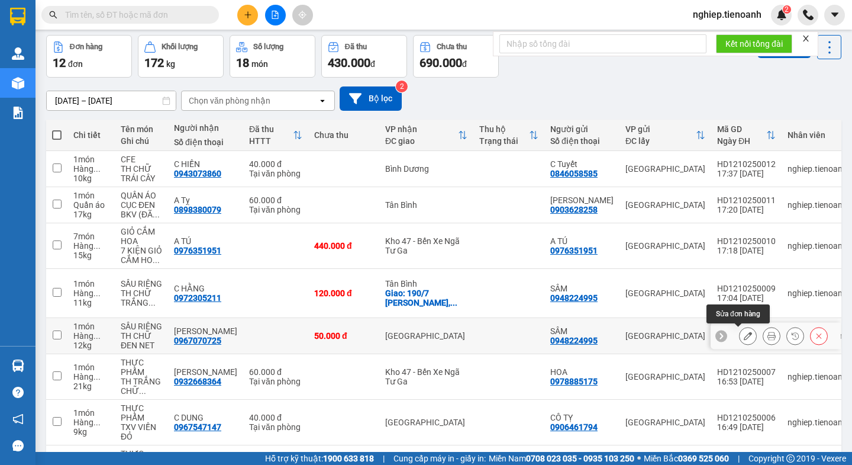
click at [744, 335] on icon at bounding box center [748, 335] width 8 height 8
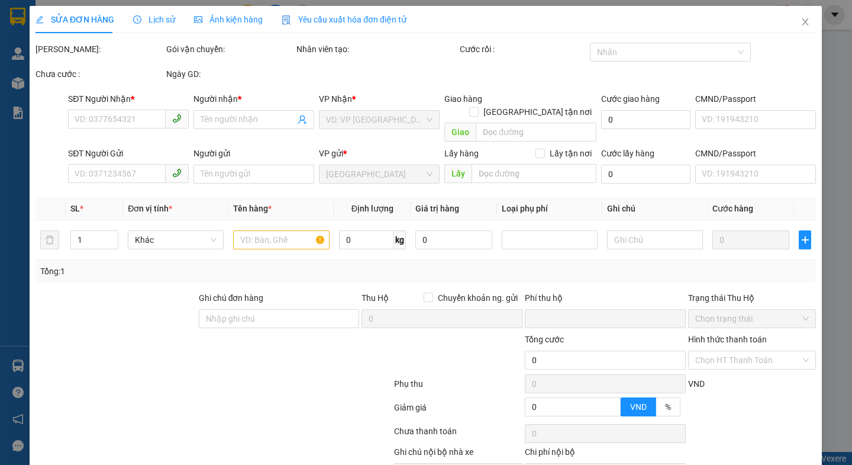
type input "0967070725"
type input "[PERSON_NAME]"
type input "0948224995"
type input "SÂM"
type input "0"
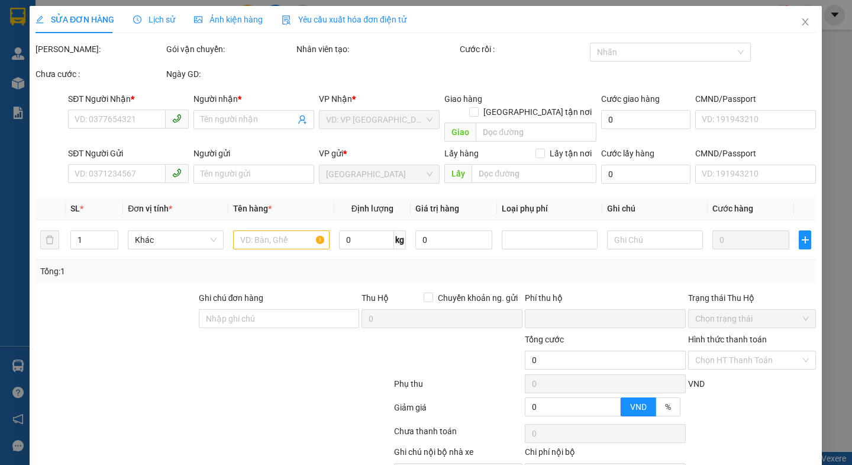
type input "50.000"
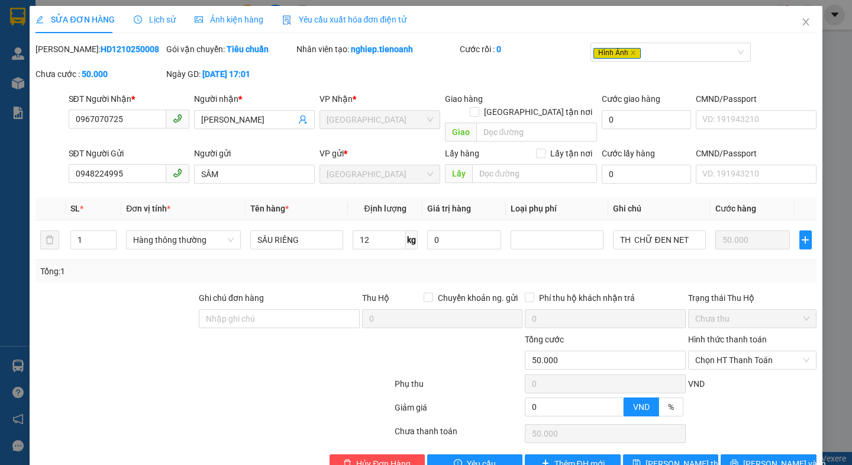
click at [222, 27] on div "Ảnh kiện hàng" at bounding box center [229, 19] width 69 height 27
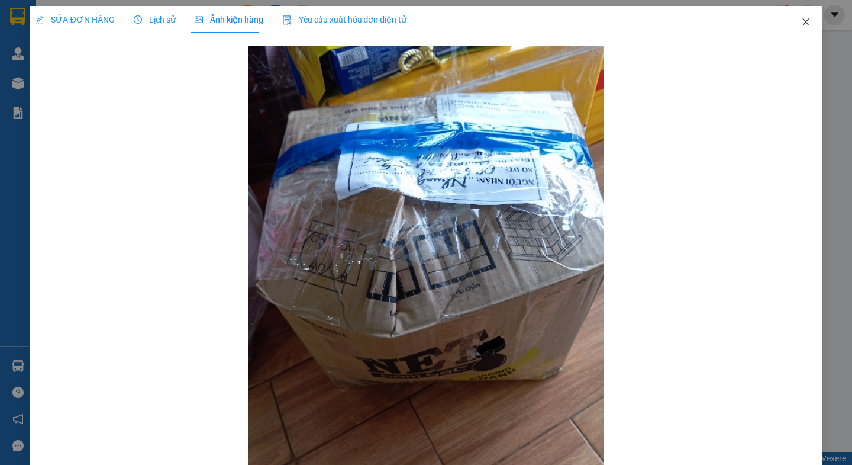
click at [795, 13] on span "Close" at bounding box center [805, 22] width 33 height 33
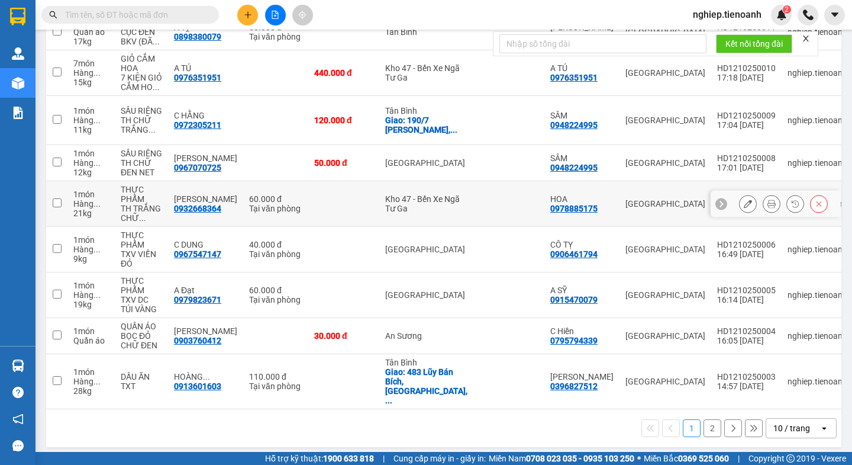
scroll to position [225, 0]
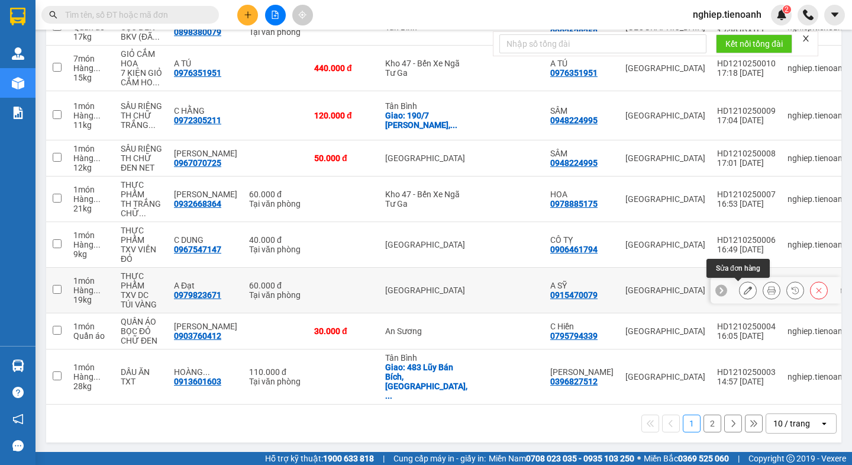
click at [744, 292] on icon at bounding box center [748, 290] width 8 height 8
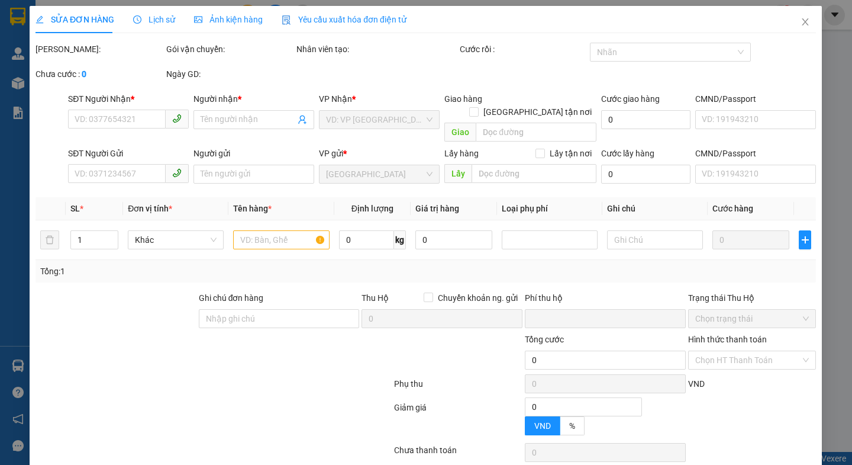
type input "0979823671"
type input "A Đạt"
type input "0915470079"
type input "A SỸ"
type input "0"
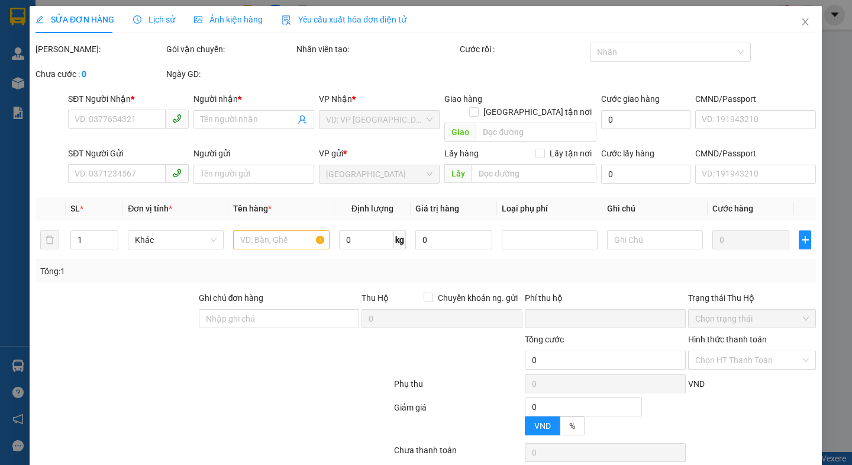
type input "60.000"
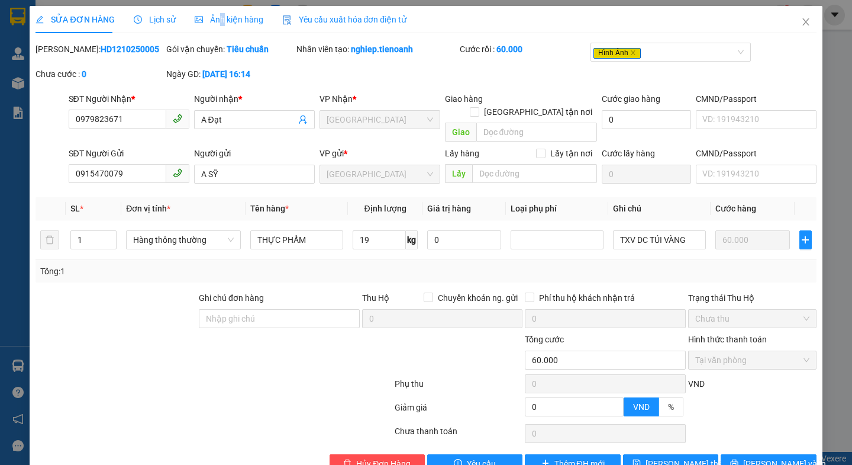
drag, startPoint x: 218, startPoint y: 19, endPoint x: 343, endPoint y: 8, distance: 125.3
click at [220, 19] on span "Ảnh kiện hàng" at bounding box center [229, 19] width 69 height 9
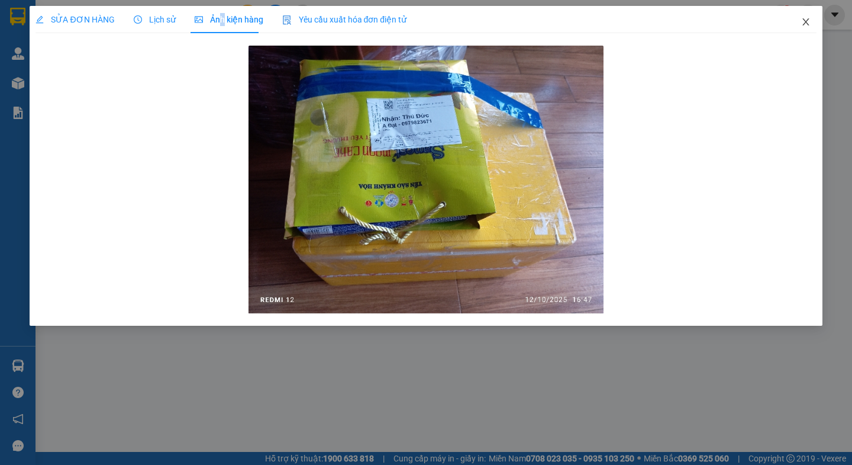
click at [811, 23] on span "Close" at bounding box center [805, 22] width 33 height 33
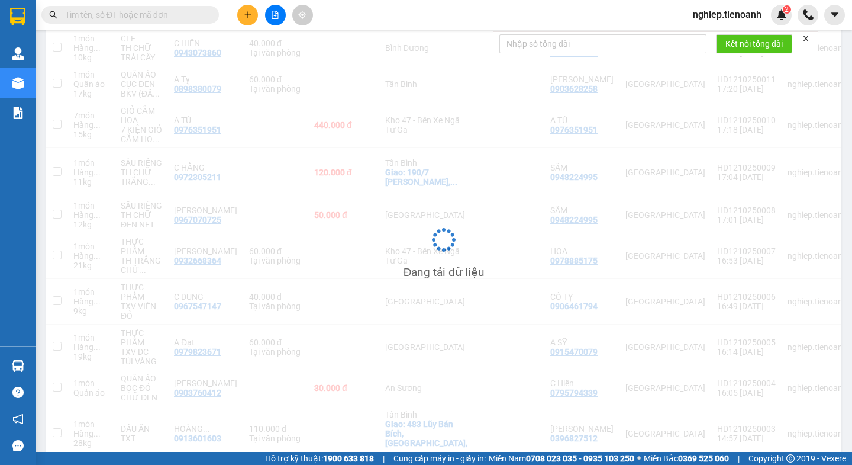
scroll to position [225, 0]
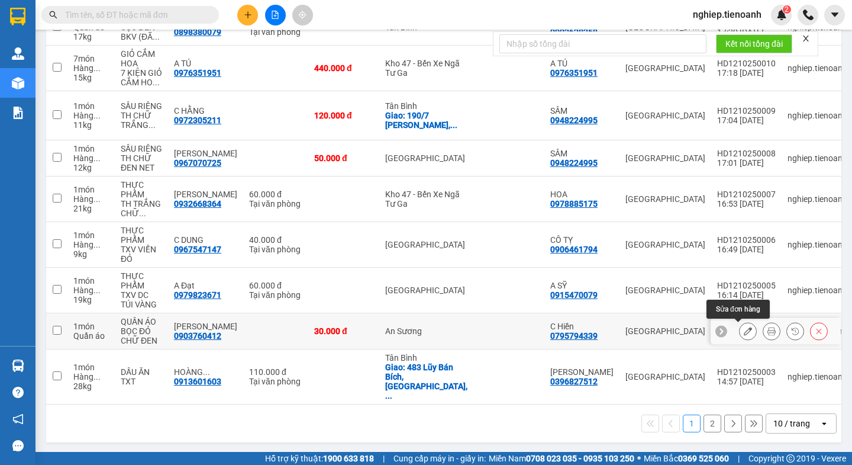
click at [744, 333] on icon at bounding box center [748, 331] width 8 height 8
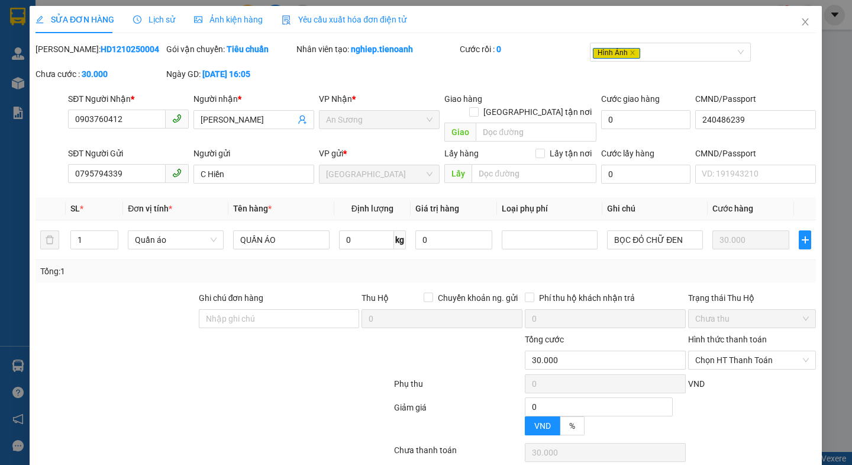
type input "0903760412"
type input "[PERSON_NAME]"
type input "240486239"
type input "0795794339"
type input "C Hiền"
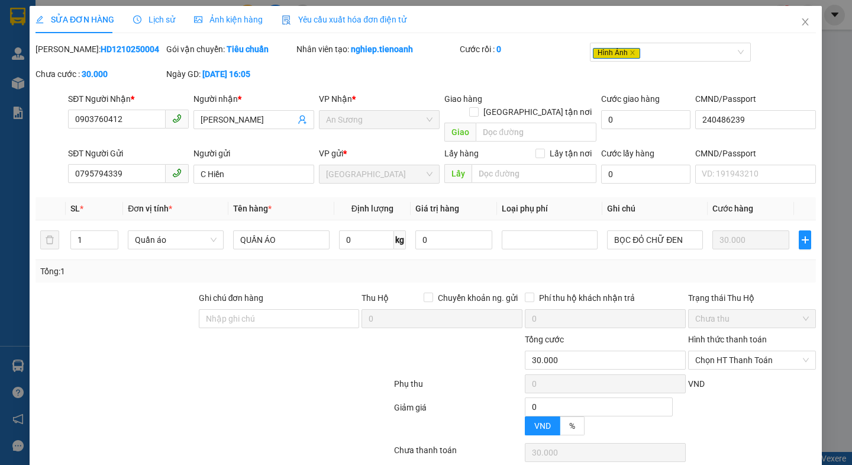
type input "0"
type input "30.000"
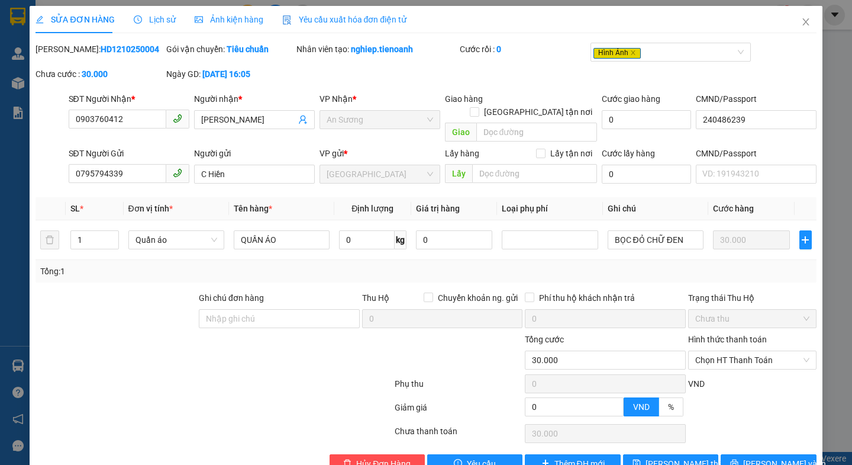
click at [238, 22] on span "Ảnh kiện hàng" at bounding box center [229, 19] width 69 height 9
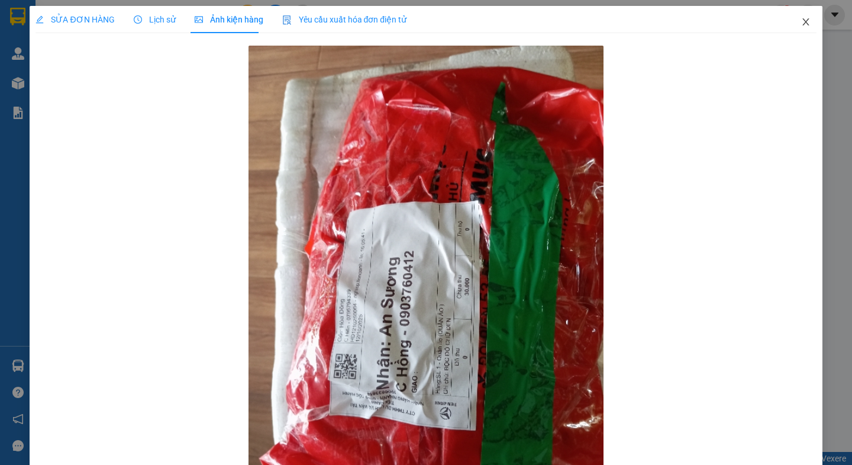
click at [801, 22] on icon "close" at bounding box center [805, 21] width 9 height 9
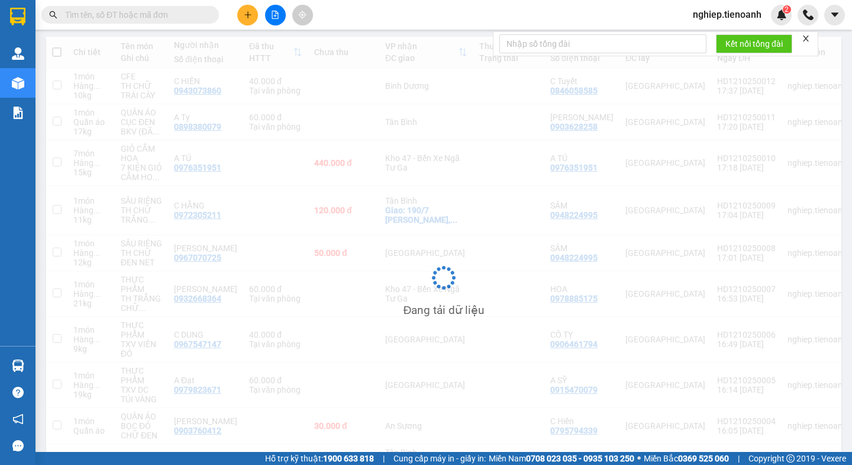
scroll to position [223, 0]
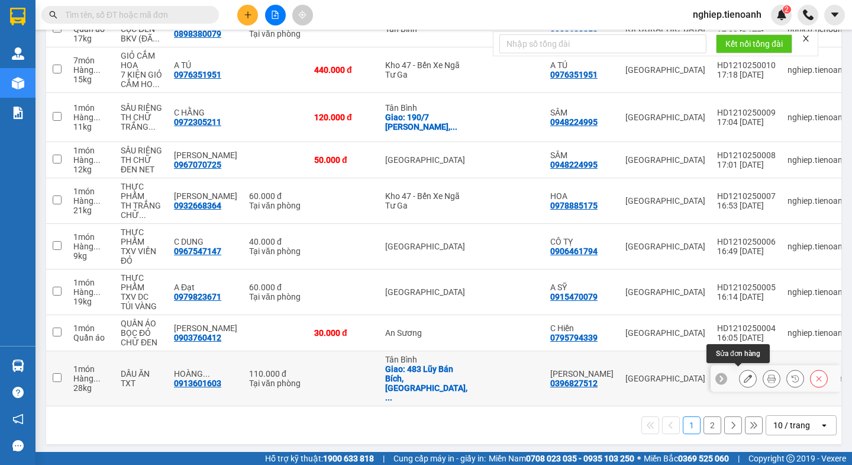
click at [744, 378] on icon at bounding box center [748, 378] width 8 height 8
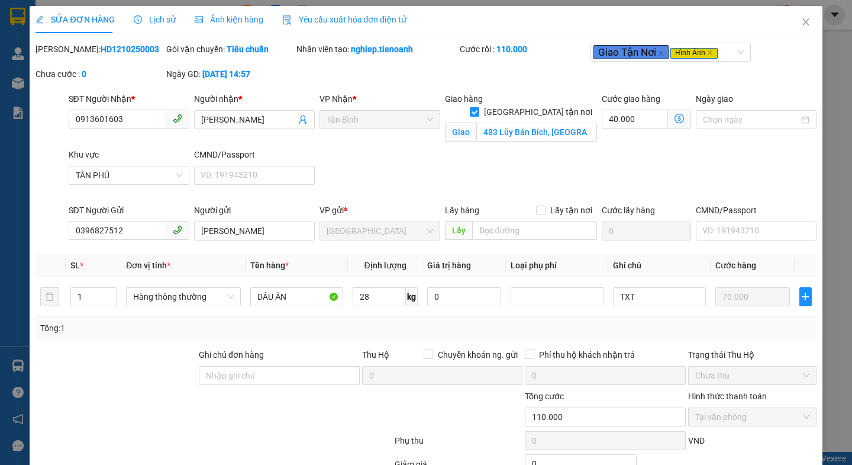
type input "0913601603"
type input "[PERSON_NAME]"
checkbox input "true"
type input "483 Lũy Bán Bích, [GEOGRAPHIC_DATA], [GEOGRAPHIC_DATA], [GEOGRAPHIC_DATA]"
type input "0396827512"
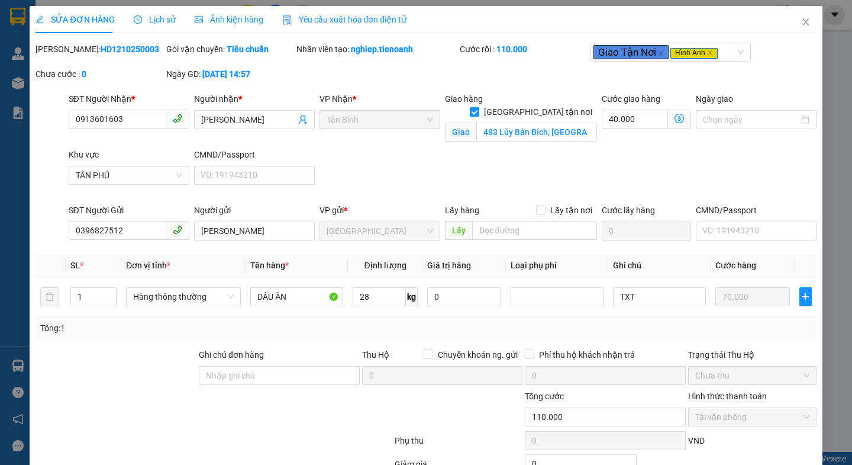
type input "[PERSON_NAME]"
type input "0"
type input "110.000"
click at [223, 19] on span "Ảnh kiện hàng" at bounding box center [229, 19] width 69 height 9
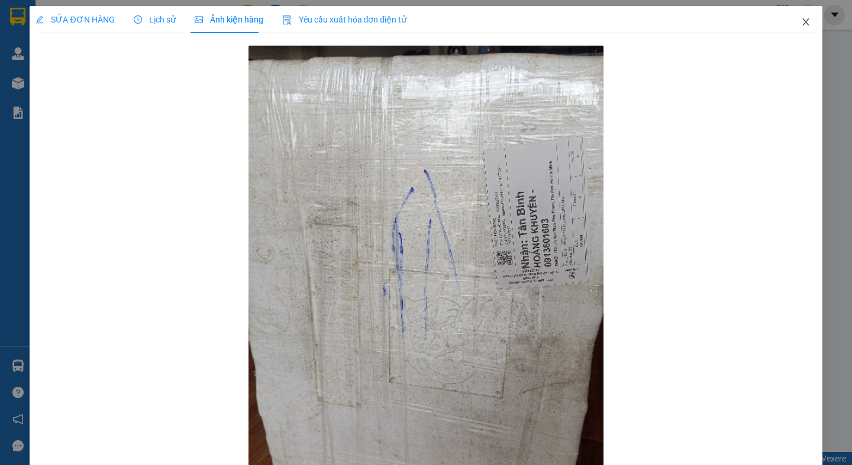
drag, startPoint x: 786, startPoint y: 22, endPoint x: 784, endPoint y: 5, distance: 17.3
click at [789, 12] on span "Close" at bounding box center [805, 22] width 33 height 33
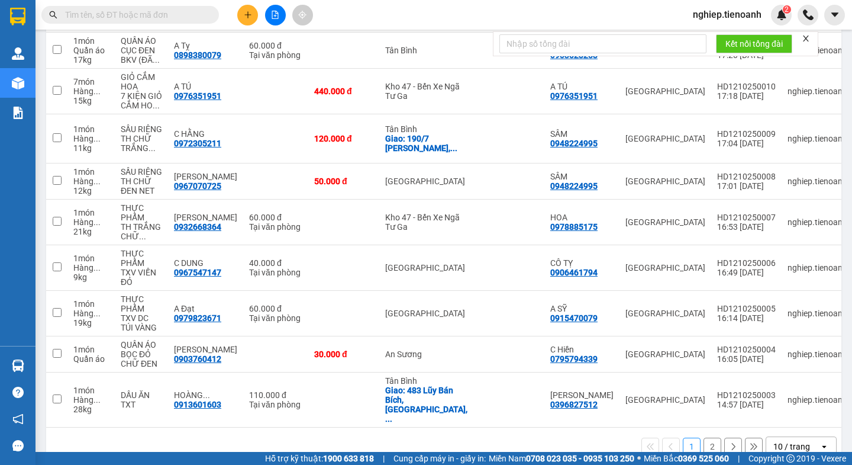
scroll to position [225, 0]
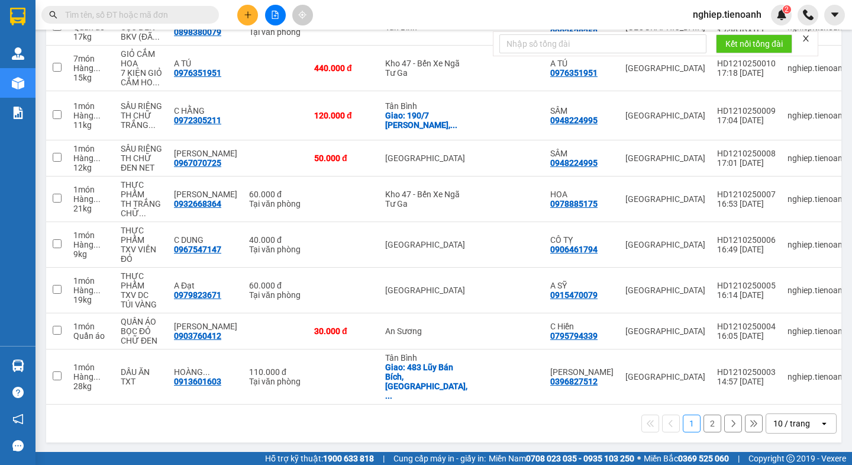
click at [704, 428] on button "2" at bounding box center [713, 423] width 18 height 18
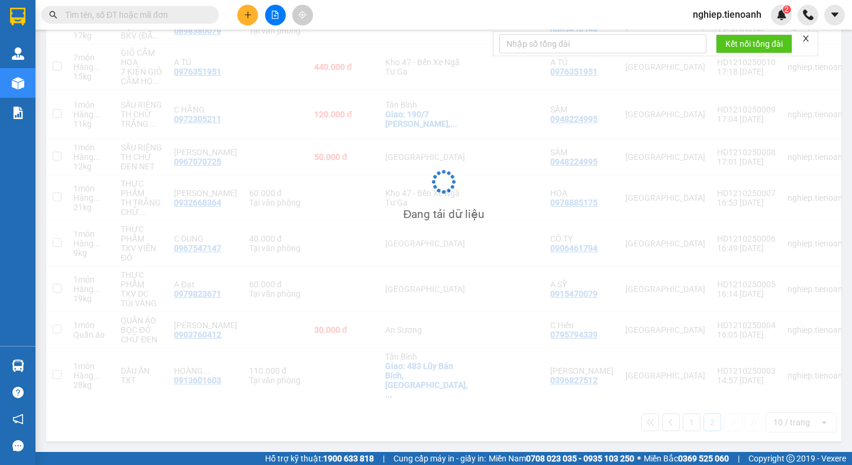
scroll to position [54, 0]
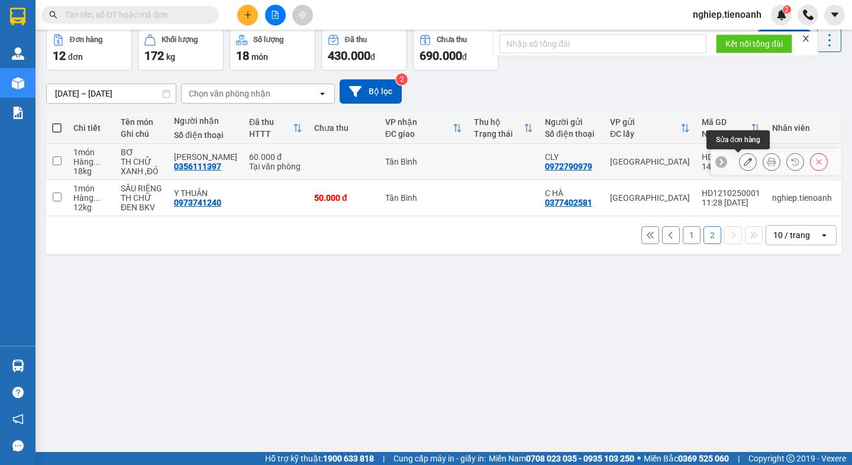
click at [744, 164] on icon at bounding box center [748, 161] width 8 height 8
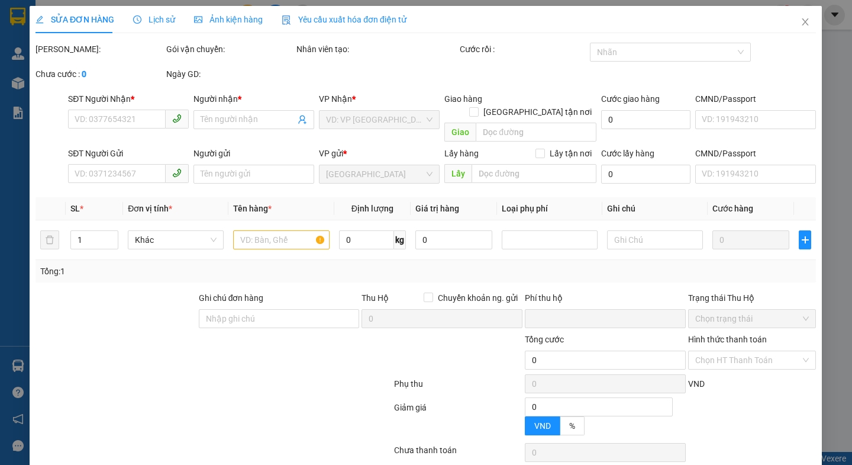
type input "0356111397"
type input "[PERSON_NAME]"
type input "0972790979"
type input "CLY"
type input "0"
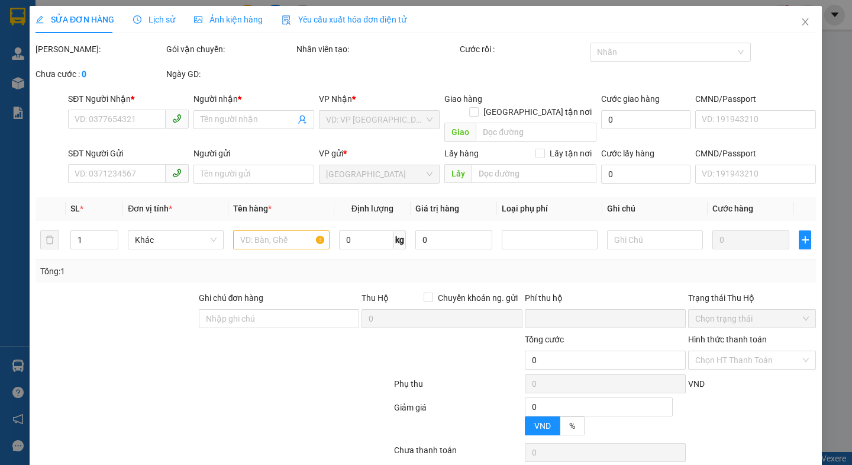
type input "60.000"
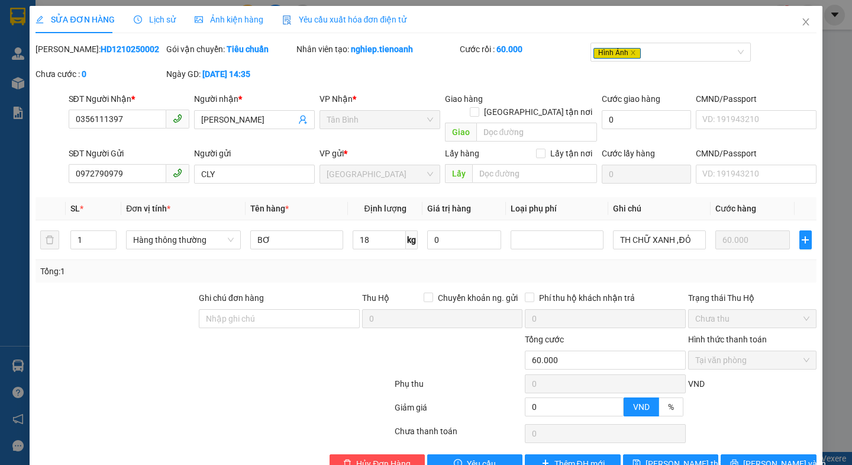
click at [231, 21] on span "Ảnh kiện hàng" at bounding box center [229, 19] width 69 height 9
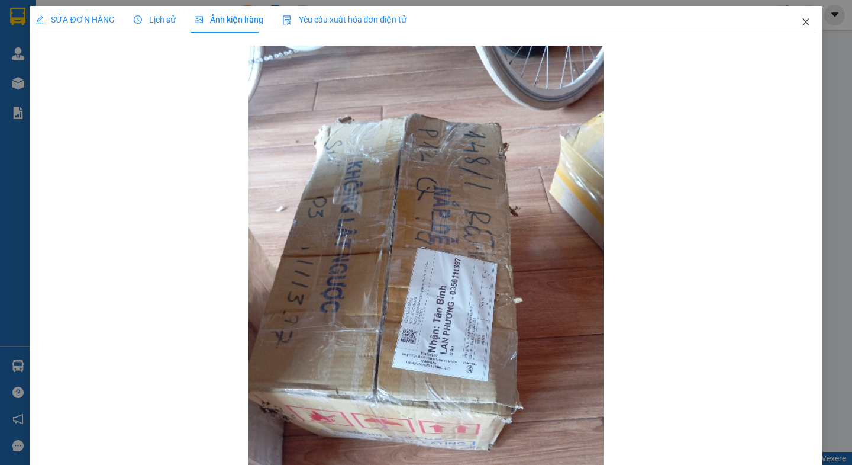
click at [801, 25] on icon "close" at bounding box center [805, 21] width 9 height 9
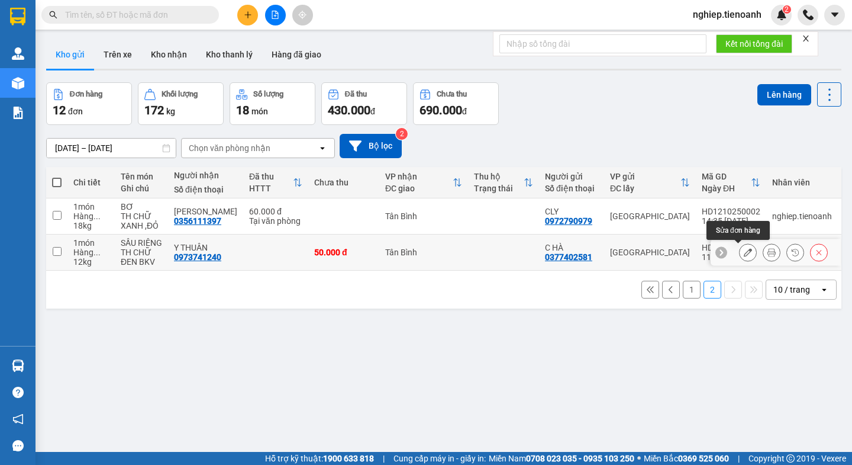
click at [744, 251] on icon at bounding box center [748, 252] width 8 height 8
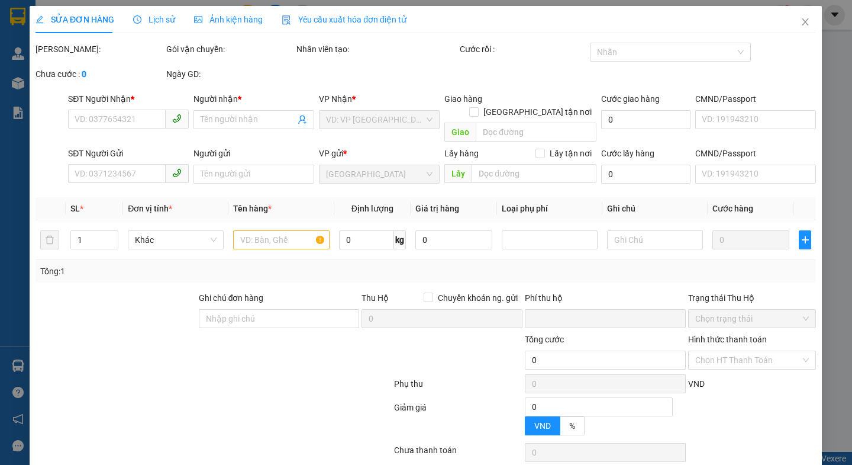
type input "0973741240"
type input "Y THUÂN"
type input "0377402581"
type input "C HÀ"
type input "0"
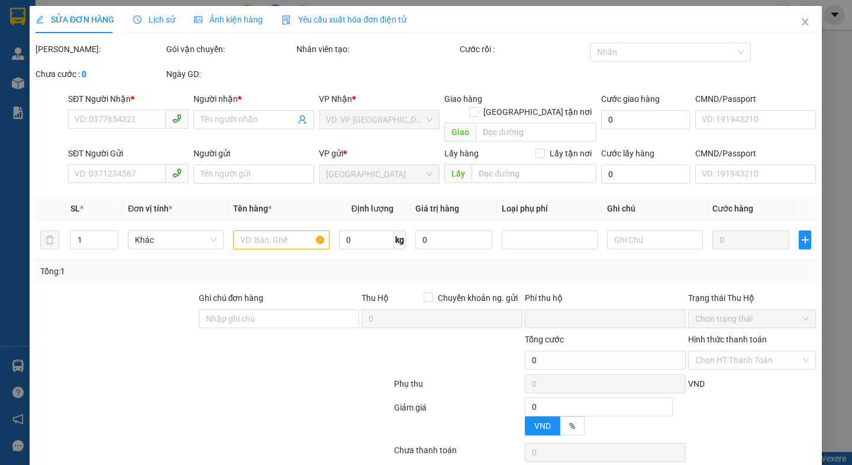
type input "50.000"
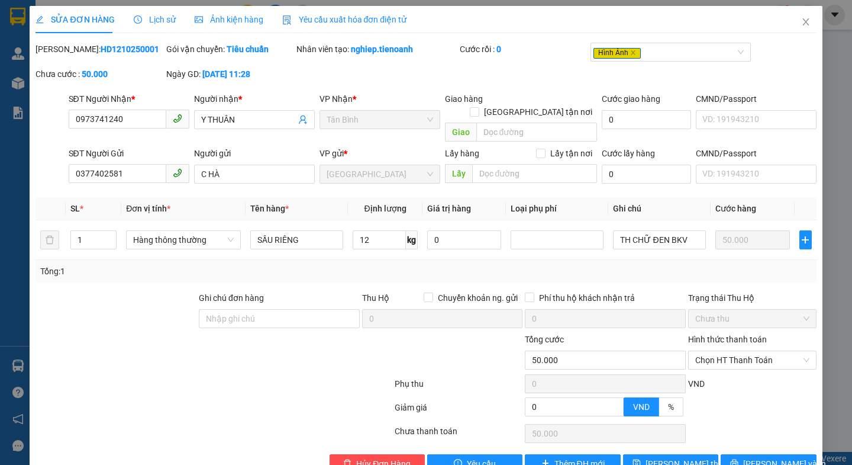
click at [230, 24] on span "Ảnh kiện hàng" at bounding box center [229, 19] width 69 height 9
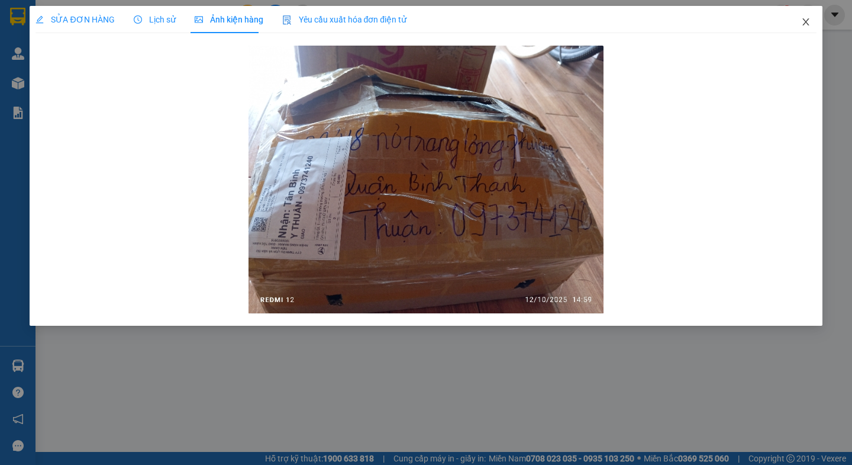
click at [807, 24] on icon "close" at bounding box center [805, 21] width 9 height 9
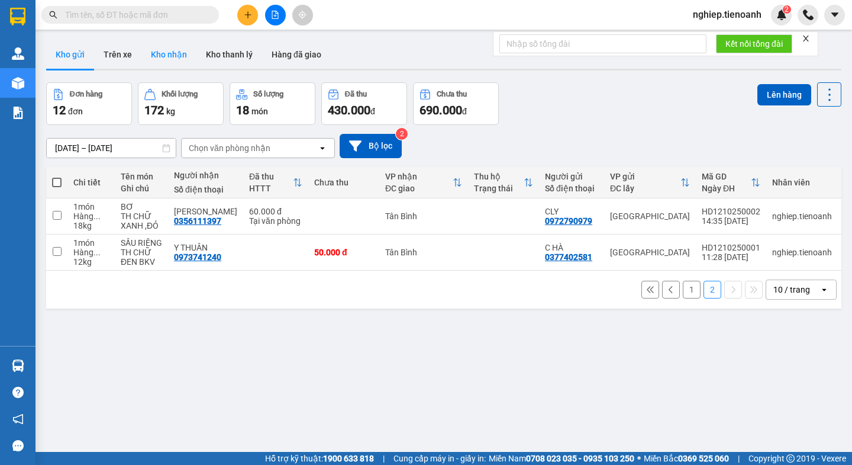
click at [173, 51] on button "Kho nhận" at bounding box center [168, 54] width 55 height 28
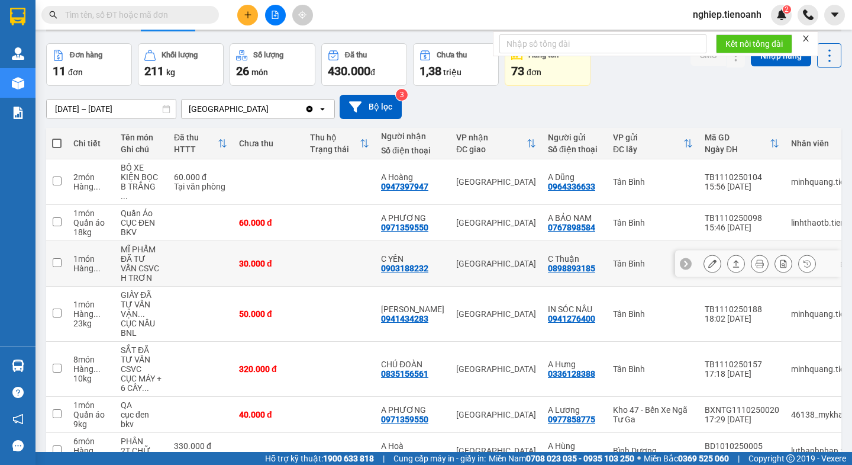
scroll to position [59, 0]
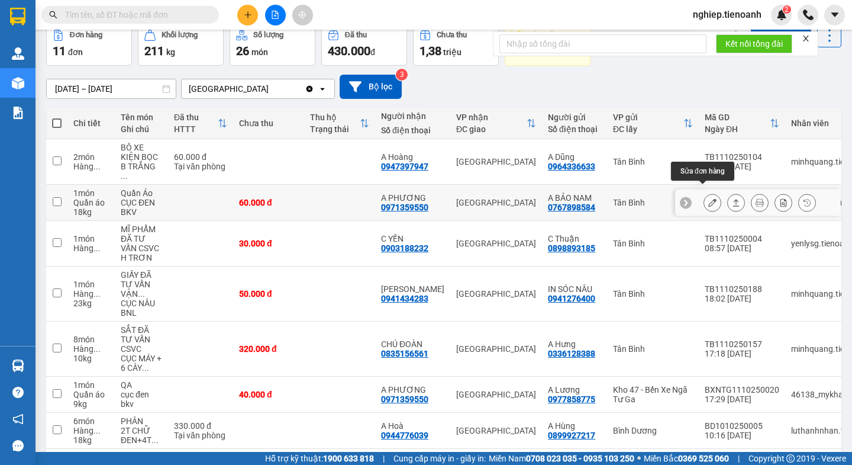
click at [708, 198] on icon at bounding box center [712, 202] width 8 height 8
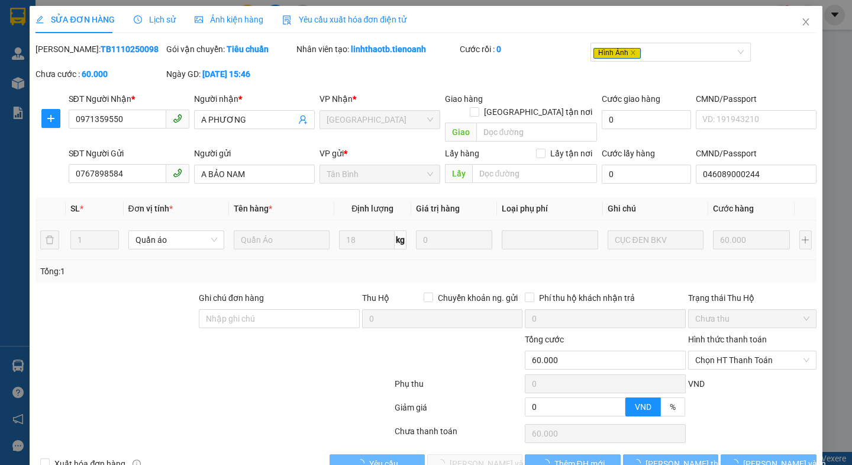
type input "0971359550"
type input "A PHƯƠNG"
type input "0767898584"
type input "A BẢO NAM"
type input "046089000244"
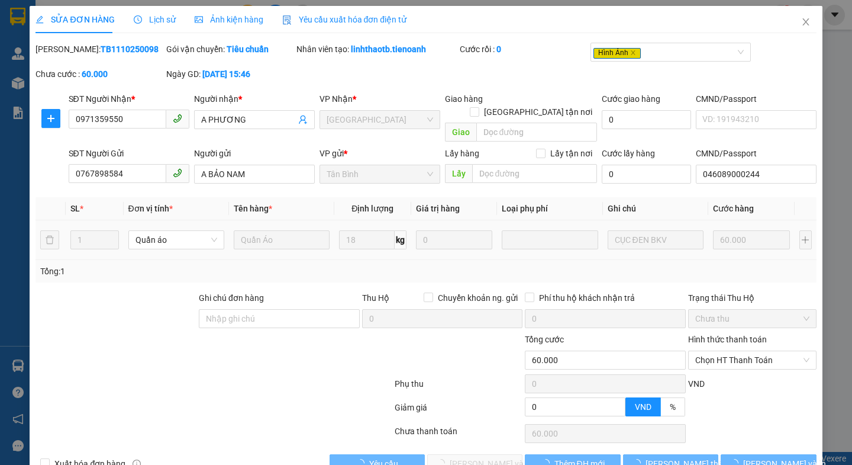
type input "0"
type input "60.000"
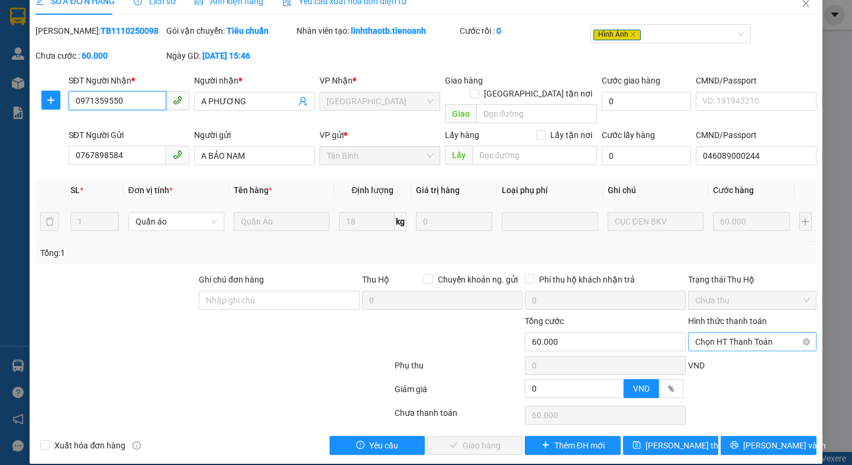
drag, startPoint x: 717, startPoint y: 329, endPoint x: 714, endPoint y: 336, distance: 6.9
click at [717, 333] on span "Chọn HT Thanh Toán" at bounding box center [752, 342] width 114 height 18
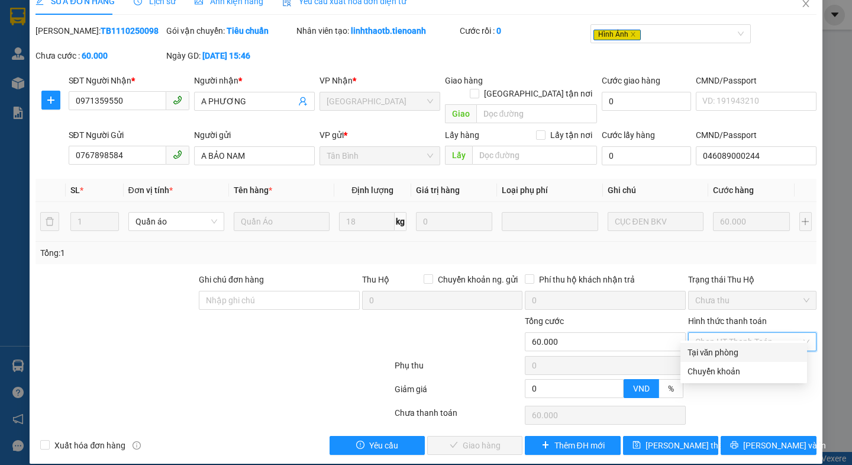
click at [704, 349] on div "Tại văn phòng" at bounding box center [744, 352] width 112 height 13
type input "0"
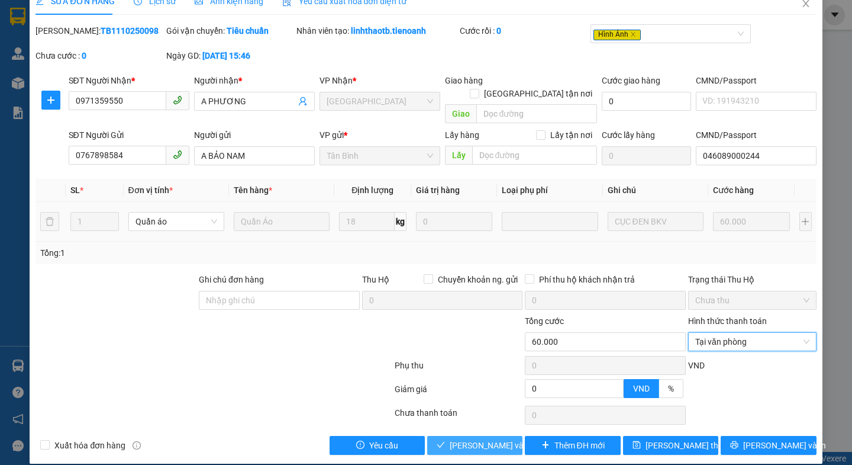
drag, startPoint x: 475, startPoint y: 435, endPoint x: 474, endPoint y: 419, distance: 16.0
click at [476, 438] on span "[PERSON_NAME] và Giao hàng" at bounding box center [507, 444] width 114 height 13
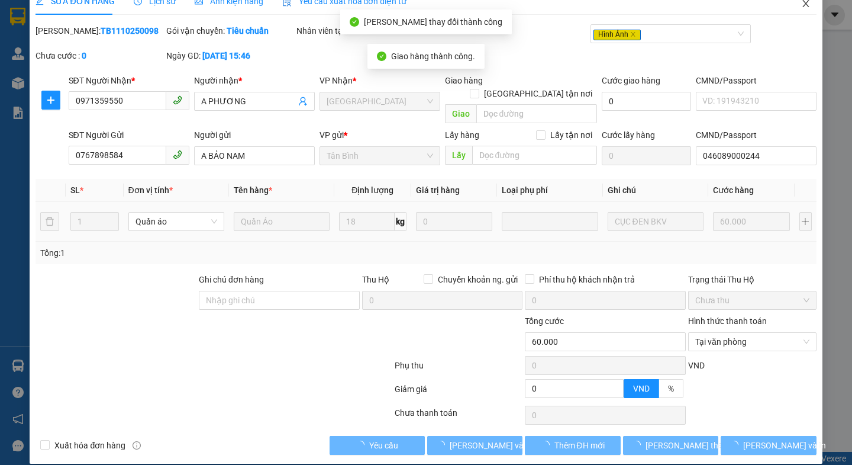
scroll to position [0, 0]
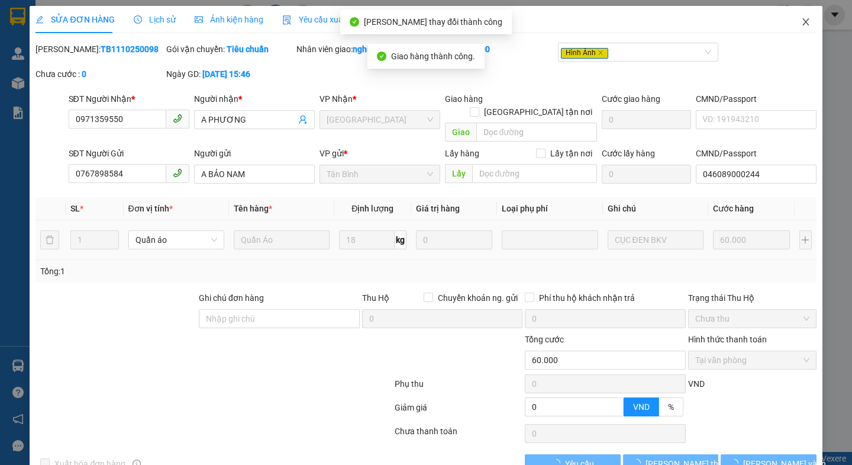
click at [801, 20] on icon "close" at bounding box center [805, 21] width 9 height 9
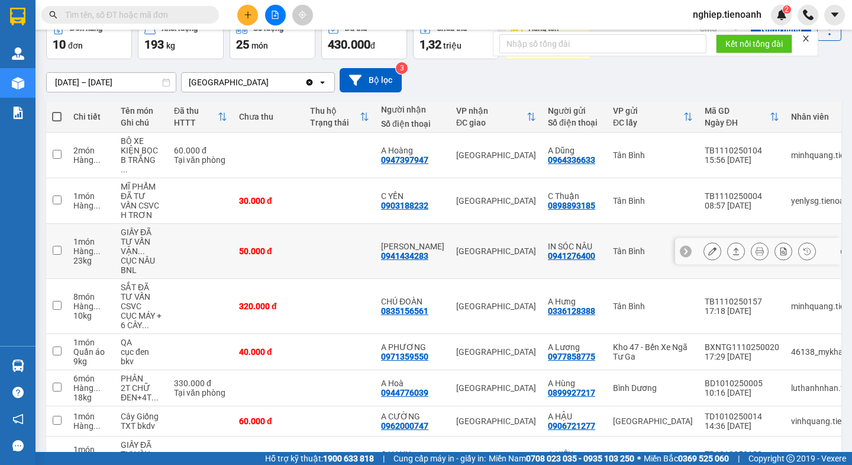
scroll to position [118, 0]
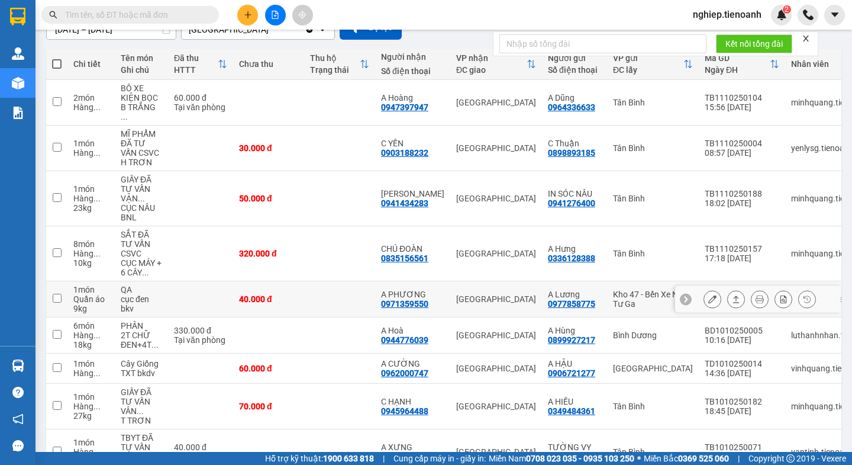
click at [708, 295] on icon at bounding box center [712, 299] width 8 height 8
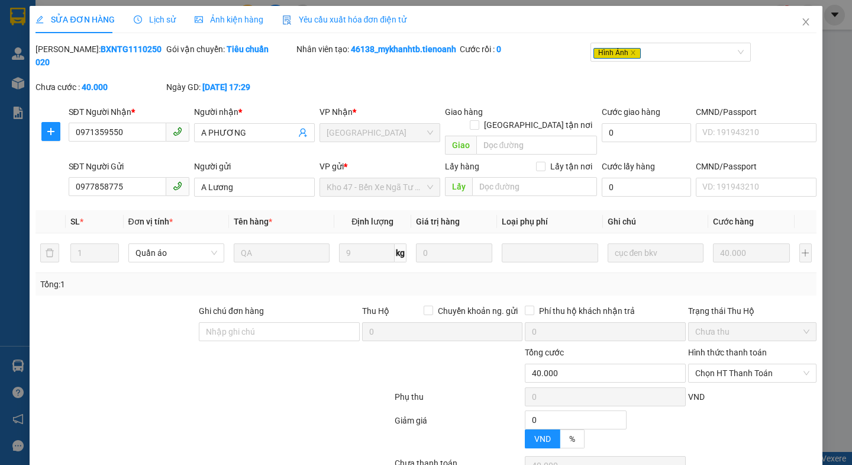
type input "0971359550"
type input "A PHƯƠNG"
type input "0977858775"
type input "A Lương"
type input "0"
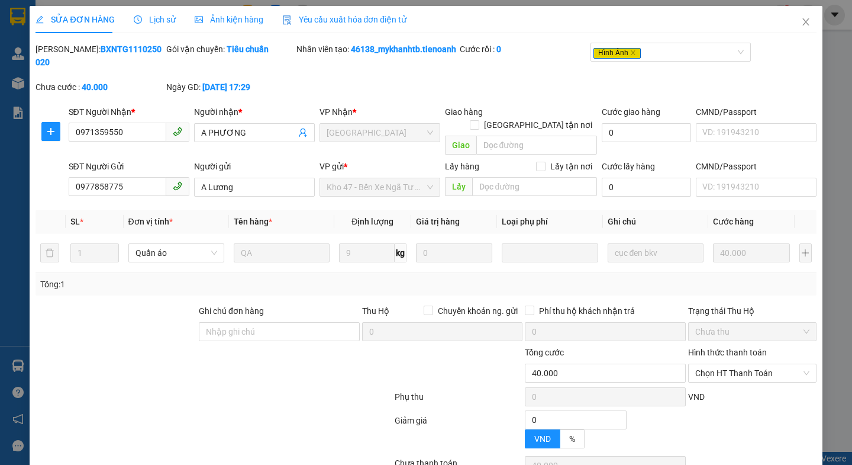
type input "40.000"
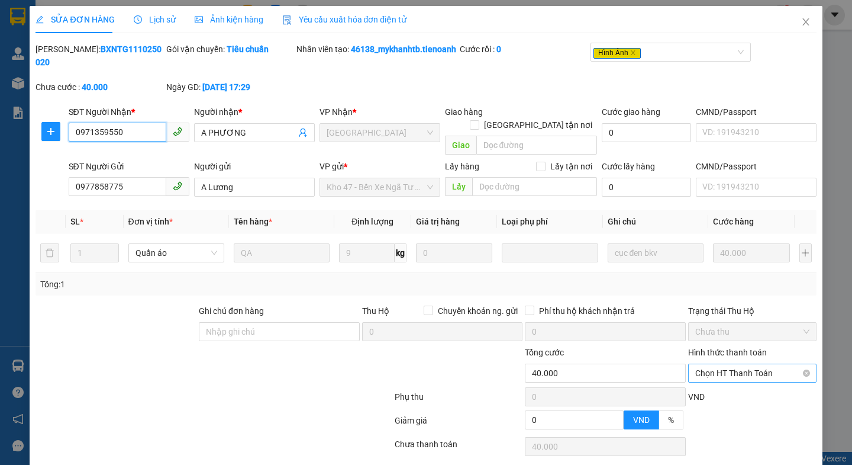
scroll to position [31, 0]
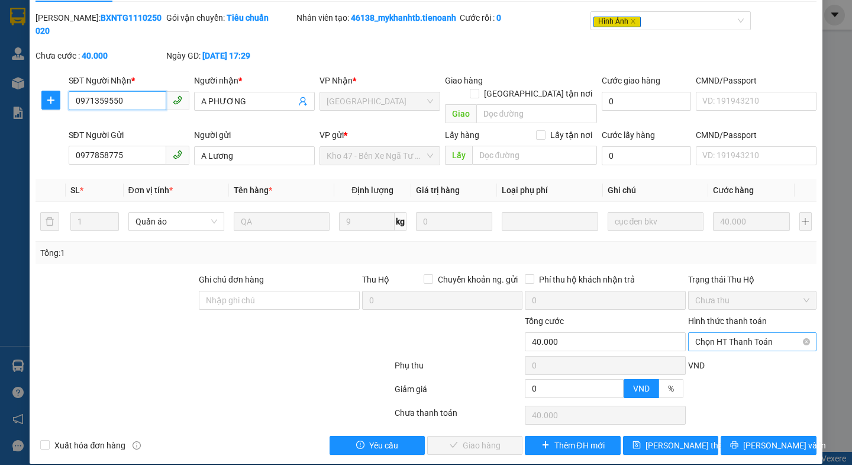
click at [719, 333] on span "Chọn HT Thanh Toán" at bounding box center [752, 342] width 114 height 18
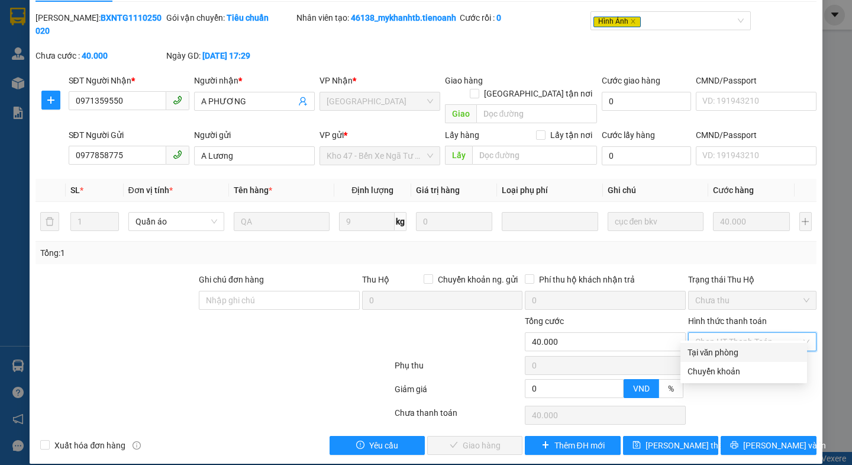
click at [711, 348] on div "Tại văn phòng" at bounding box center [744, 352] width 112 height 13
type input "0"
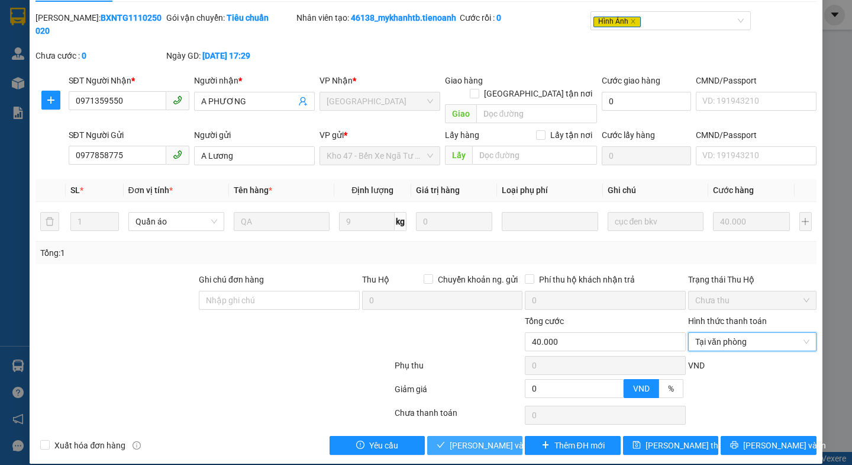
click at [466, 438] on span "[PERSON_NAME] và Giao hàng" at bounding box center [507, 444] width 114 height 13
click at [467, 438] on span "[PERSON_NAME] và Giao hàng" at bounding box center [507, 444] width 114 height 13
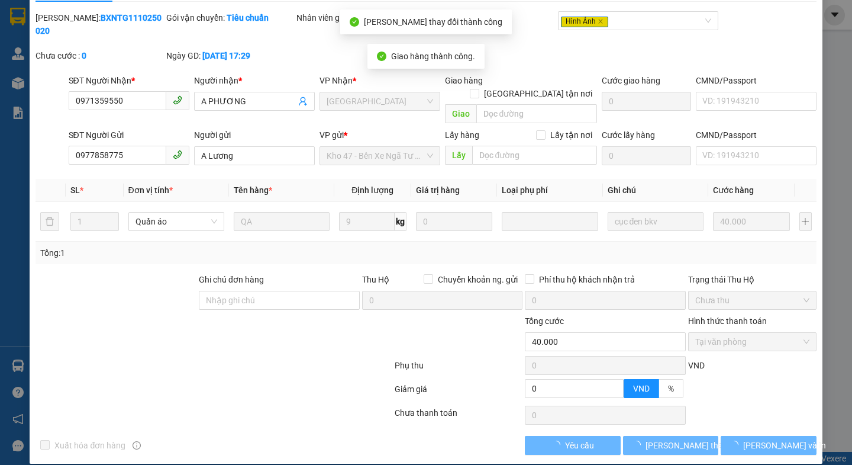
scroll to position [0, 0]
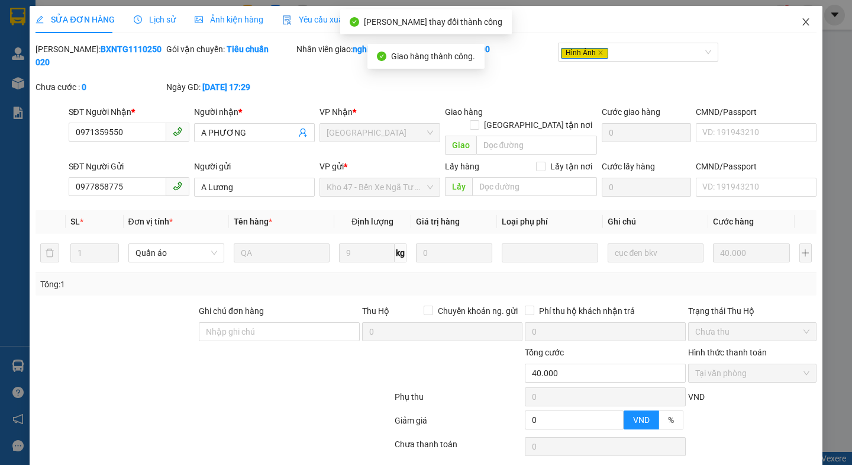
click at [801, 19] on icon "close" at bounding box center [805, 21] width 9 height 9
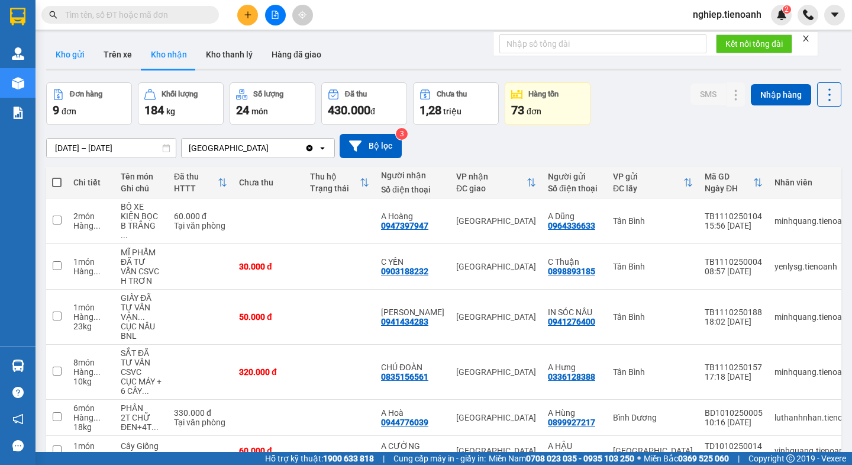
click at [70, 56] on button "Kho gửi" at bounding box center [70, 54] width 48 height 28
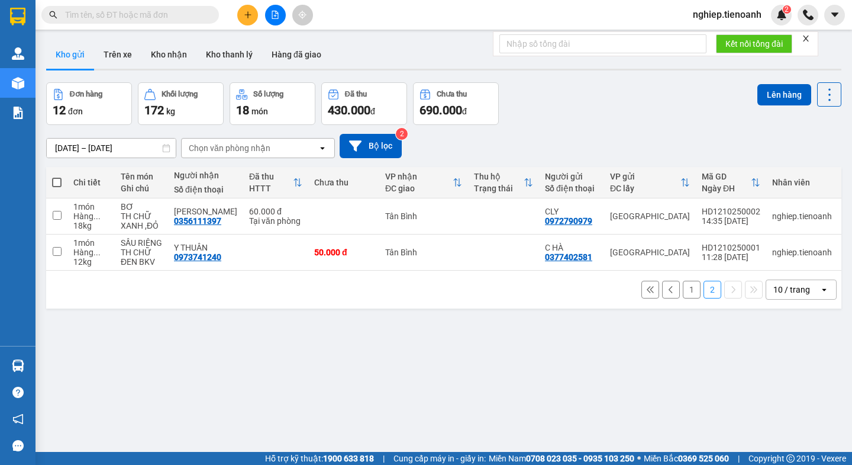
click at [55, 181] on span at bounding box center [56, 182] width 9 height 9
click at [57, 176] on input "checkbox" at bounding box center [57, 176] width 0 height 0
checkbox input "true"
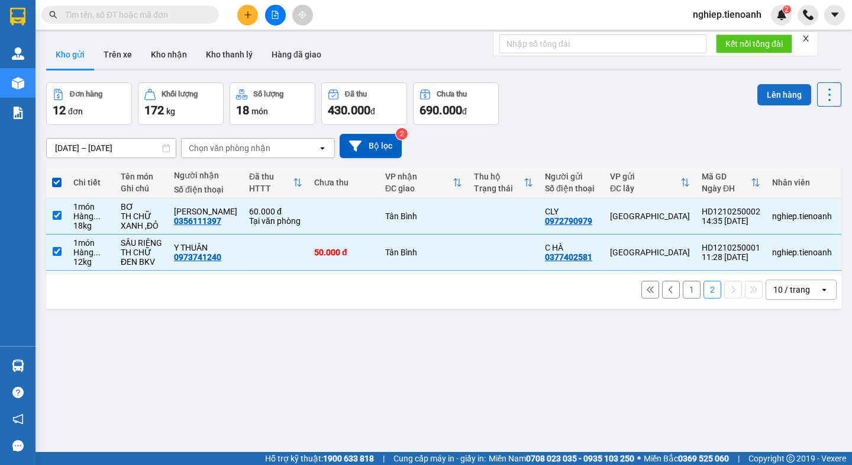
click at [774, 100] on button "Lên hàng" at bounding box center [784, 94] width 54 height 21
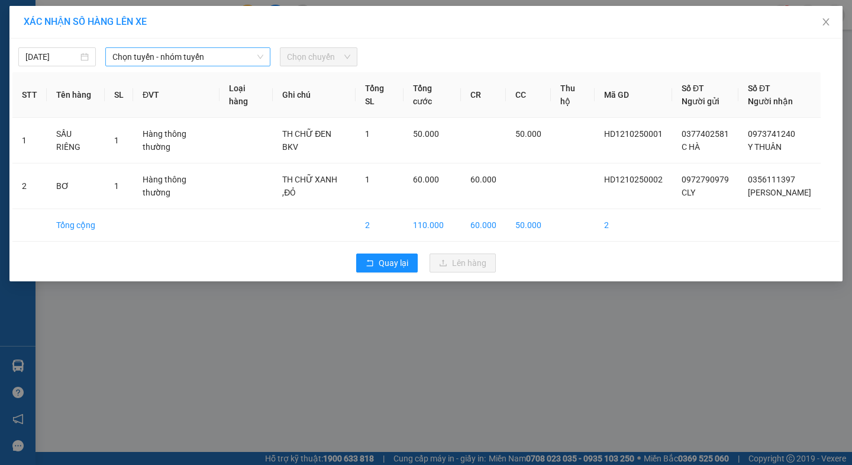
click at [153, 58] on span "Chọn tuyến - nhóm tuyến" at bounding box center [187, 57] width 151 height 18
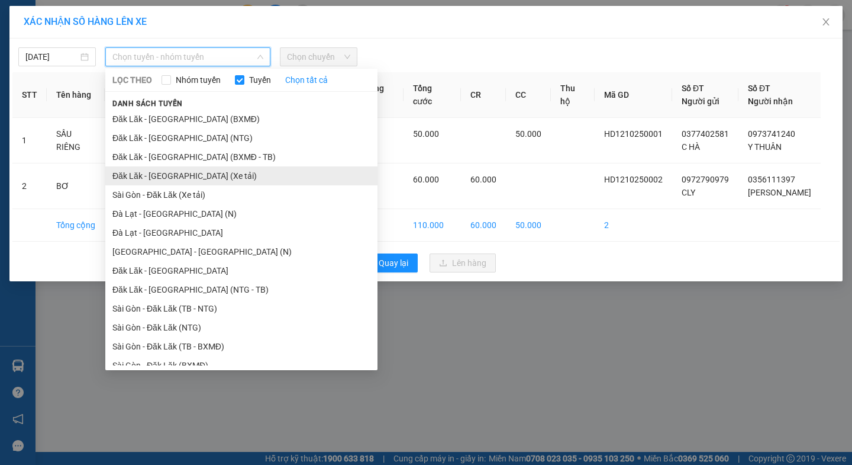
click at [176, 177] on li "Đăk Lăk - [GEOGRAPHIC_DATA] (Xe tải)" at bounding box center [241, 175] width 272 height 19
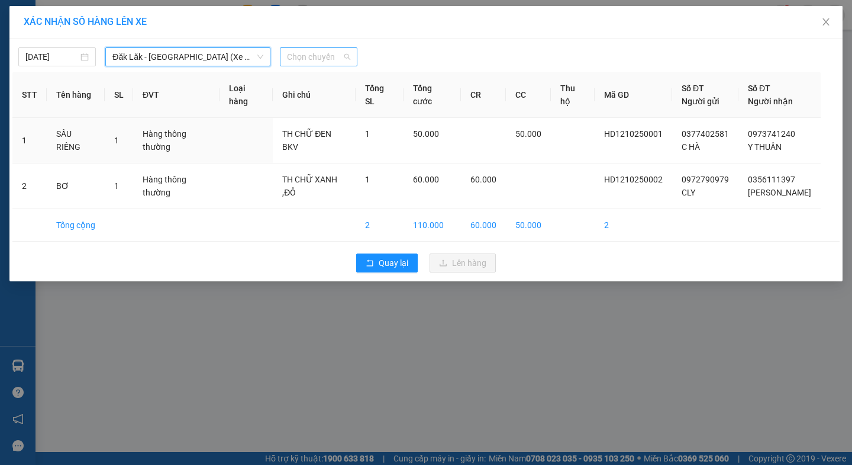
click at [317, 53] on span "Chọn chuyến" at bounding box center [318, 57] width 63 height 18
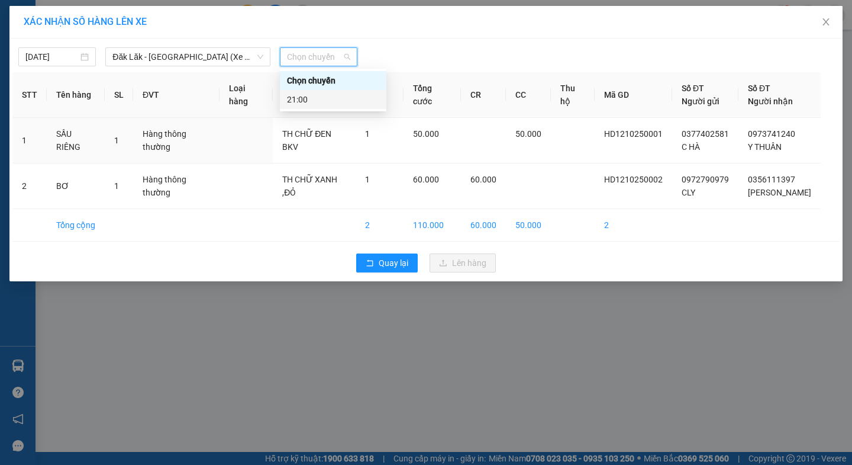
drag, startPoint x: 314, startPoint y: 98, endPoint x: 334, endPoint y: 87, distance: 22.5
click at [314, 98] on div "21:00" at bounding box center [333, 99] width 92 height 13
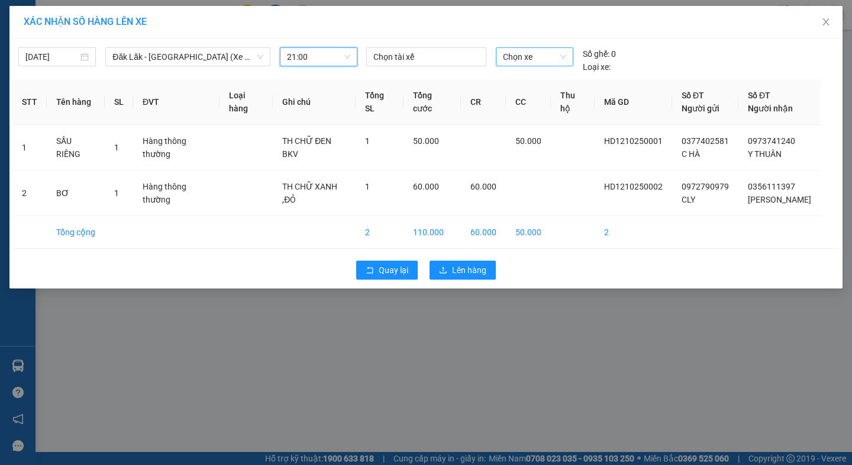
click at [531, 56] on span "Chọn xe" at bounding box center [534, 57] width 63 height 18
type input "50H-08078"
click at [534, 79] on div "50H-080.78" at bounding box center [534, 80] width 63 height 13
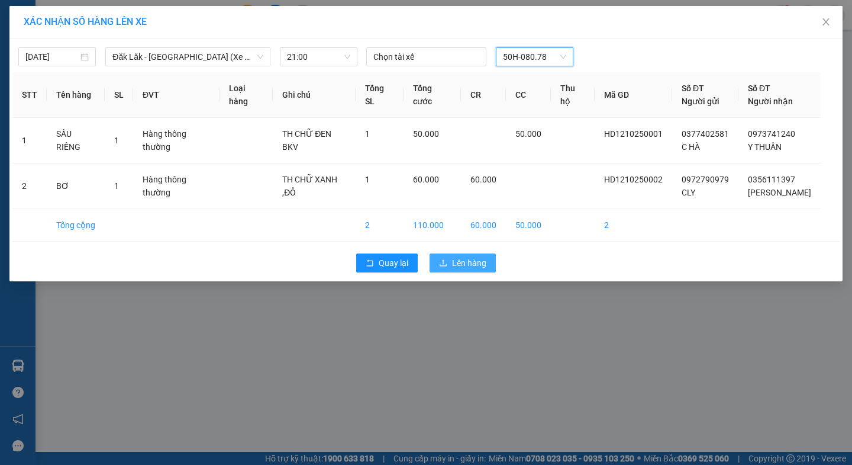
click at [472, 266] on span "Lên hàng" at bounding box center [469, 262] width 34 height 13
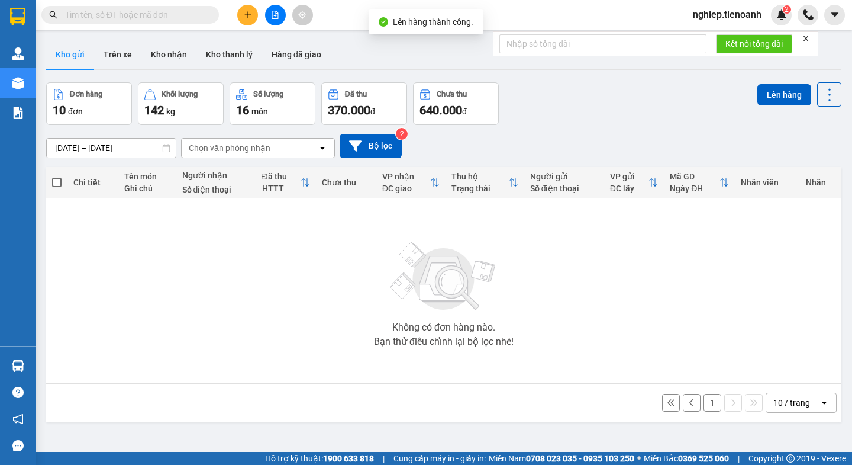
drag, startPoint x: 707, startPoint y: 406, endPoint x: 698, endPoint y: 400, distance: 10.2
click at [707, 405] on button "1" at bounding box center [713, 403] width 18 height 18
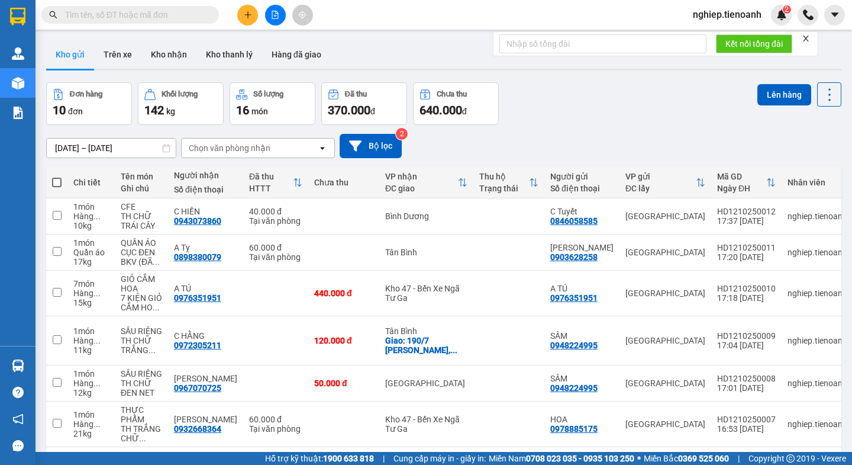
click at [56, 183] on span at bounding box center [56, 182] width 9 height 9
click at [57, 176] on input "checkbox" at bounding box center [57, 176] width 0 height 0
checkbox input "true"
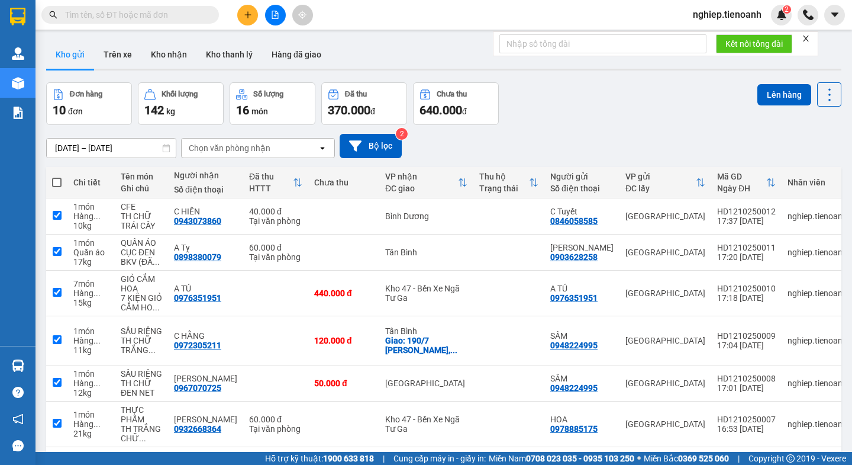
checkbox input "true"
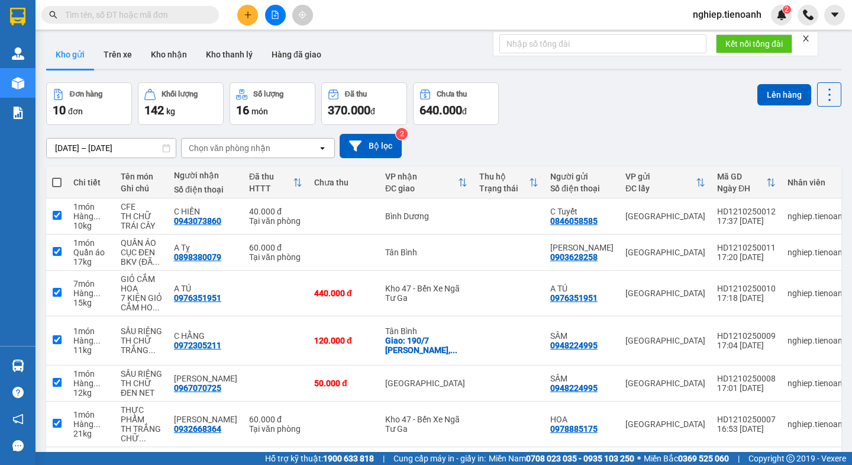
checkbox input "true"
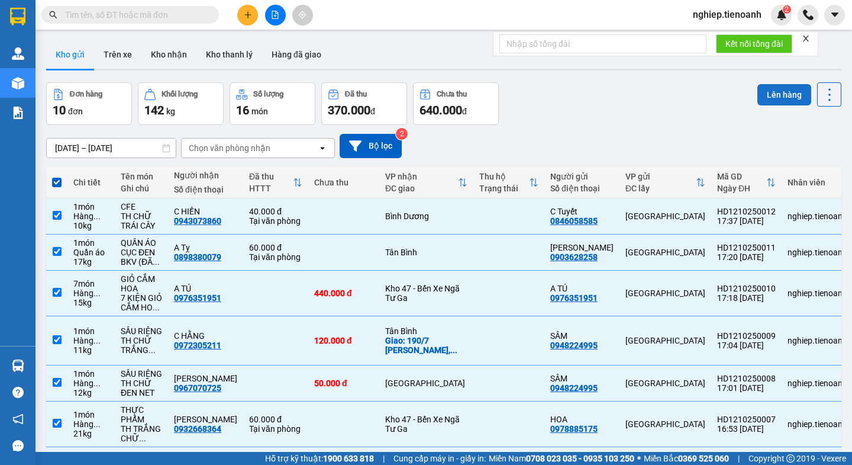
click at [760, 98] on button "Lên hàng" at bounding box center [784, 94] width 54 height 21
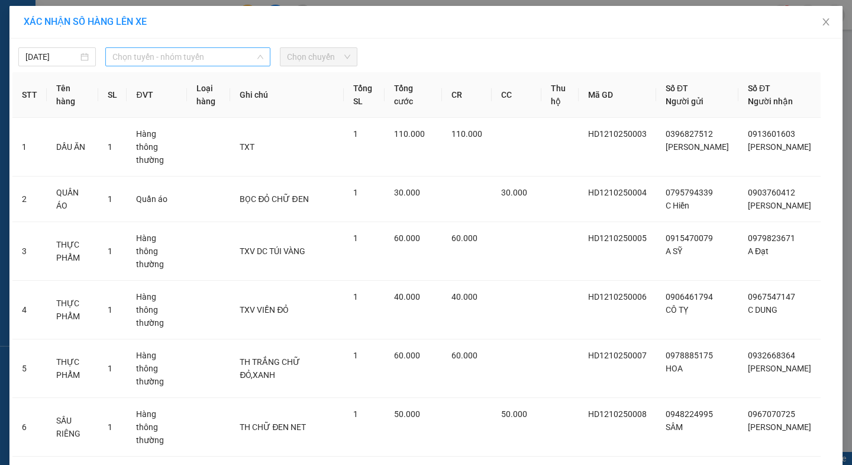
click at [186, 61] on span "Chọn tuyến - nhóm tuyến" at bounding box center [187, 57] width 151 height 18
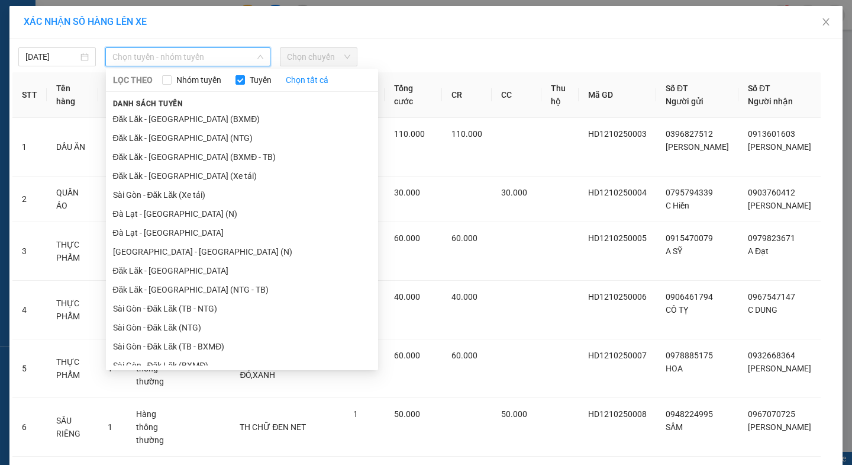
drag, startPoint x: 194, startPoint y: 177, endPoint x: 290, endPoint y: 92, distance: 128.3
click at [194, 176] on li "Đăk Lăk - [GEOGRAPHIC_DATA] (Xe tải)" at bounding box center [242, 175] width 272 height 19
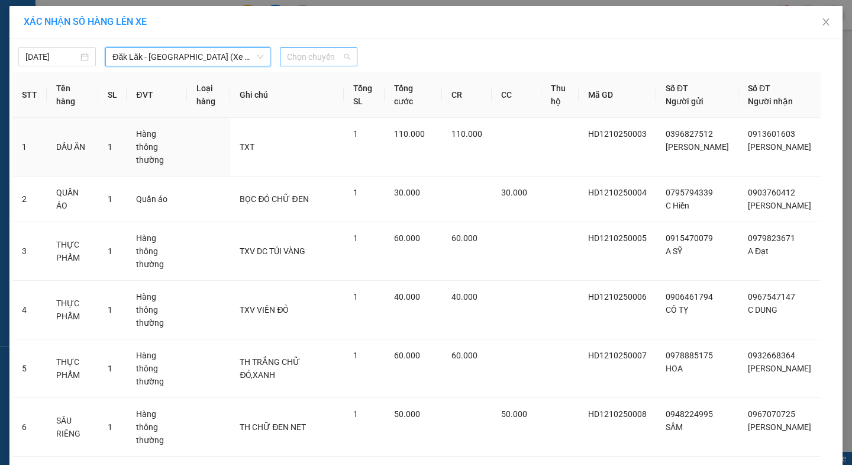
click at [310, 60] on span "Chọn chuyến" at bounding box center [318, 57] width 63 height 18
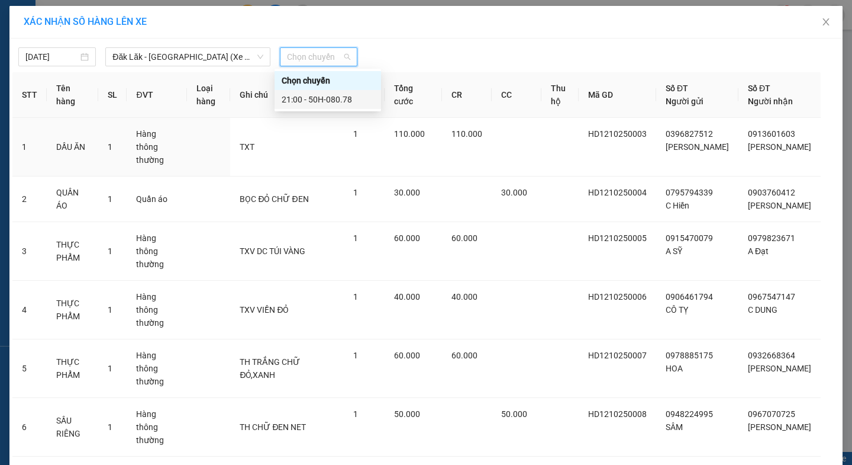
click at [312, 98] on div "21:00 - 50H-080.78" at bounding box center [328, 99] width 92 height 13
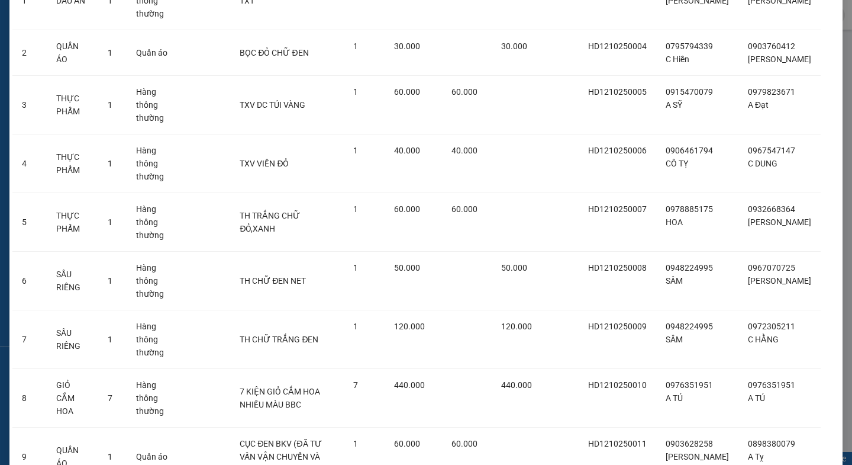
scroll to position [241, 0]
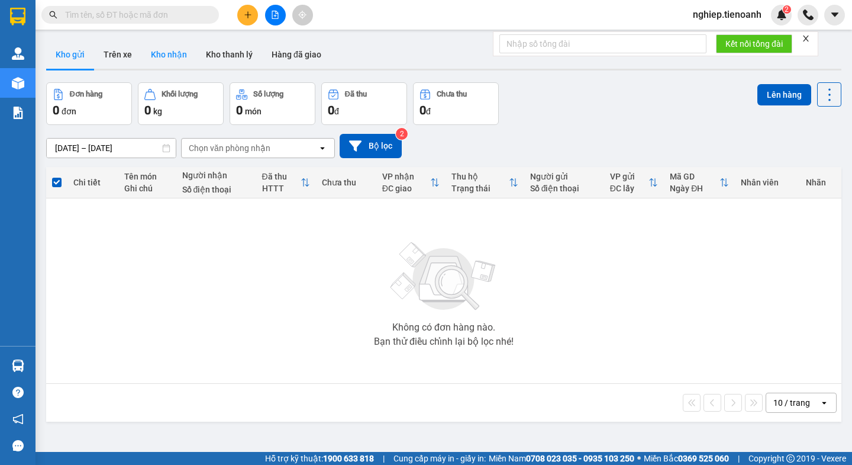
click at [184, 54] on button "Kho nhận" at bounding box center [168, 54] width 55 height 28
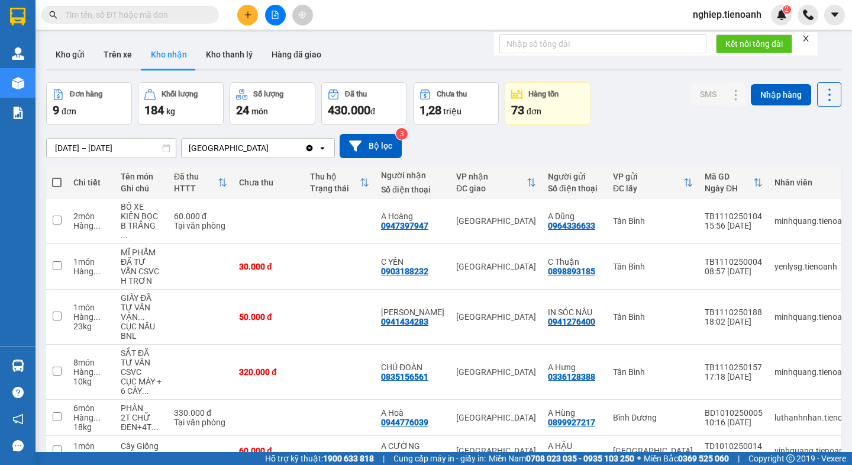
click at [82, 59] on button "Kho gửi" at bounding box center [70, 54] width 48 height 28
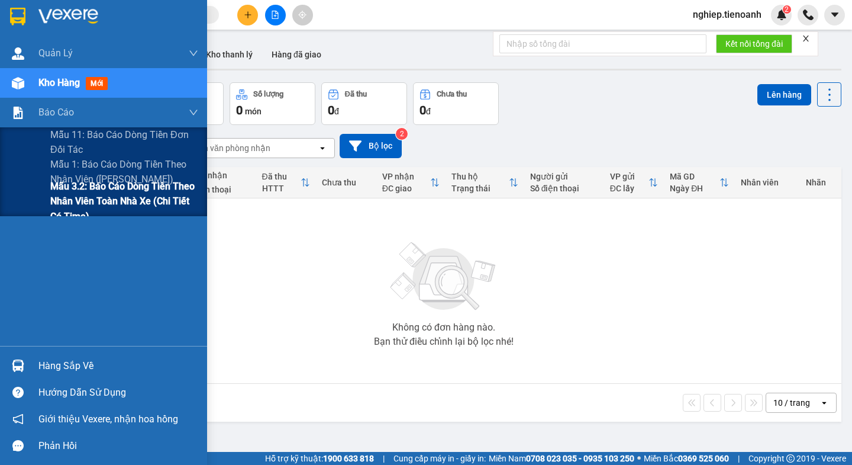
click at [91, 179] on span "Mẫu 3.2: Báo cáo dòng tiền theo nhân viên toàn nhà xe (Chi Tiết Có Time)" at bounding box center [124, 201] width 148 height 44
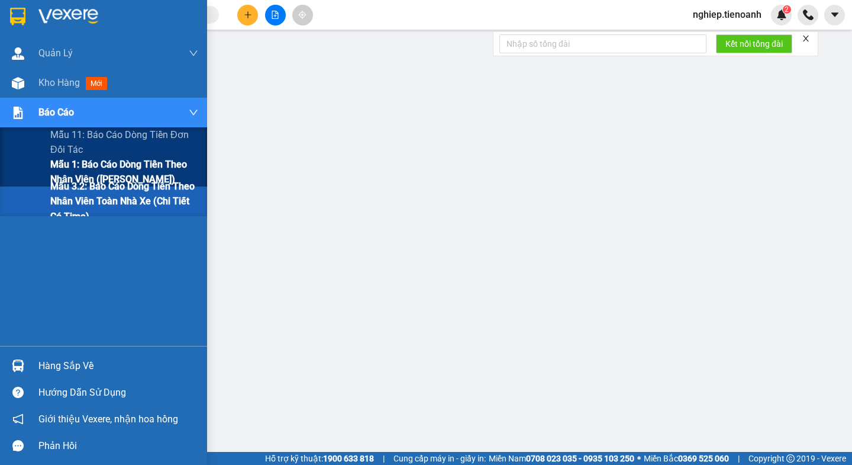
click at [81, 172] on span "Mẫu 1: Báo cáo dòng tiền theo nhân viên ([PERSON_NAME])" at bounding box center [124, 172] width 148 height 30
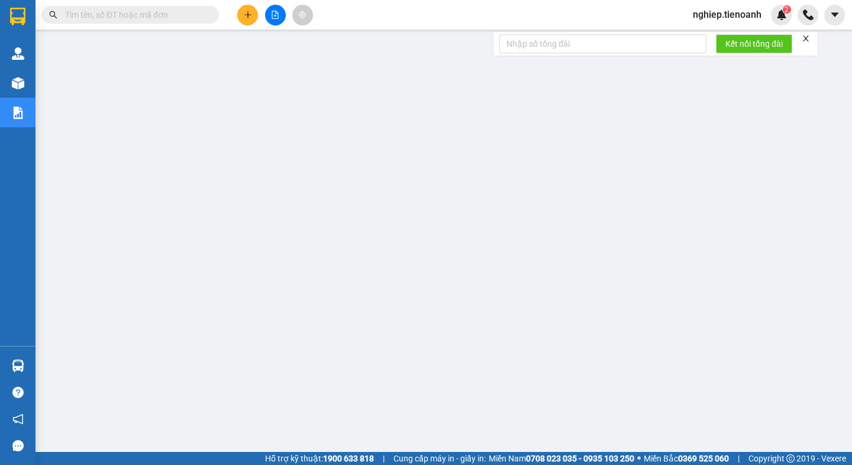
click at [133, 12] on input "text" at bounding box center [135, 14] width 140 height 13
click at [116, 14] on input "text" at bounding box center [135, 14] width 140 height 13
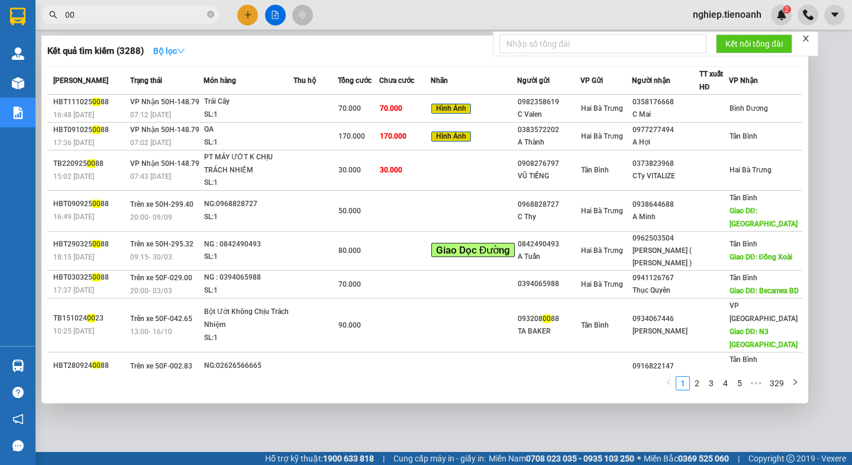
type input "0"
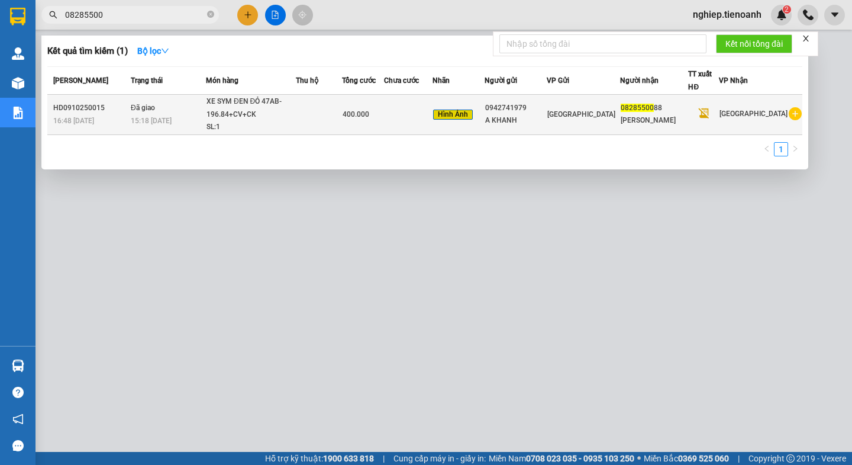
type input "08285500"
click at [312, 125] on td at bounding box center [319, 115] width 46 height 40
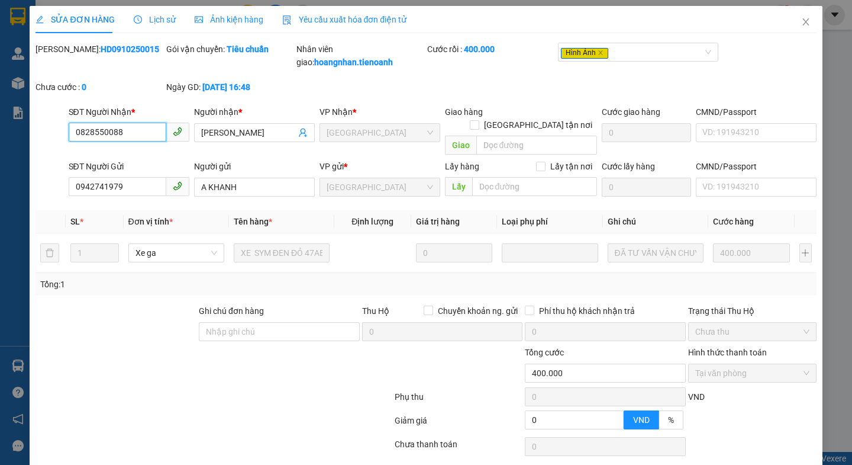
type input "0828550088"
type input "[PERSON_NAME]"
type input "0942741979"
type input "A KHANH"
type input "0"
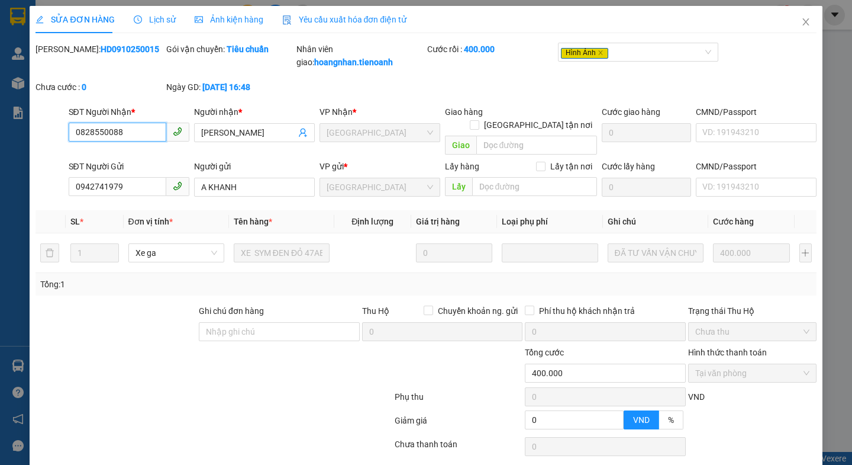
type input "400.000"
click at [158, 19] on span "Lịch sử" at bounding box center [155, 19] width 42 height 9
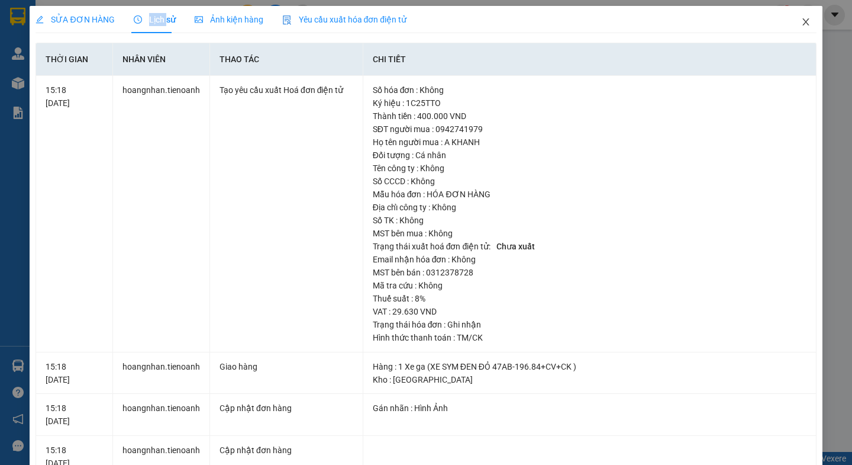
click at [801, 24] on icon "close" at bounding box center [805, 21] width 9 height 9
